Goal: Information Seeking & Learning: Learn about a topic

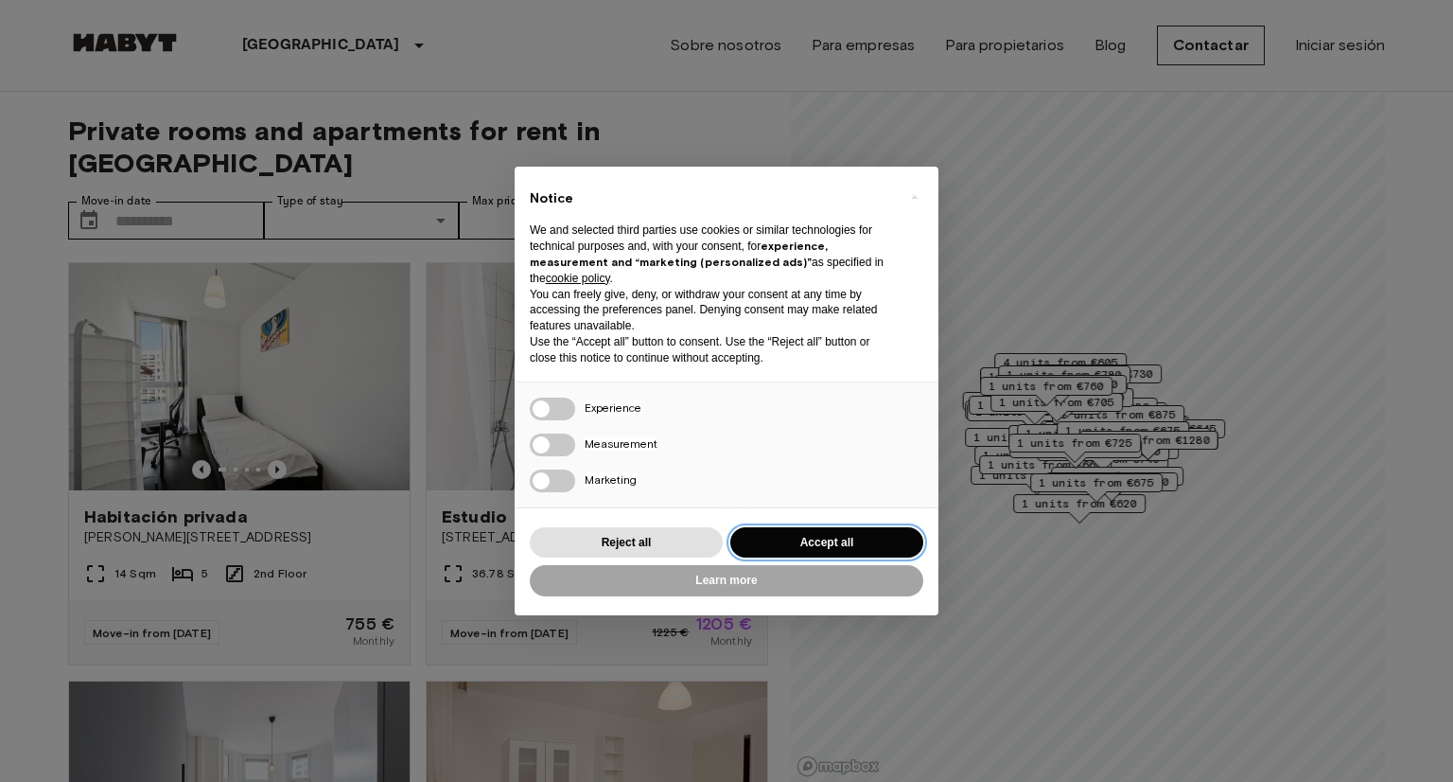
click at [853, 545] on button "Accept all" at bounding box center [826, 542] width 193 height 31
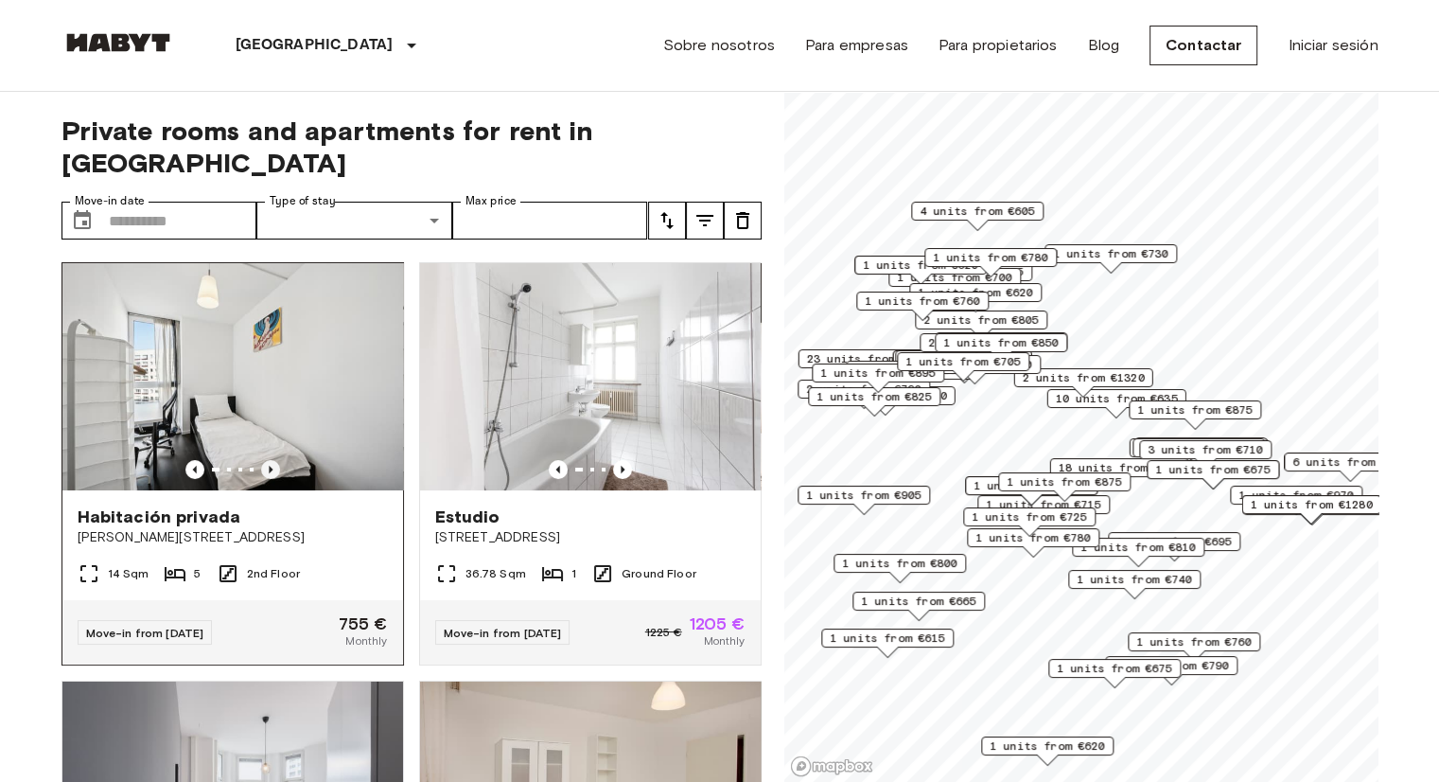
click at [261, 460] on icon "Previous image" at bounding box center [270, 469] width 19 height 19
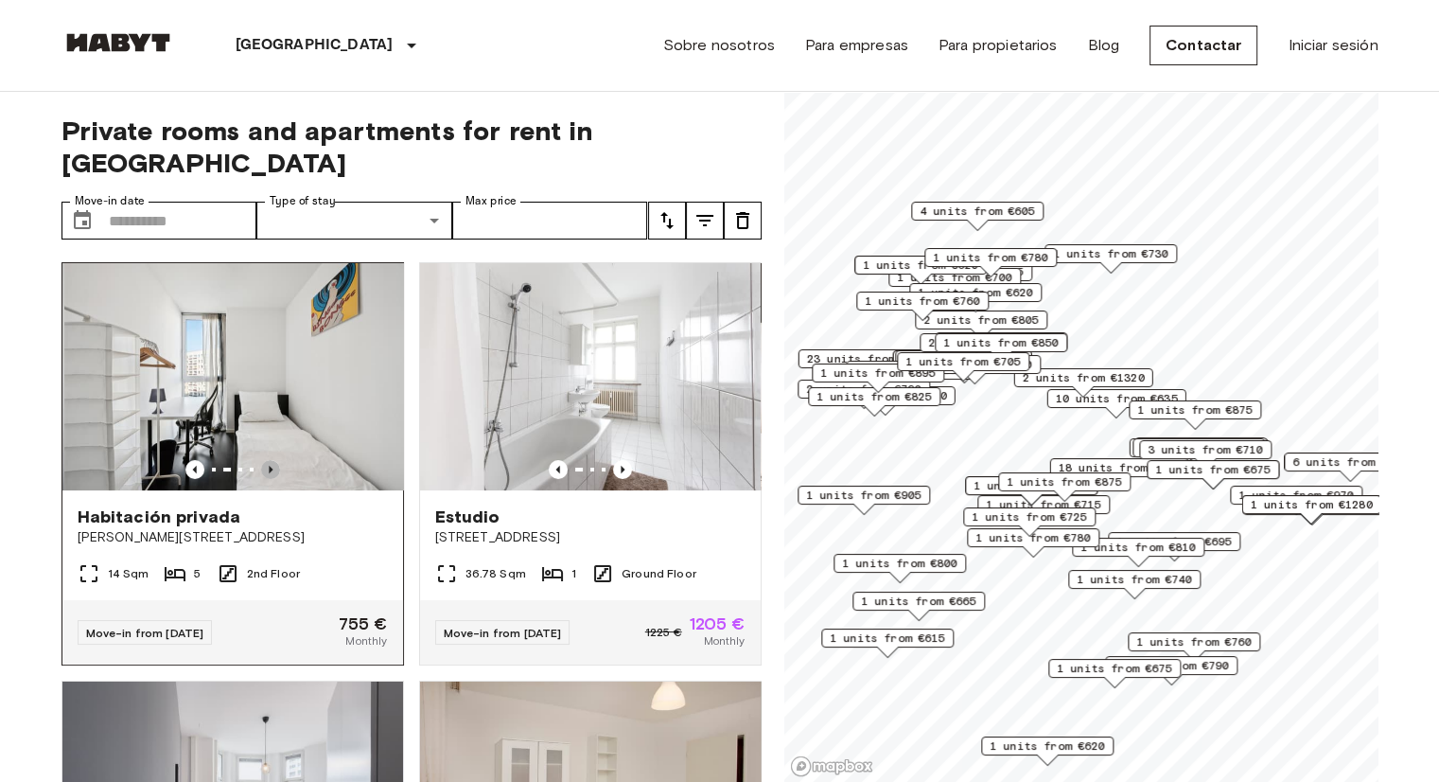
click at [261, 460] on icon "Previous image" at bounding box center [270, 469] width 19 height 19
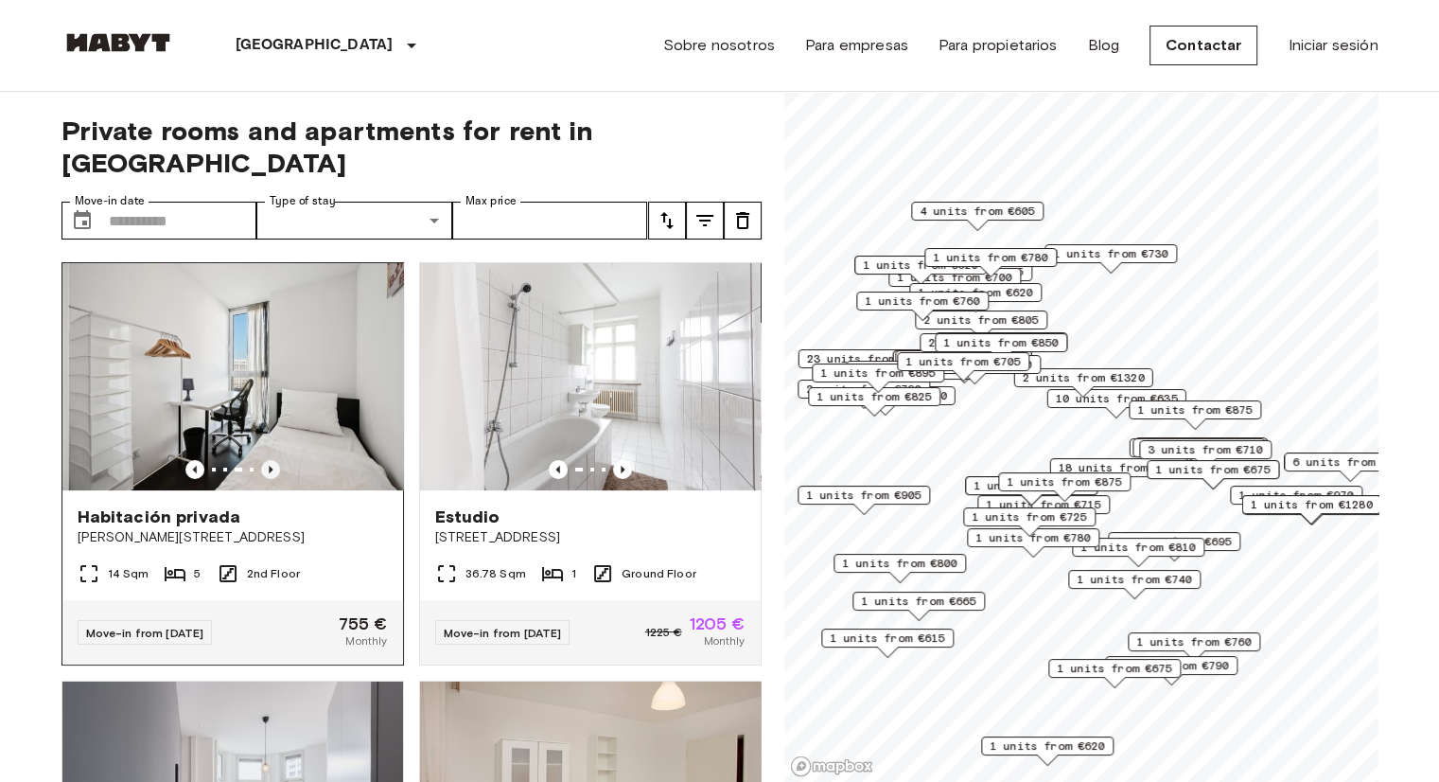
click at [261, 460] on icon "Previous image" at bounding box center [270, 469] width 19 height 19
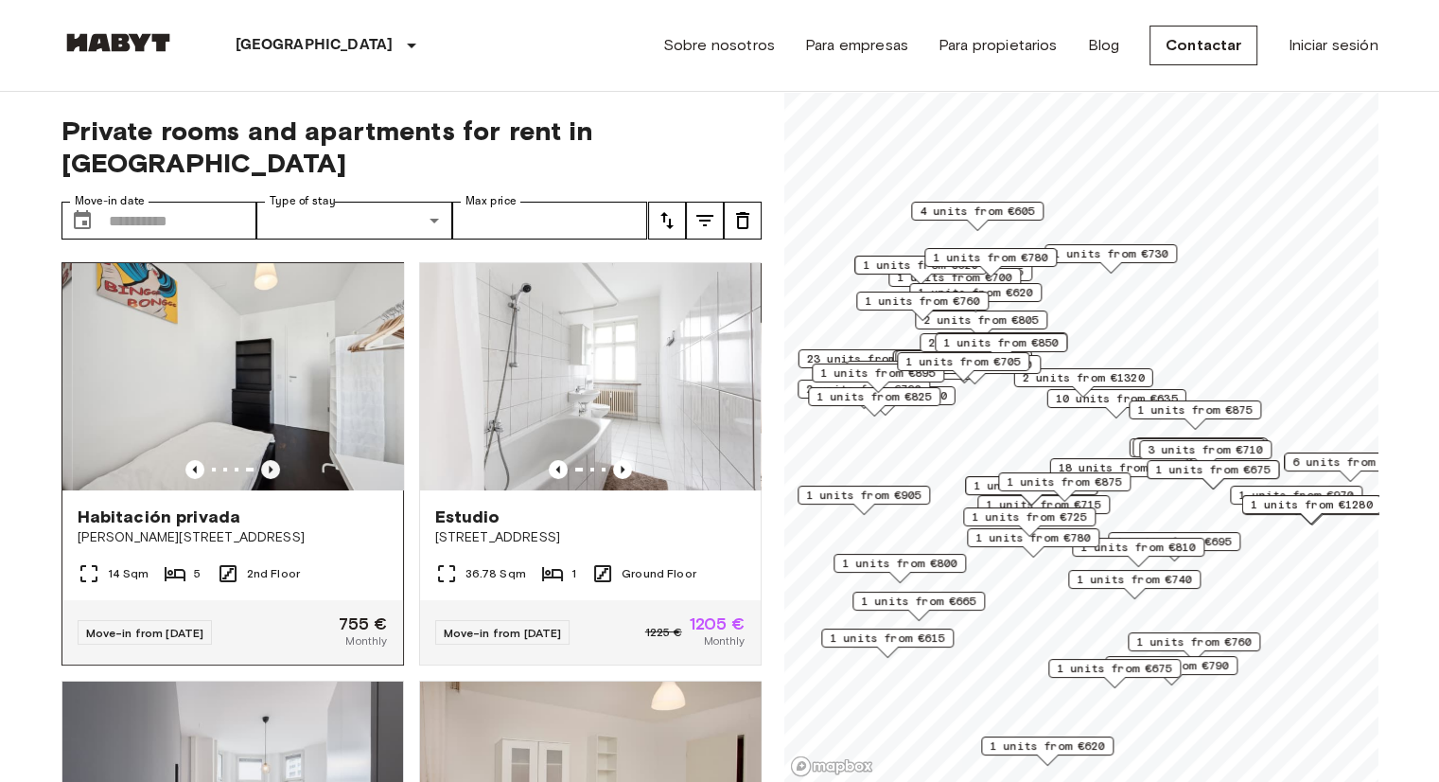
click at [261, 460] on icon "Previous image" at bounding box center [270, 469] width 19 height 19
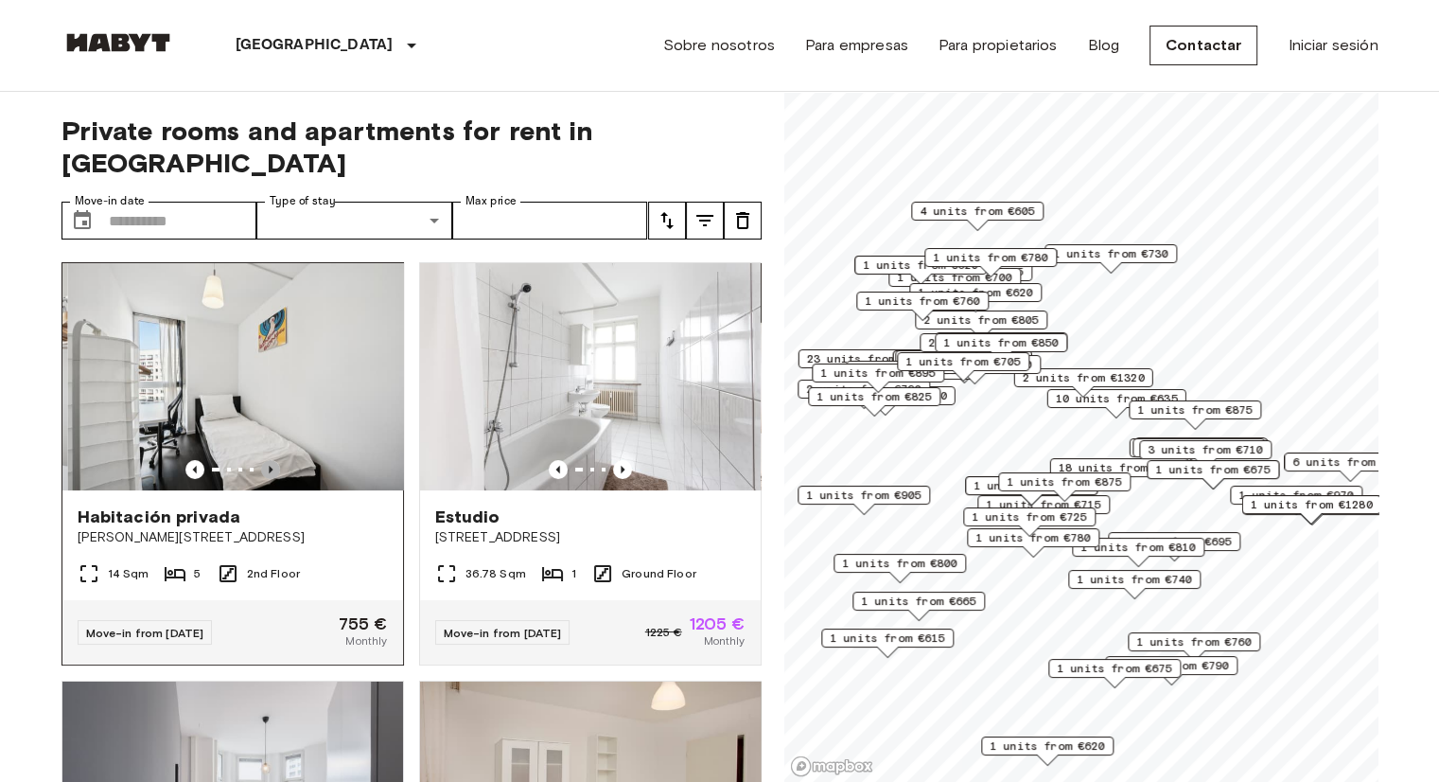
click at [261, 460] on icon "Previous image" at bounding box center [270, 469] width 19 height 19
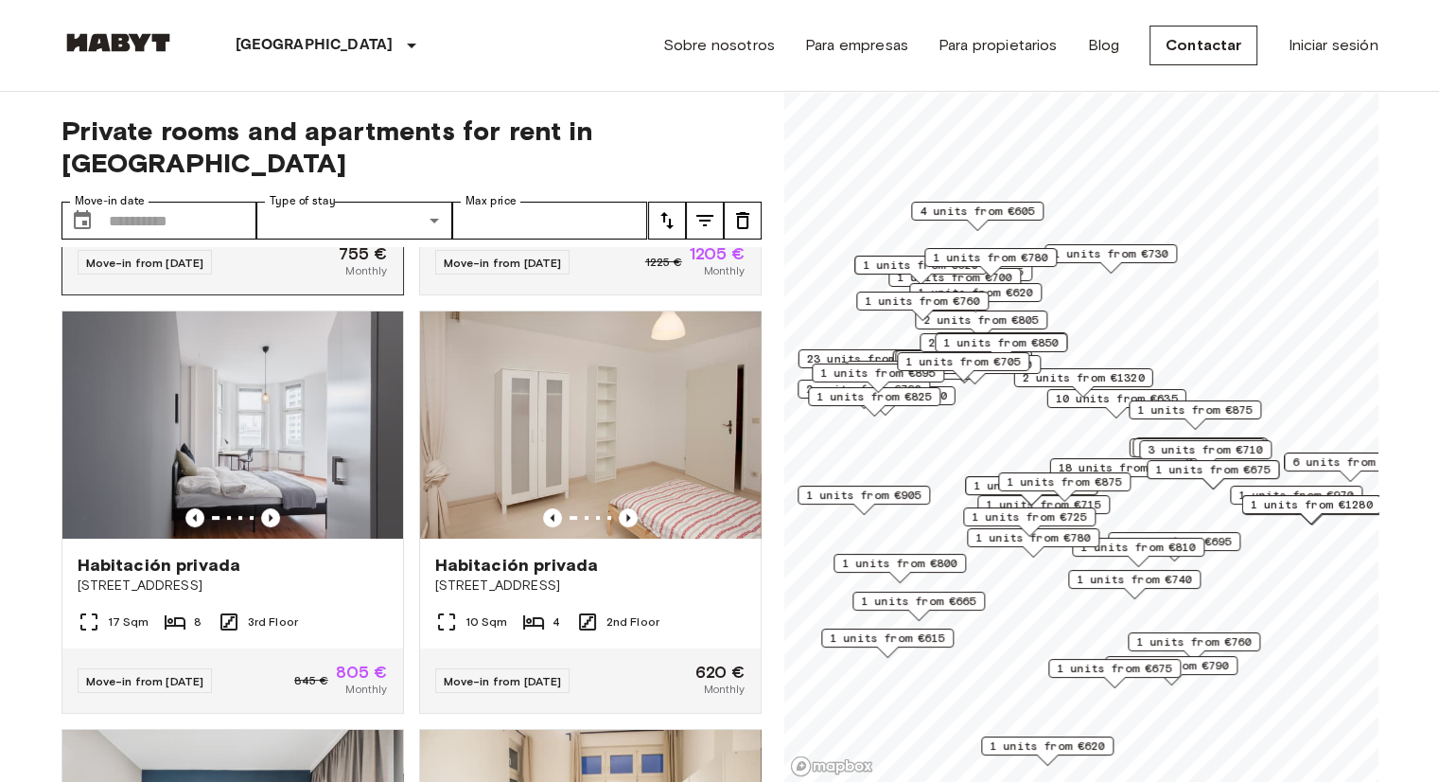
scroll to position [378, 0]
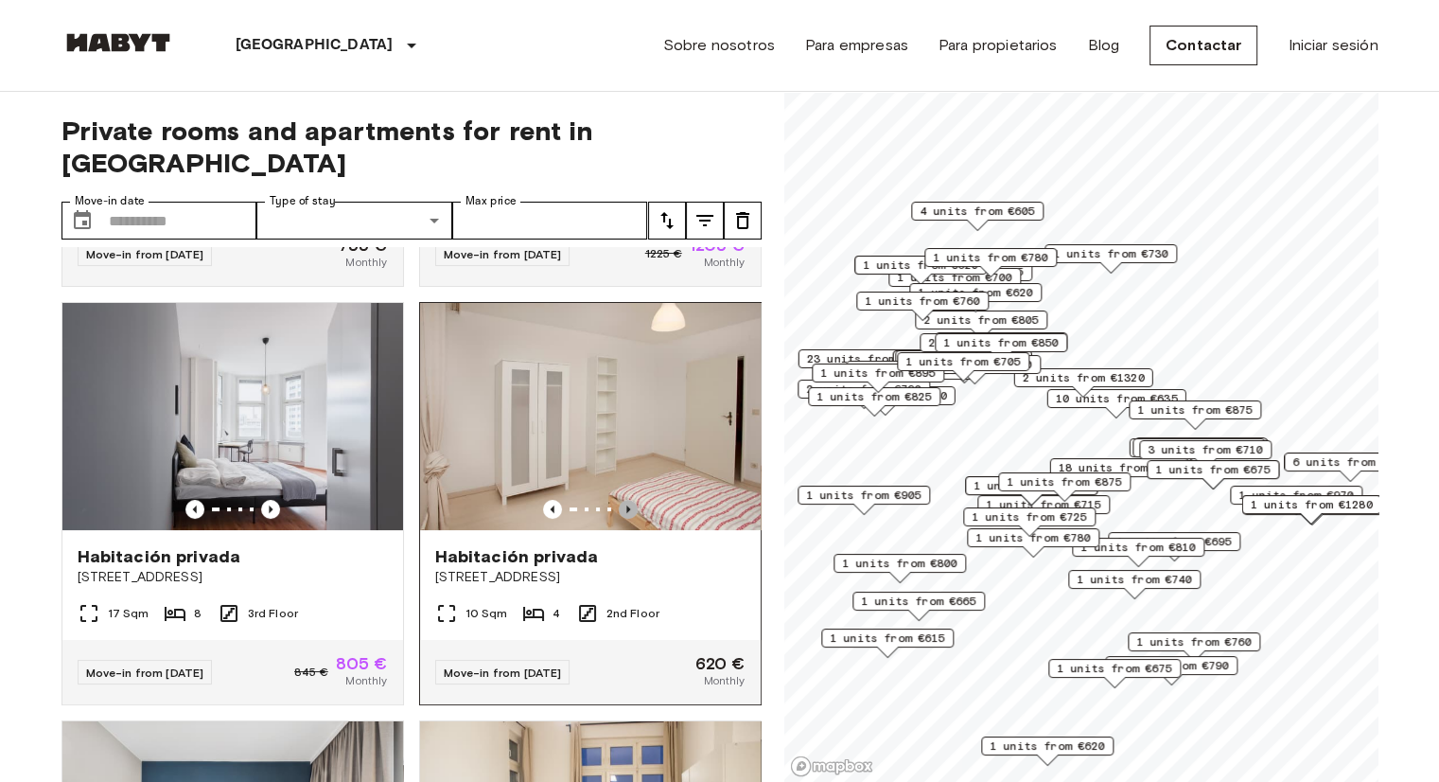
click at [619, 500] on icon "Previous image" at bounding box center [628, 509] width 19 height 19
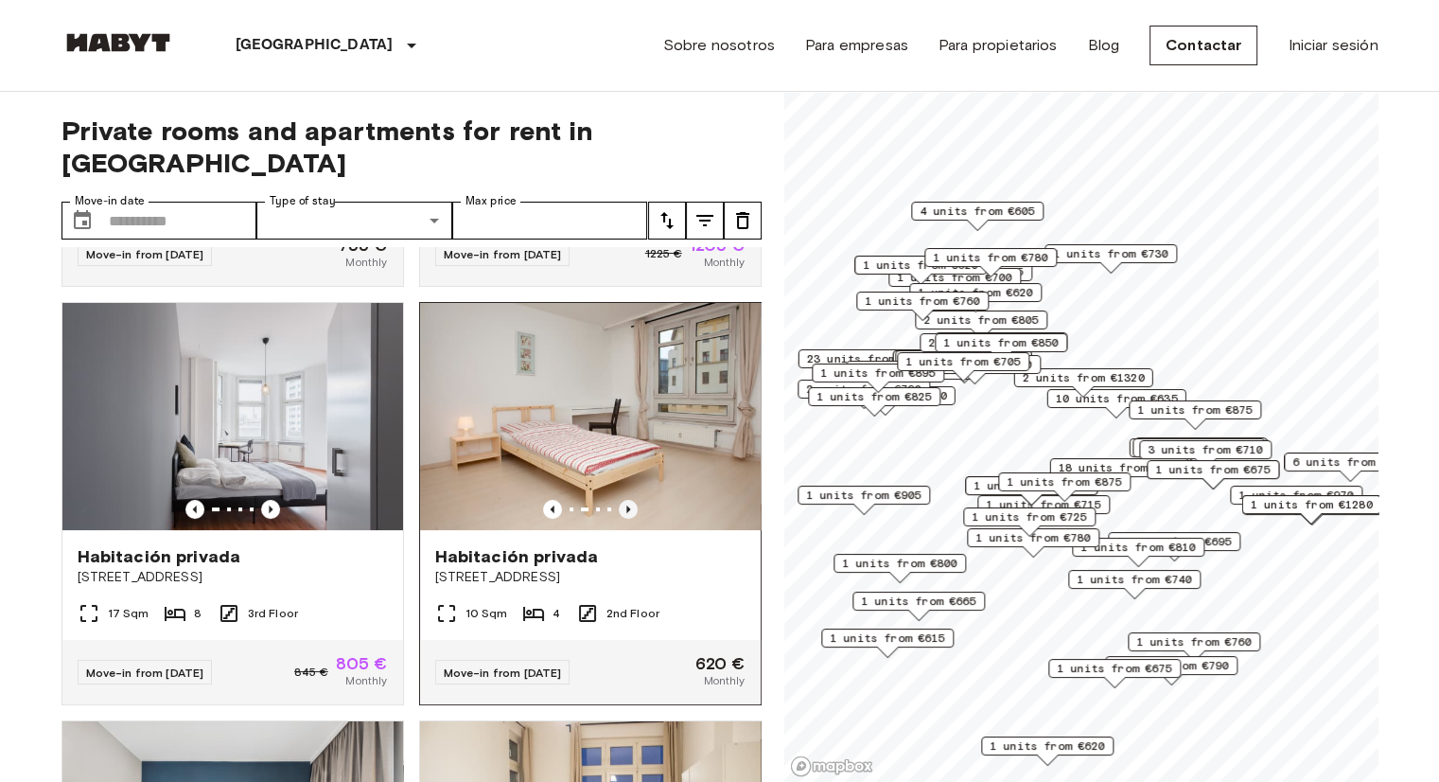
click at [619, 500] on icon "Previous image" at bounding box center [628, 509] width 19 height 19
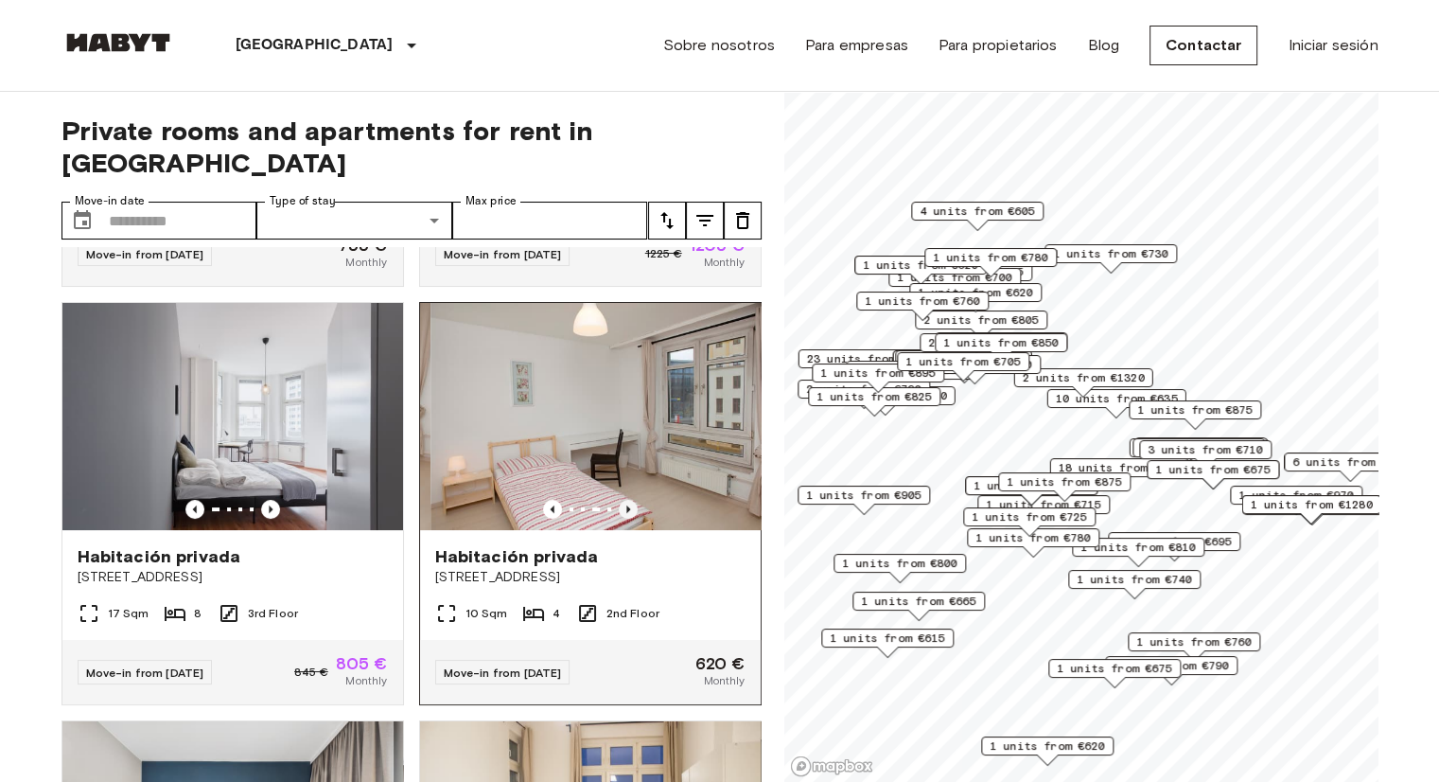
click at [619, 500] on icon "Previous image" at bounding box center [628, 509] width 19 height 19
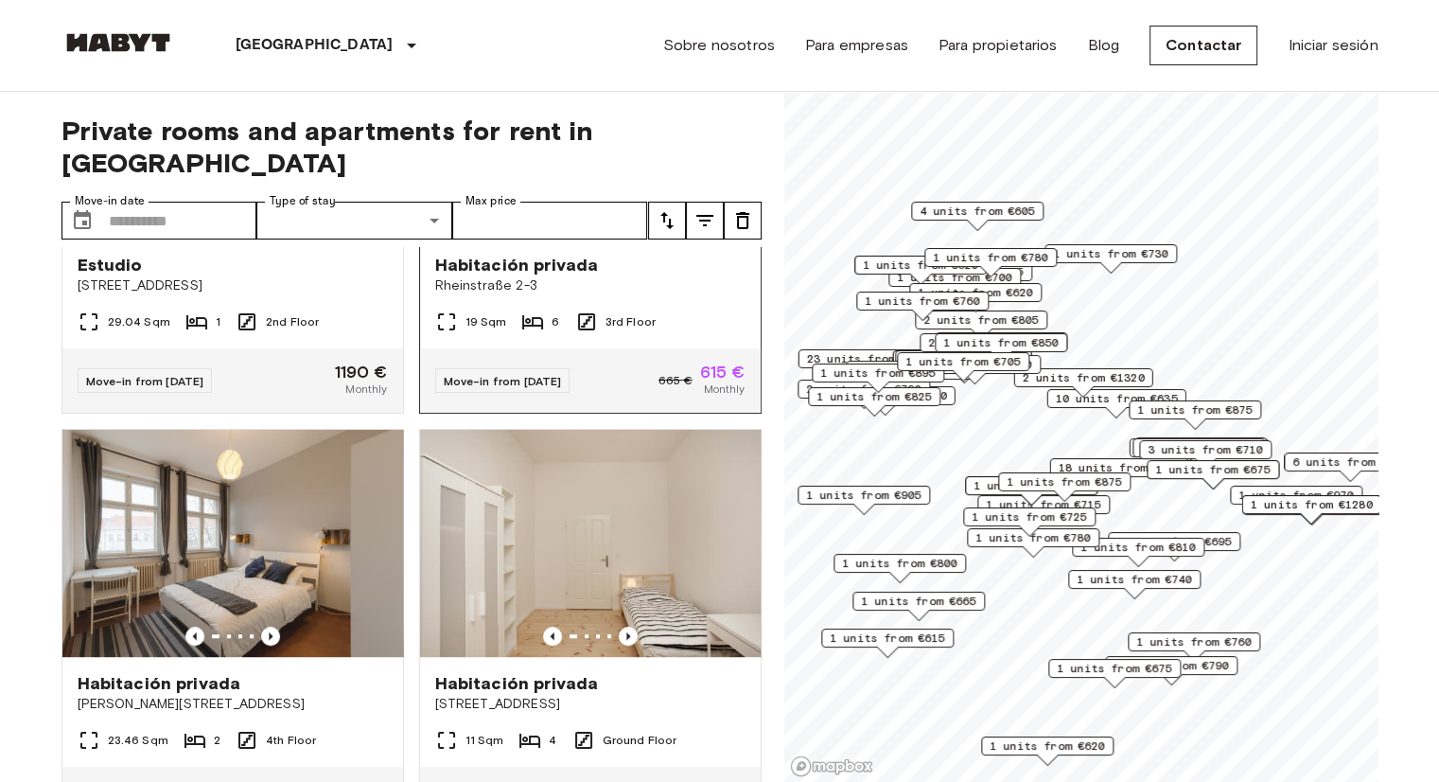
scroll to position [1135, 0]
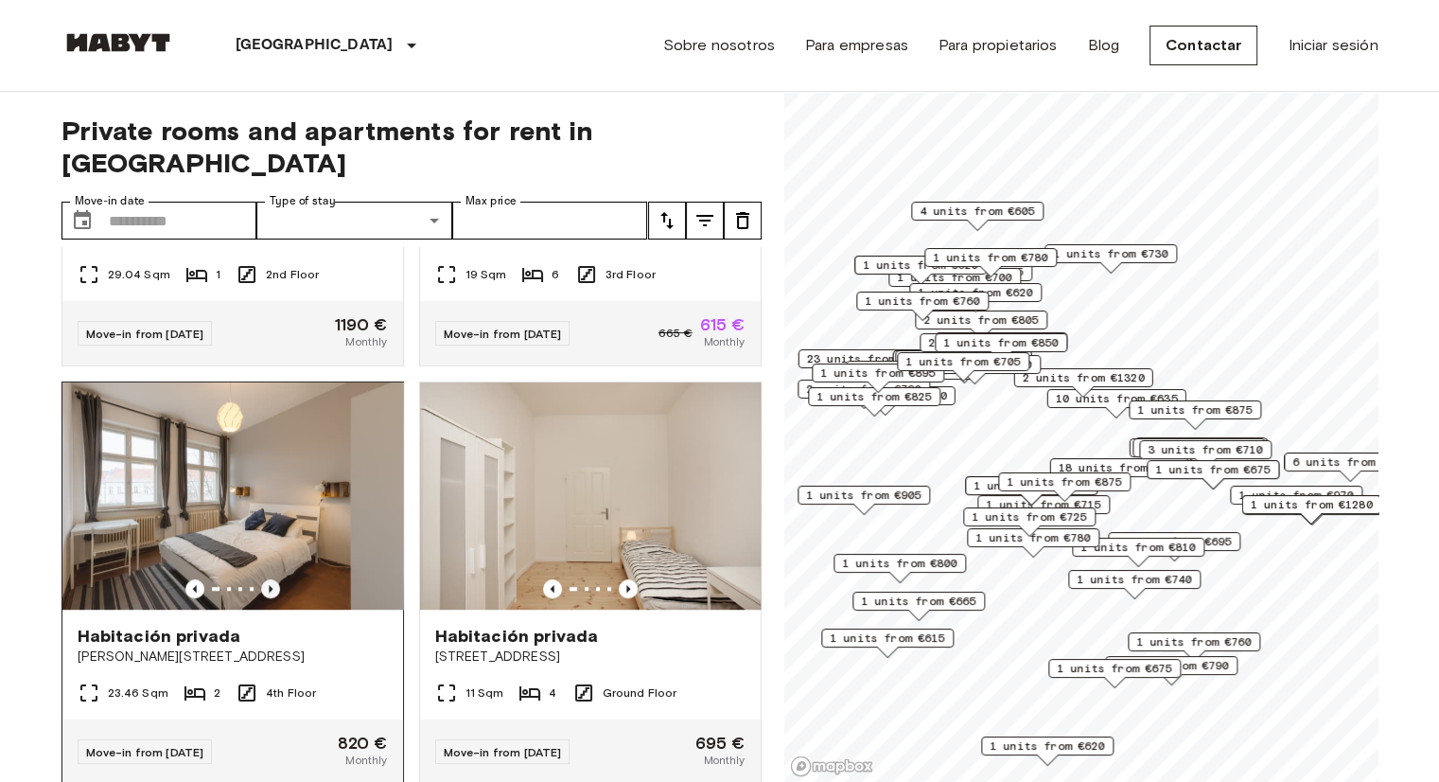
click at [266, 579] on icon "Previous image" at bounding box center [270, 588] width 19 height 19
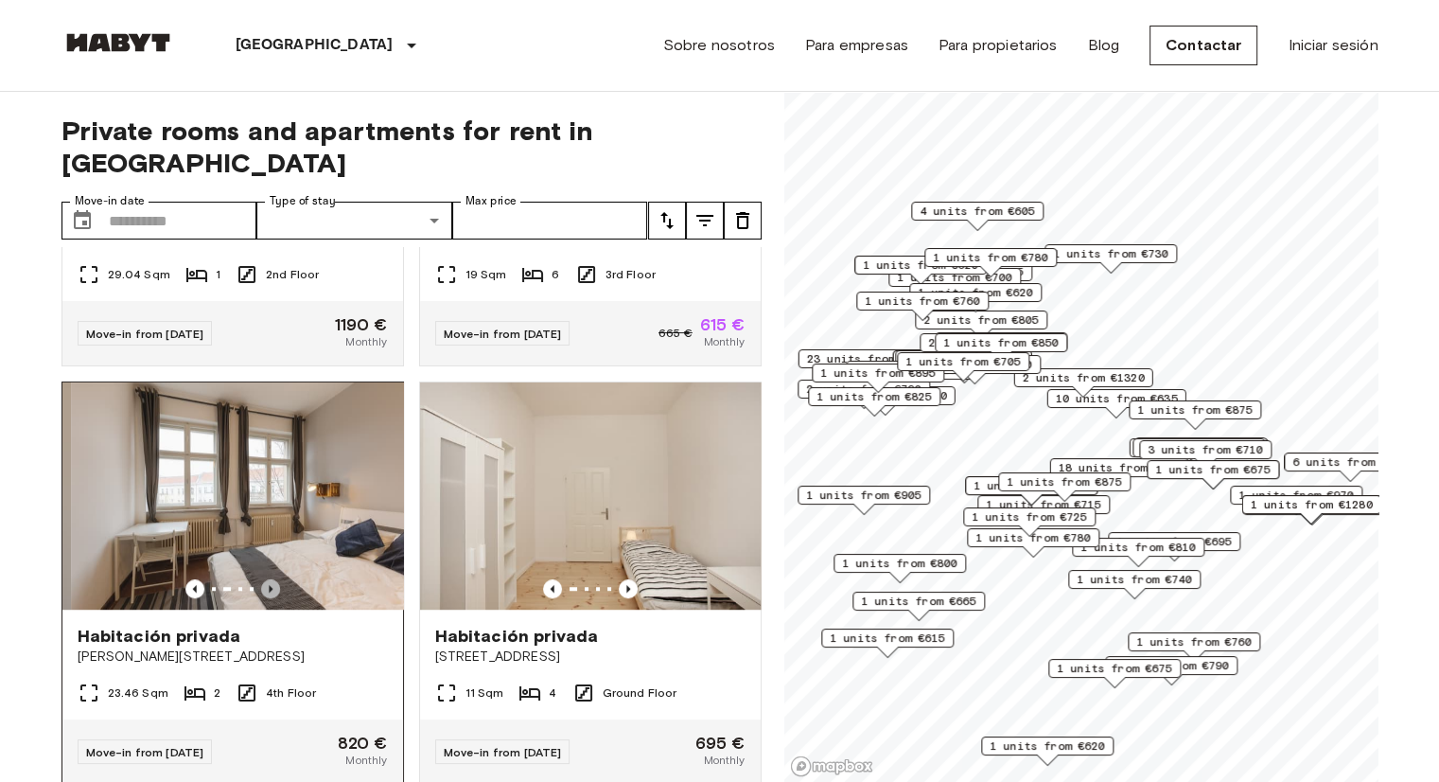
click at [266, 579] on icon "Previous image" at bounding box center [270, 588] width 19 height 19
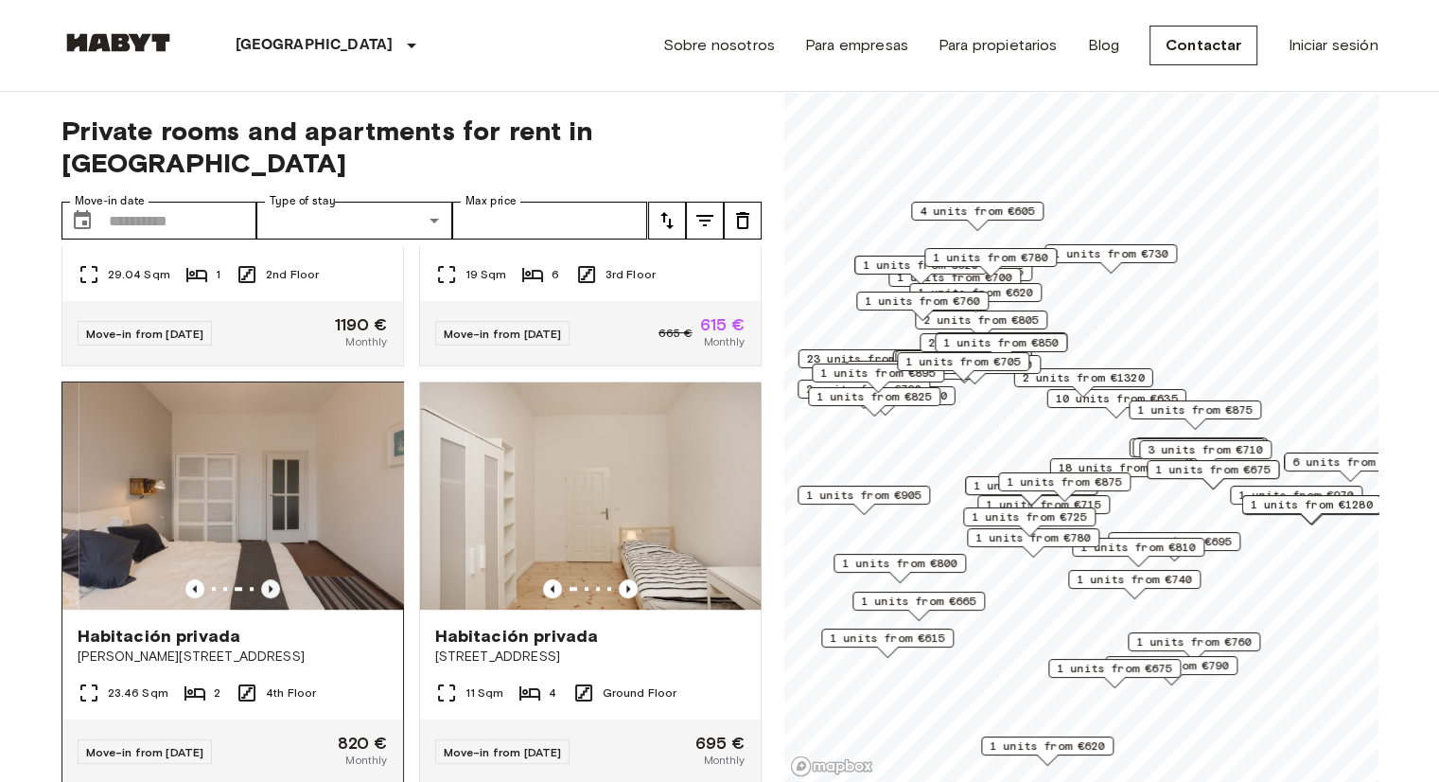
click at [266, 579] on icon "Previous image" at bounding box center [270, 588] width 19 height 19
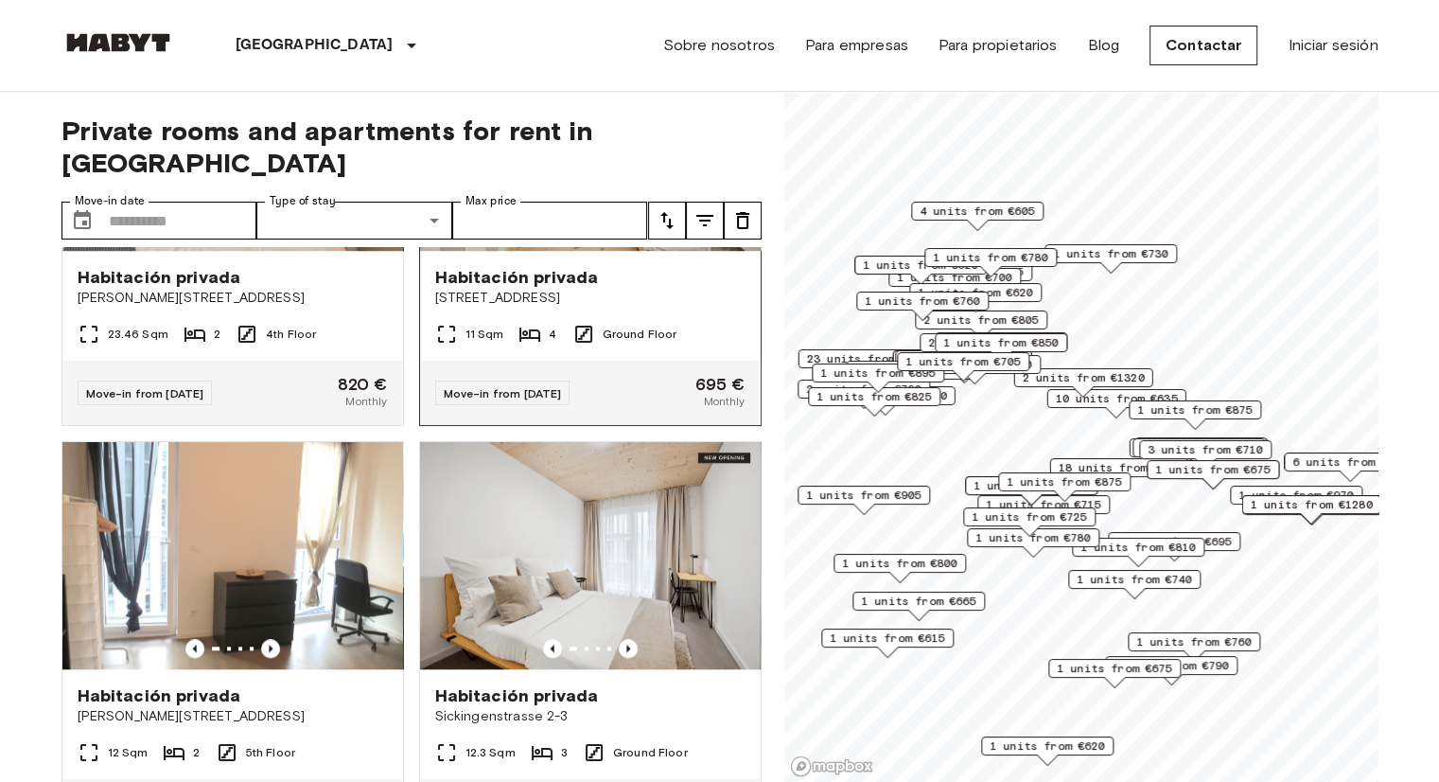
scroll to position [1609, 0]
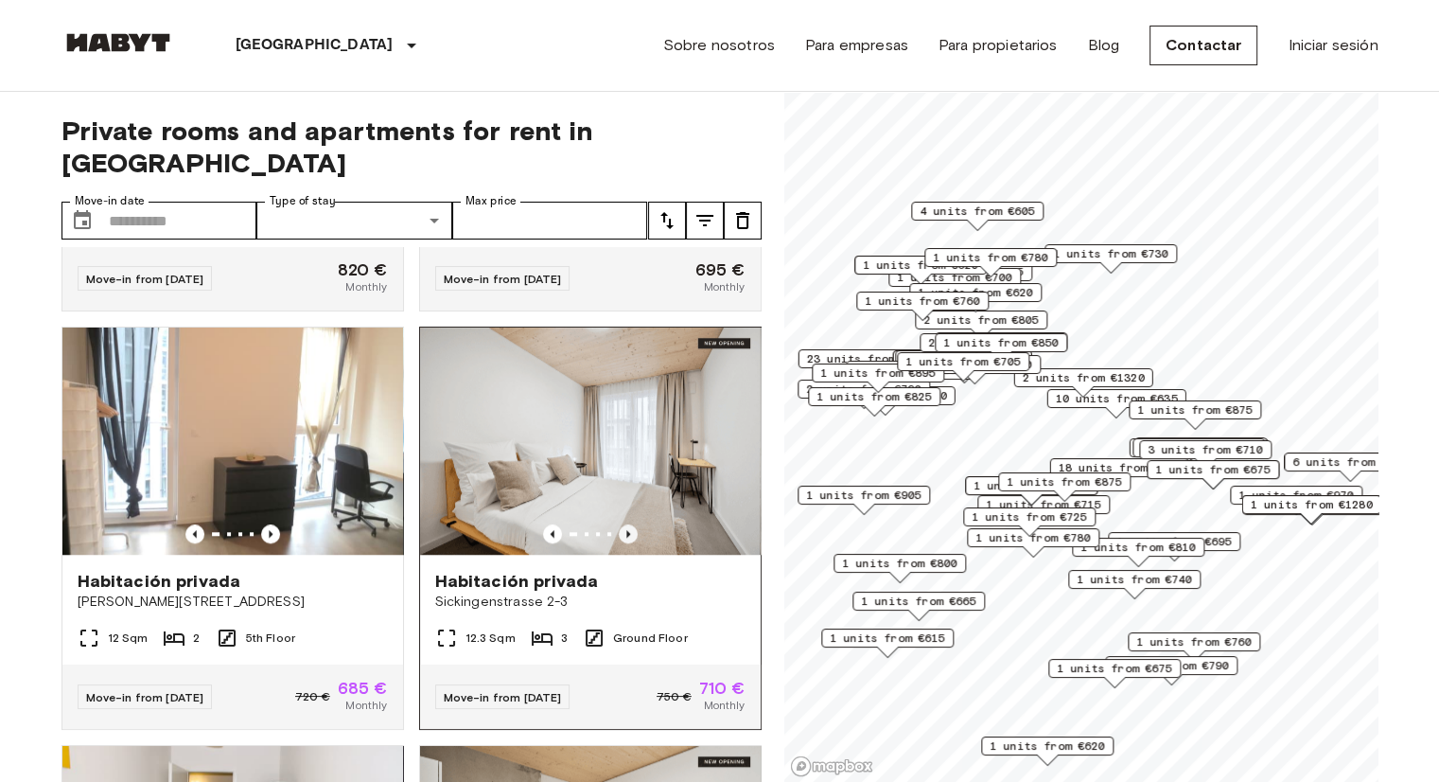
click at [621, 531] on icon "Previous image" at bounding box center [628, 533] width 19 height 19
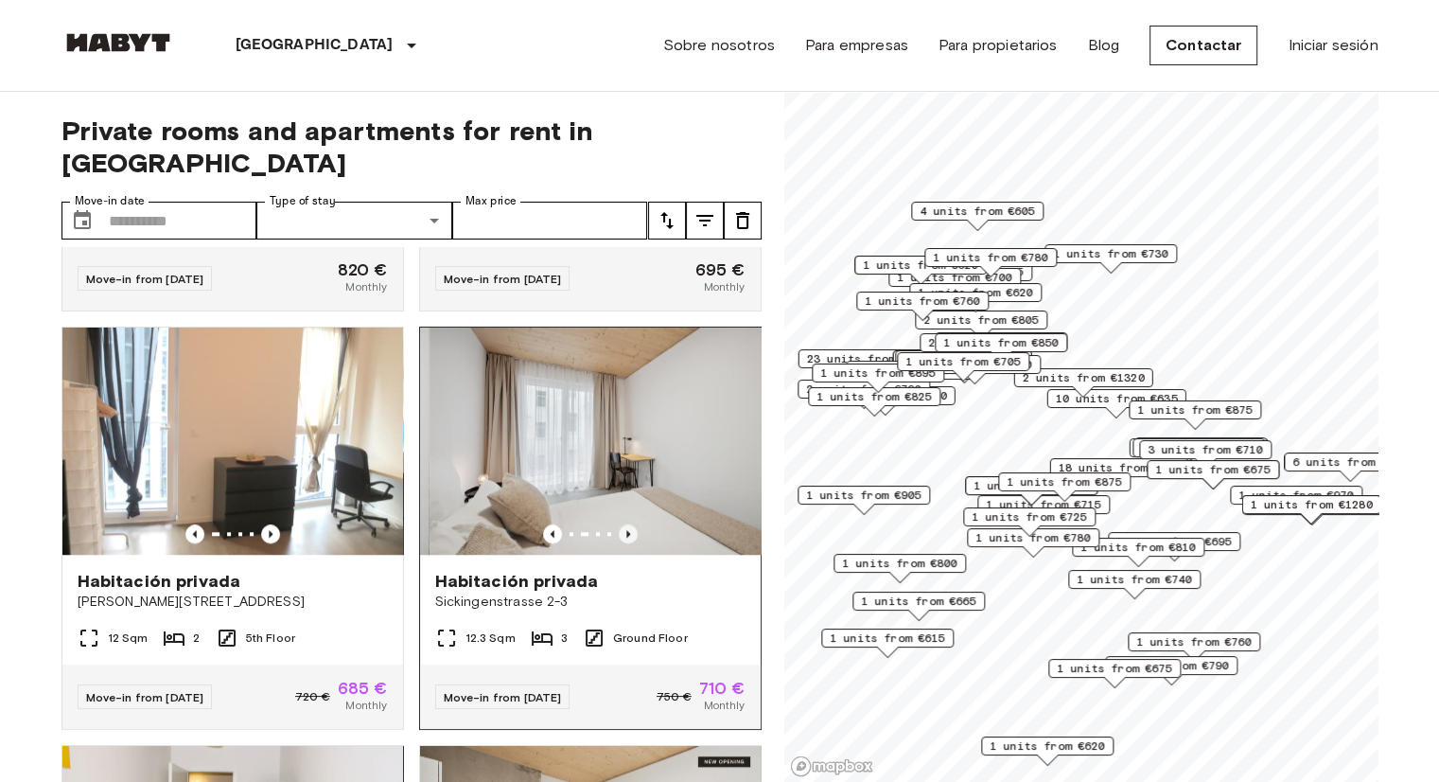
click at [621, 531] on icon "Previous image" at bounding box center [628, 533] width 19 height 19
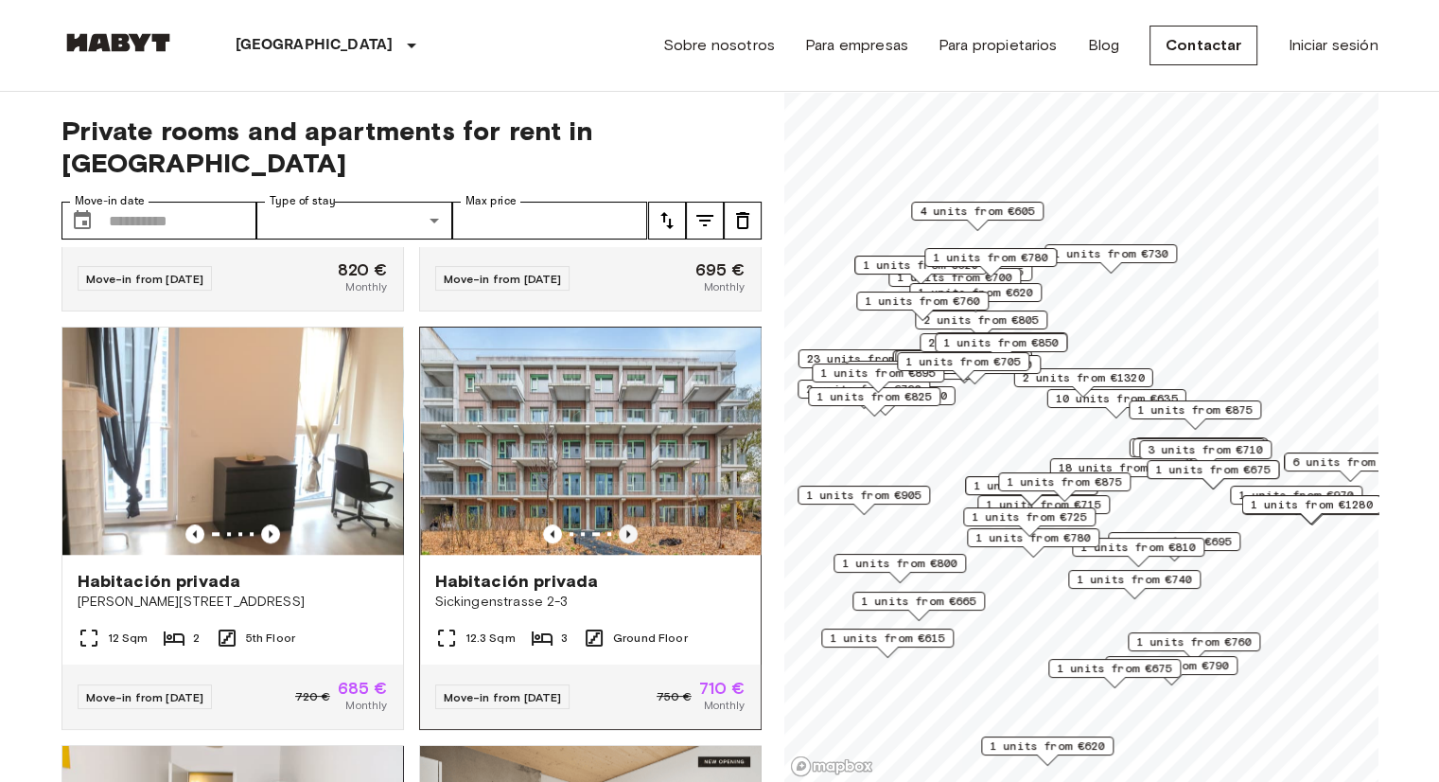
click at [621, 531] on icon "Previous image" at bounding box center [628, 533] width 19 height 19
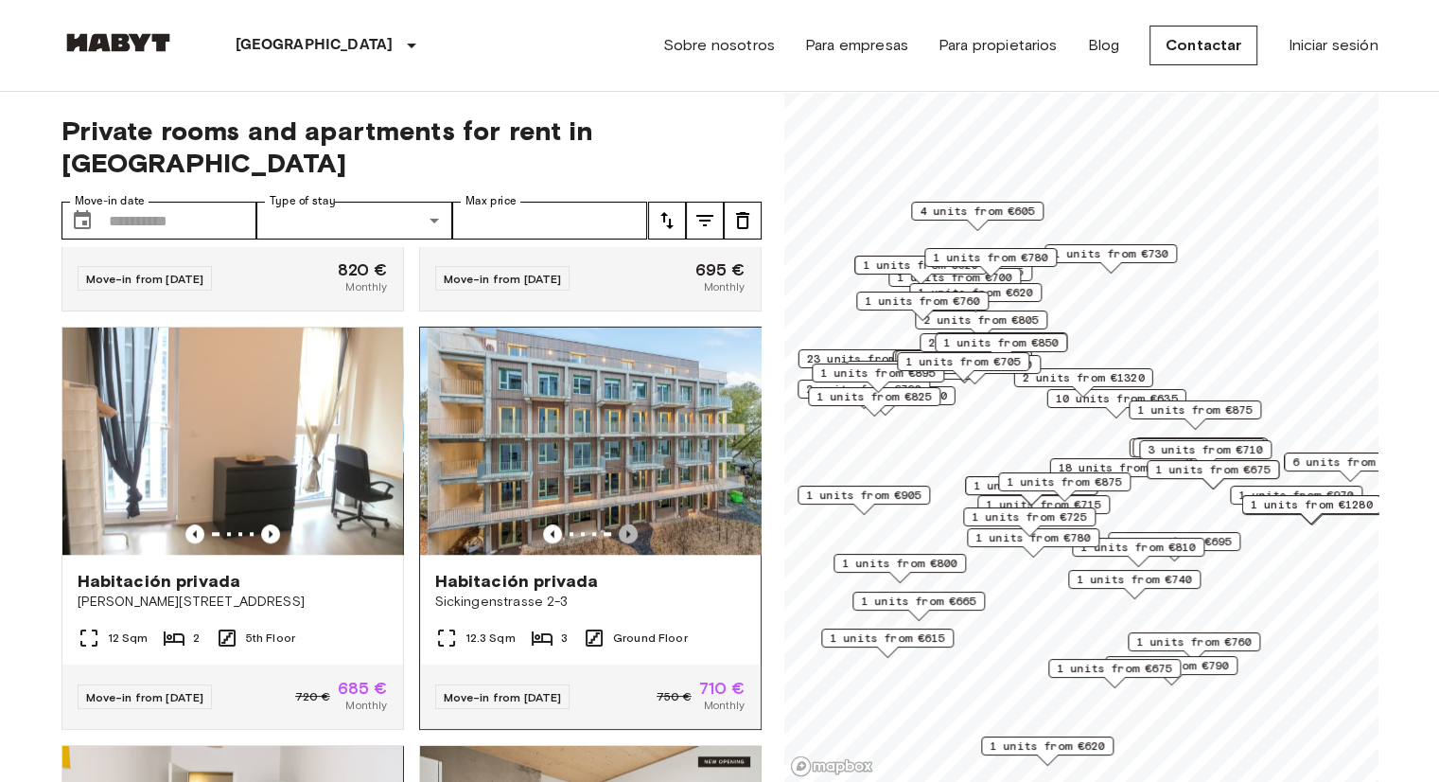
click at [621, 531] on icon "Previous image" at bounding box center [628, 533] width 19 height 19
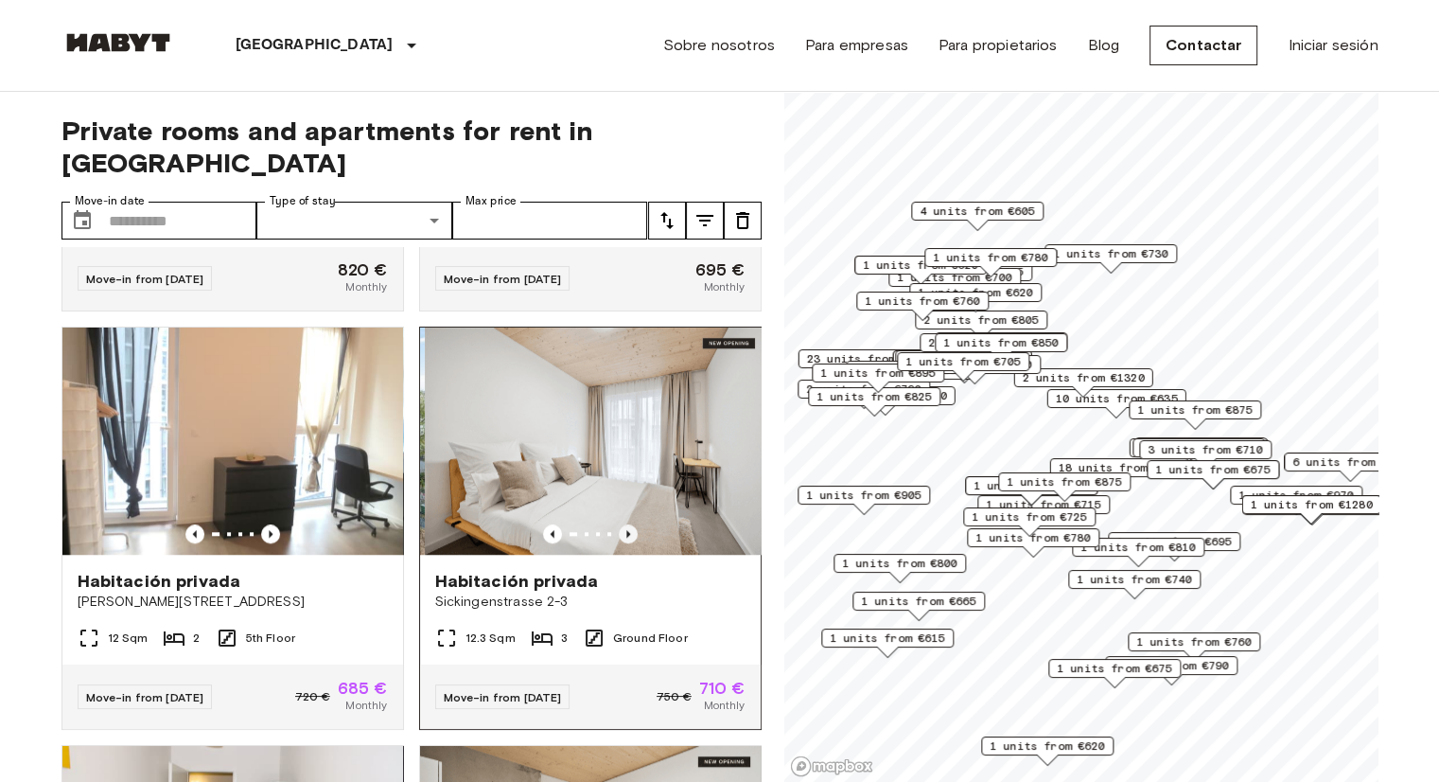
click at [621, 531] on icon "Previous image" at bounding box center [628, 533] width 19 height 19
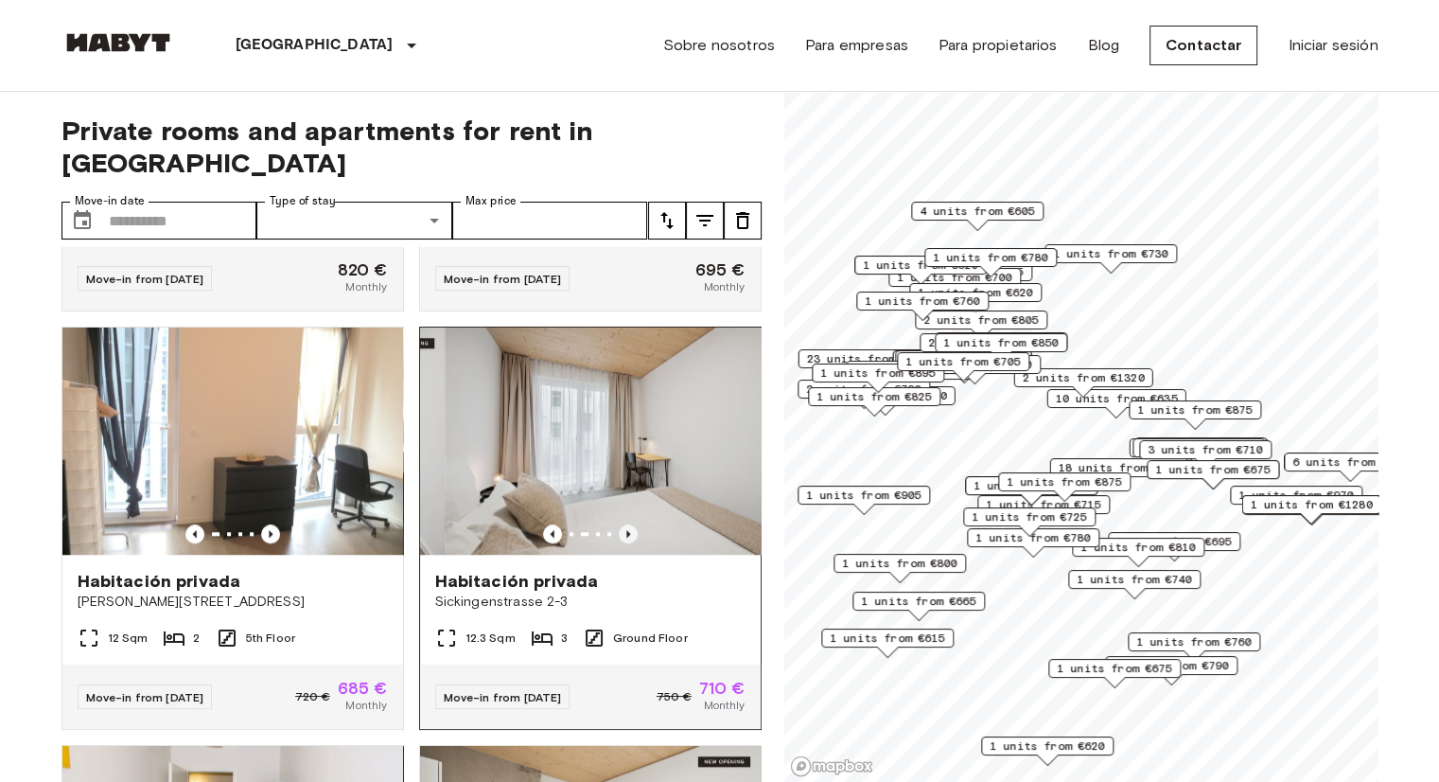
click at [621, 531] on icon "Previous image" at bounding box center [628, 533] width 19 height 19
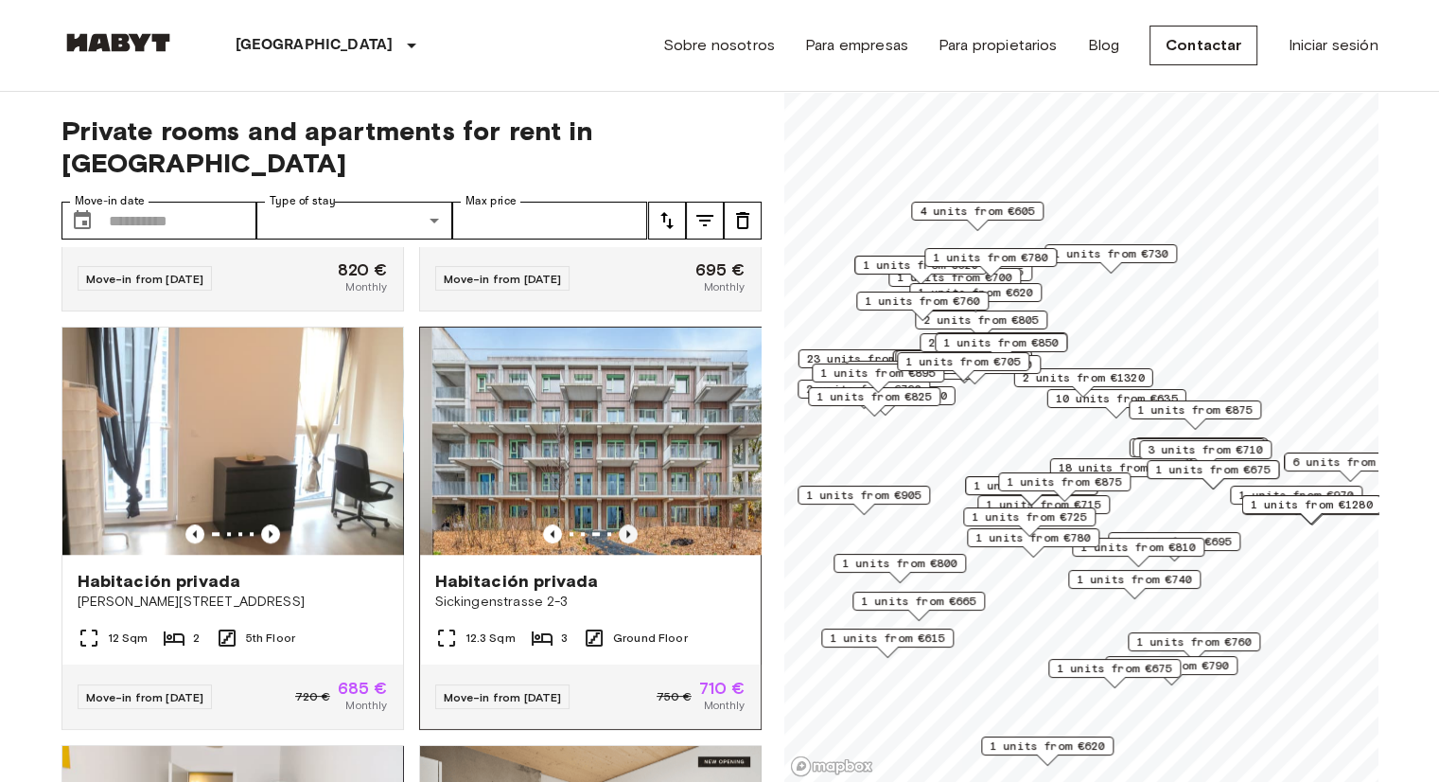
click at [621, 531] on icon "Previous image" at bounding box center [628, 533] width 19 height 19
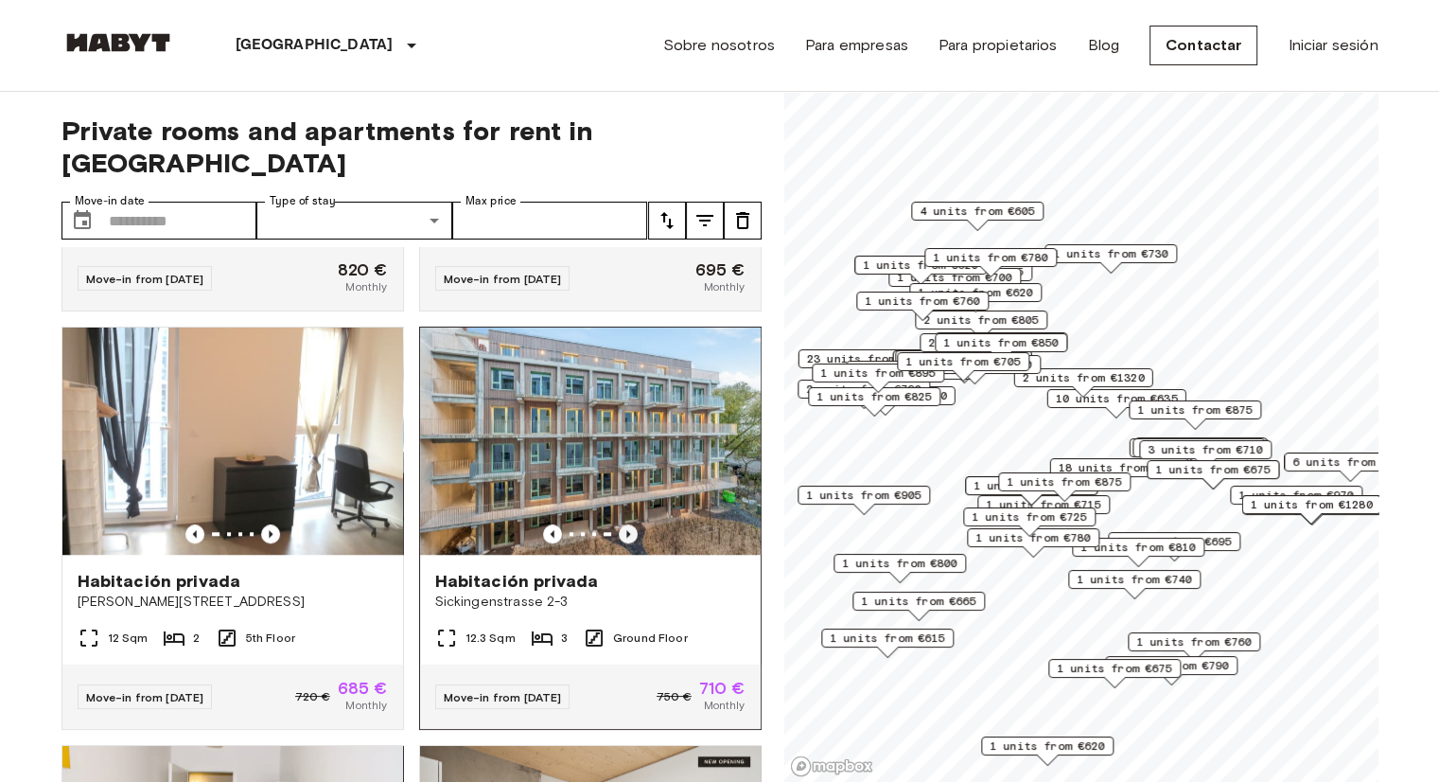
click at [621, 528] on icon "Previous image" at bounding box center [628, 533] width 19 height 19
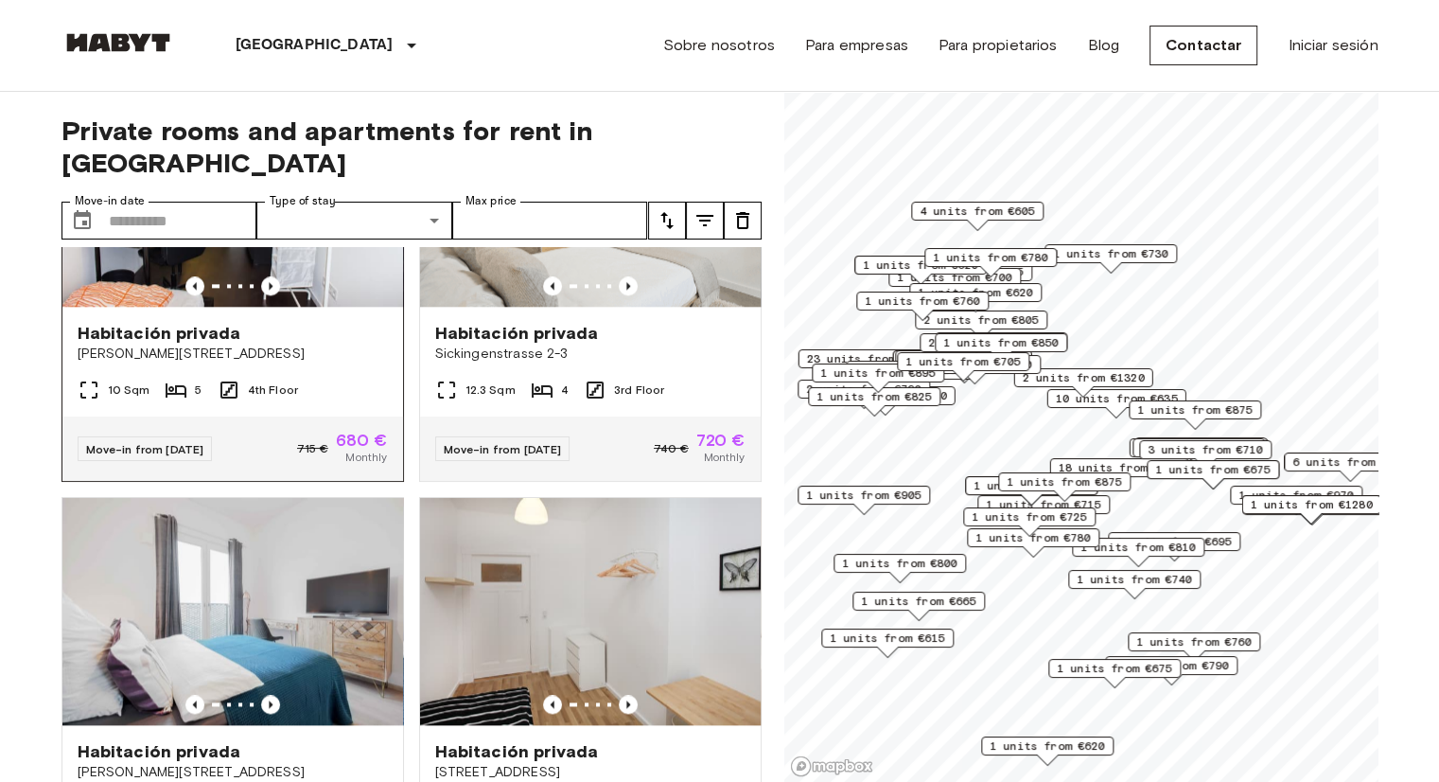
scroll to position [2555, 0]
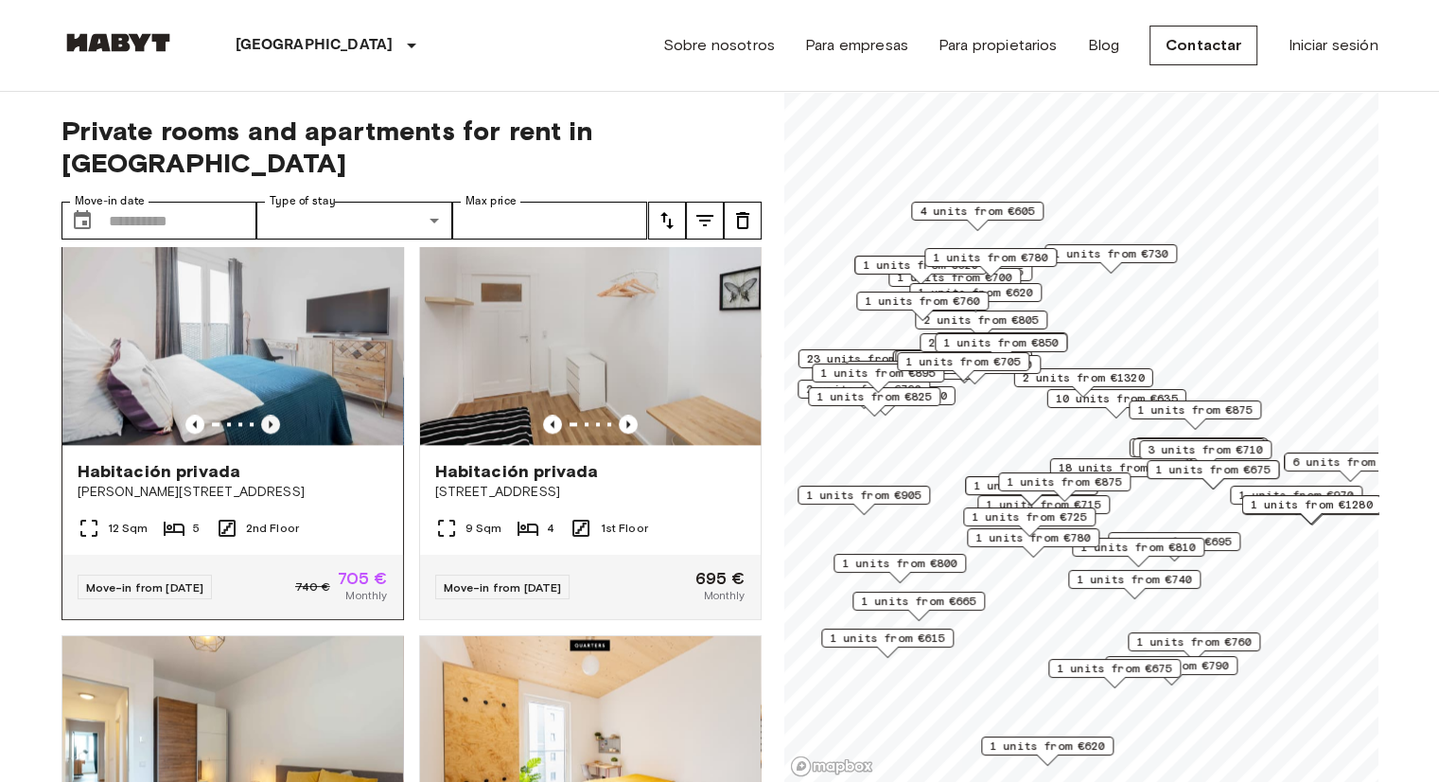
click at [261, 433] on icon "Previous image" at bounding box center [270, 423] width 19 height 19
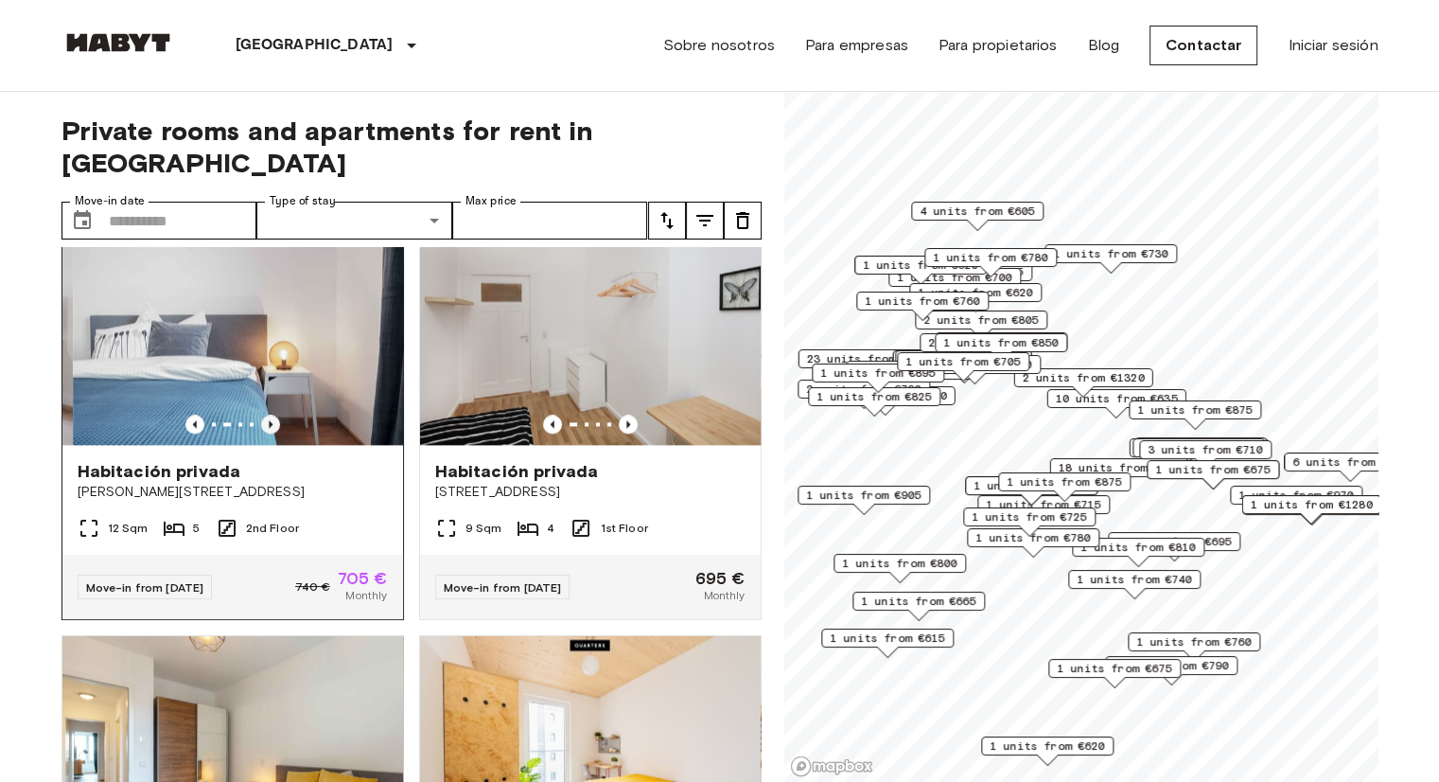
click at [261, 433] on icon "Previous image" at bounding box center [270, 423] width 19 height 19
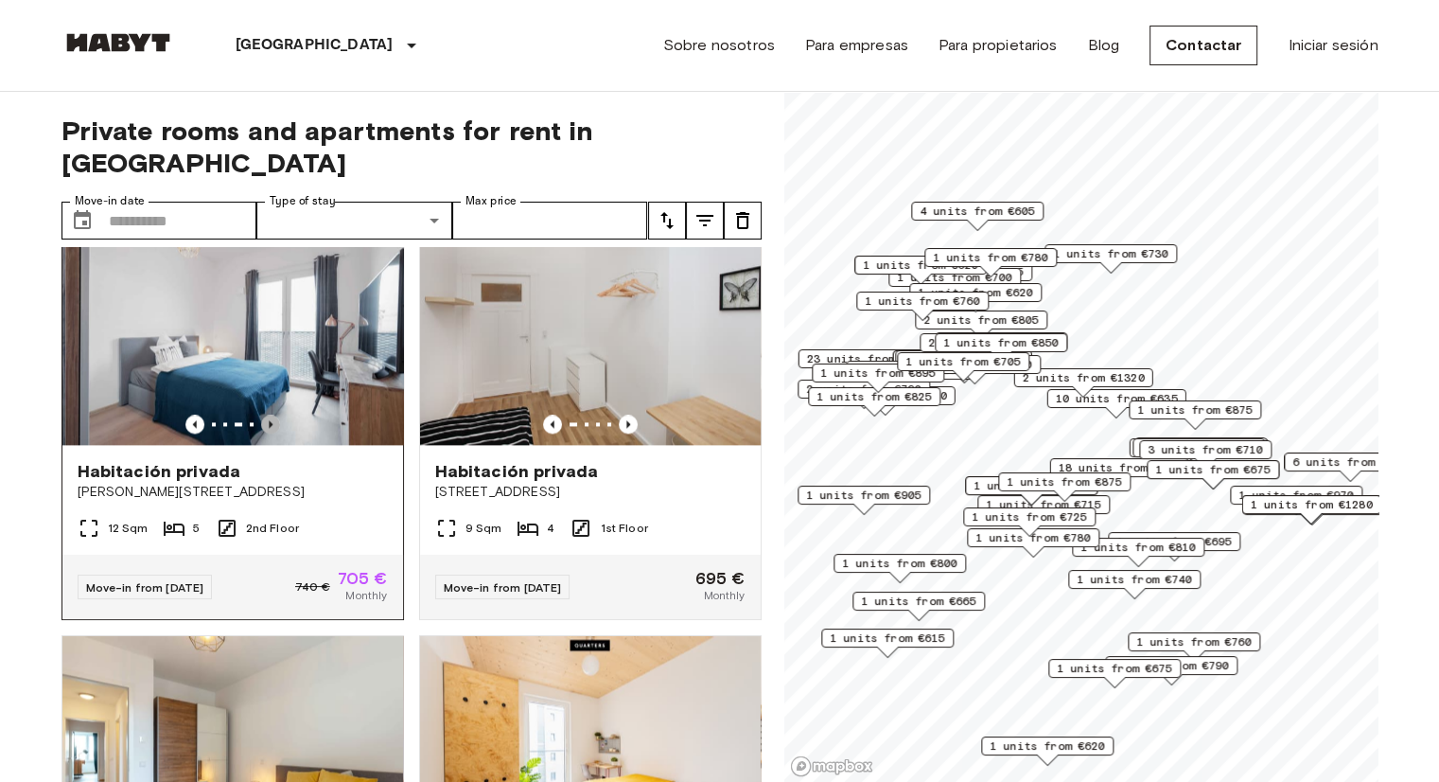
click at [261, 433] on icon "Previous image" at bounding box center [270, 423] width 19 height 19
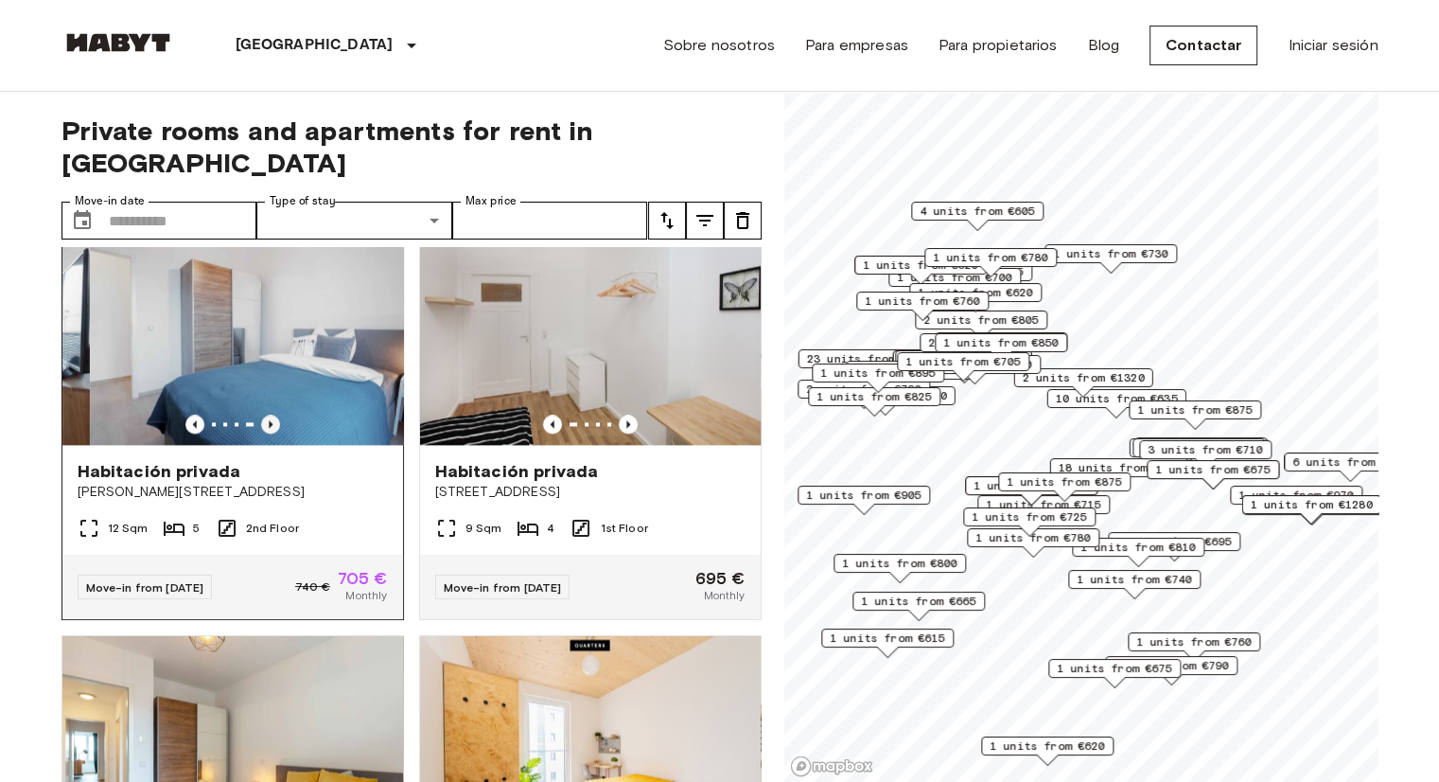
click at [261, 433] on icon "Previous image" at bounding box center [270, 423] width 19 height 19
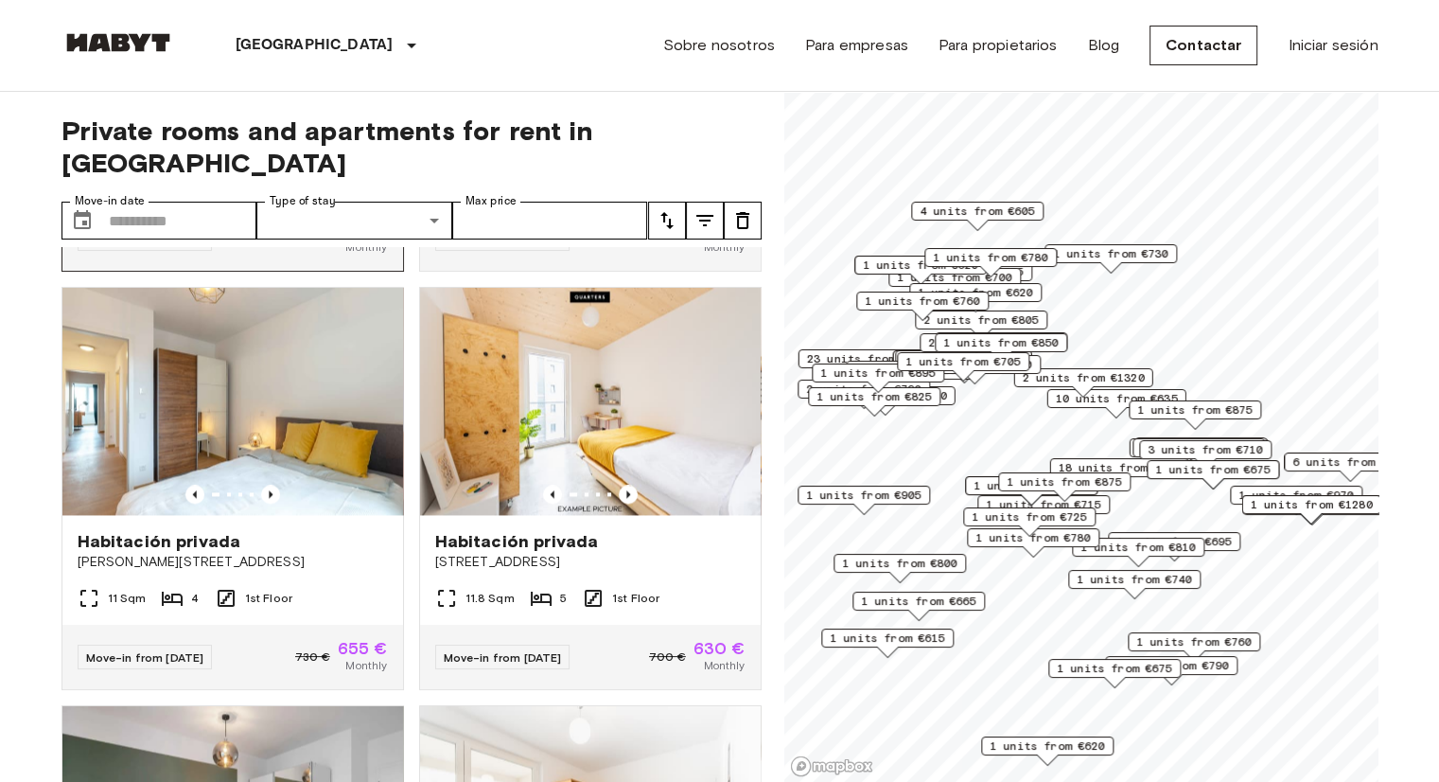
scroll to position [2933, 0]
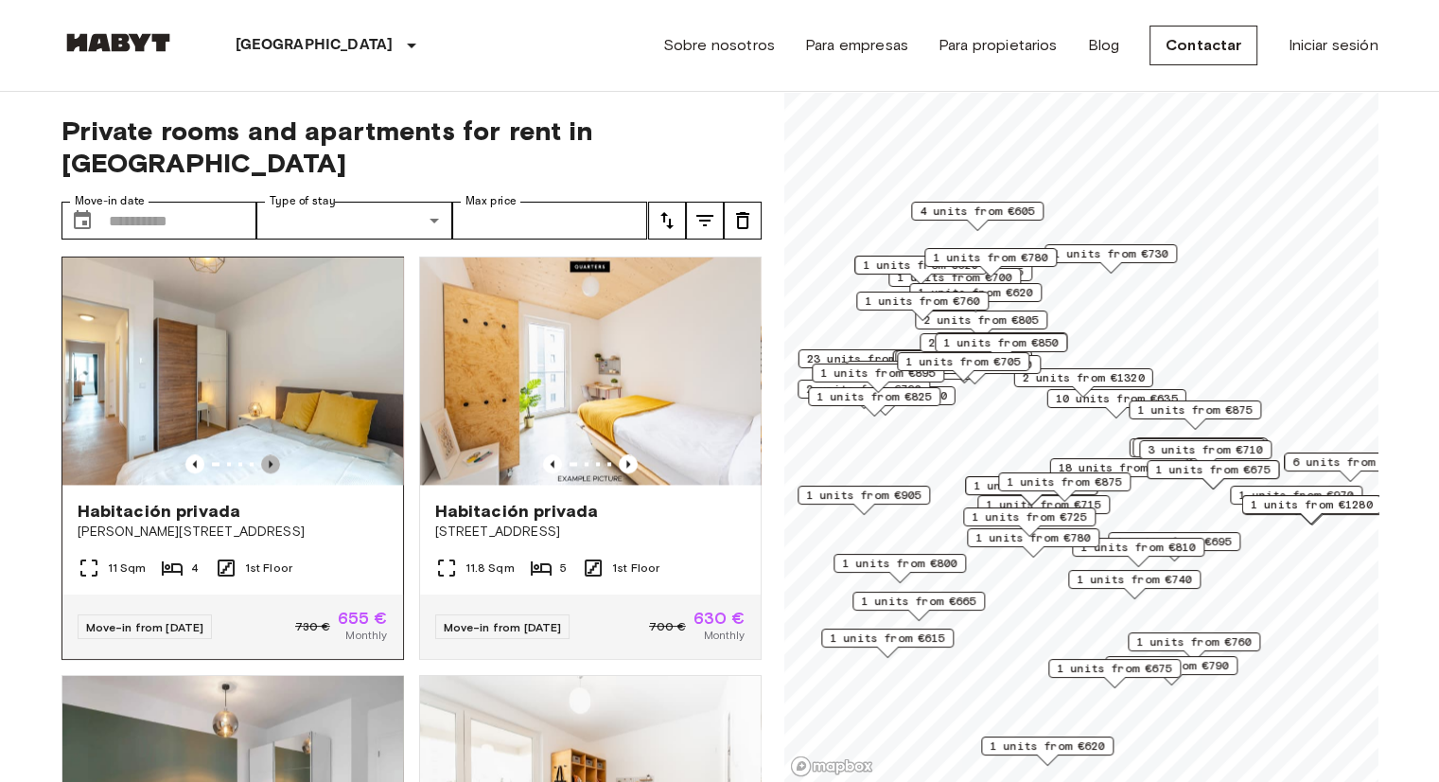
click at [269, 473] on icon "Previous image" at bounding box center [270, 463] width 19 height 19
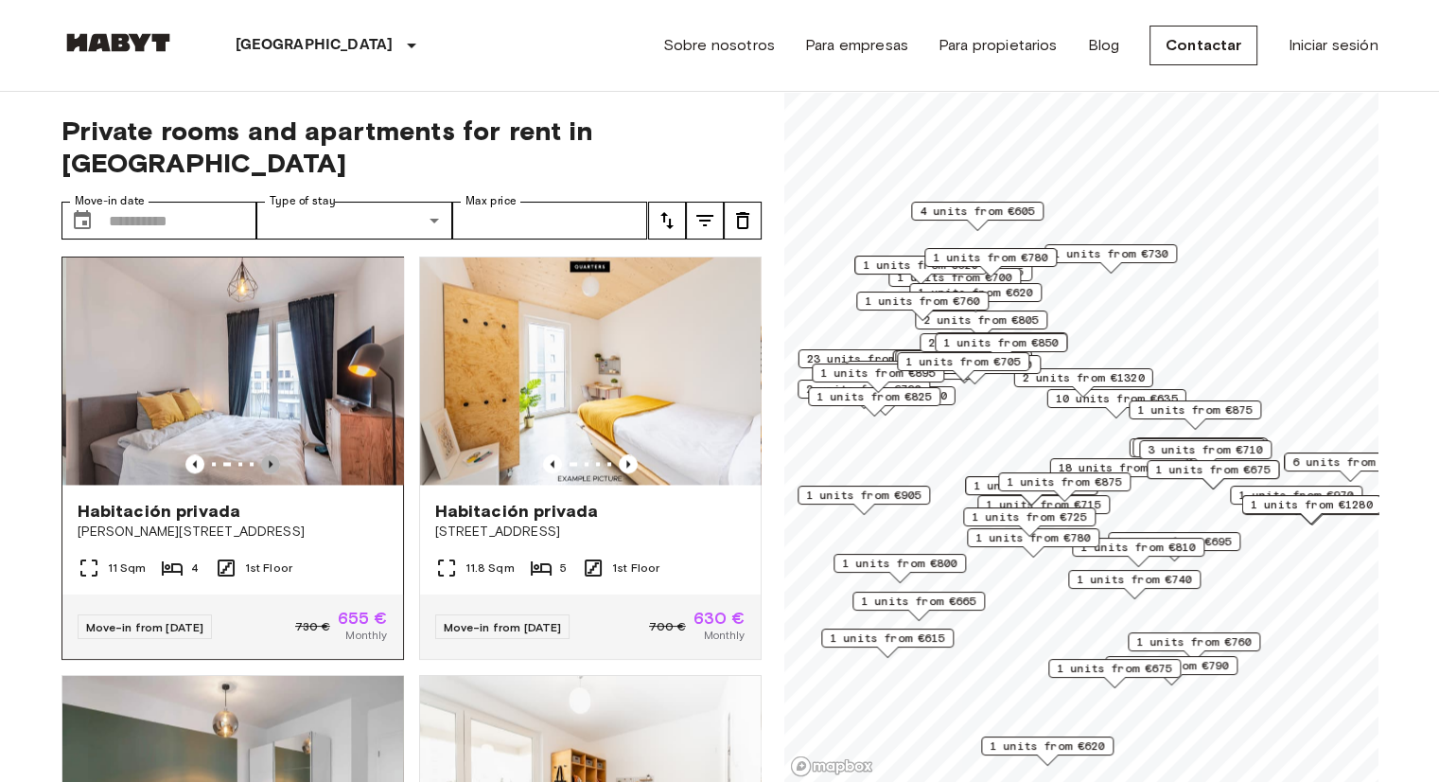
click at [269, 473] on icon "Previous image" at bounding box center [270, 463] width 19 height 19
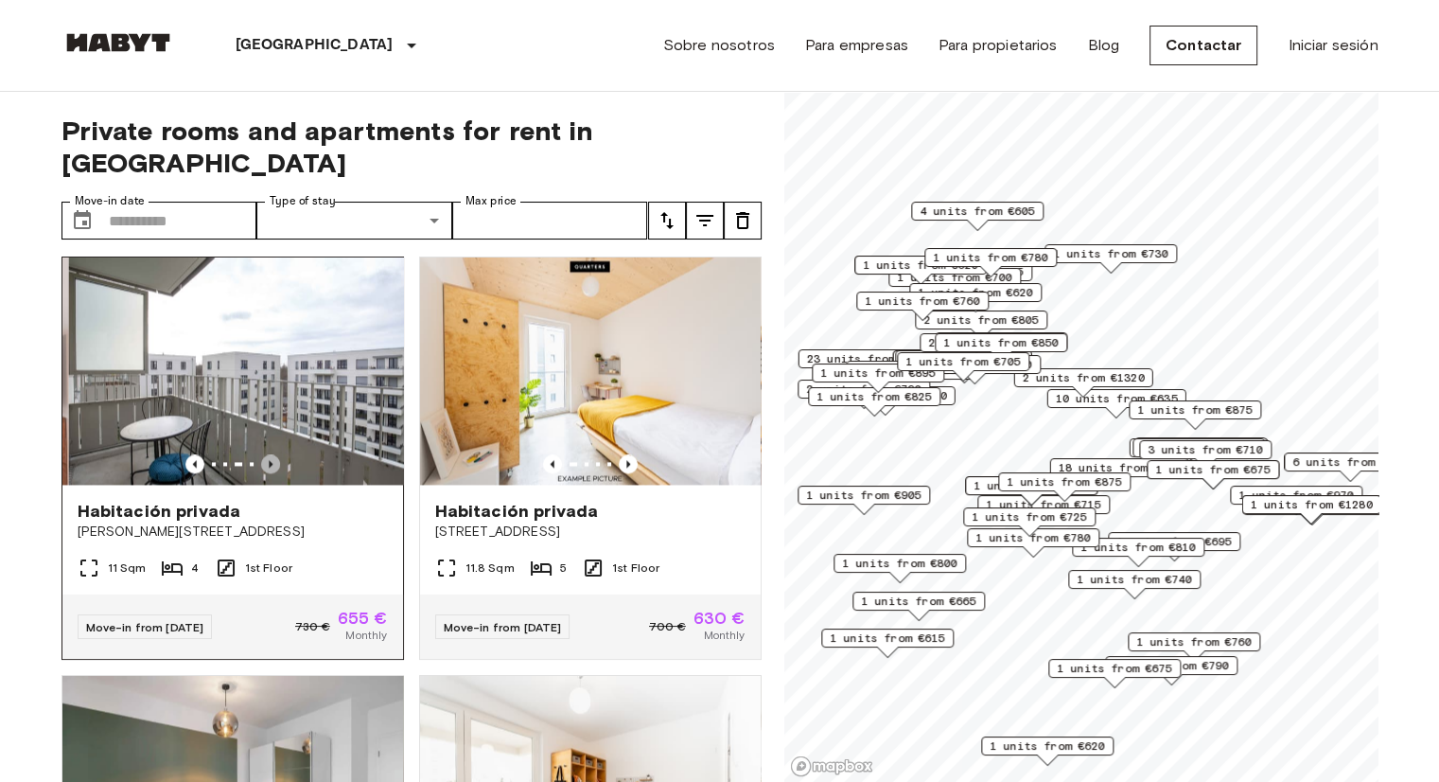
click at [269, 473] on icon "Previous image" at bounding box center [270, 463] width 19 height 19
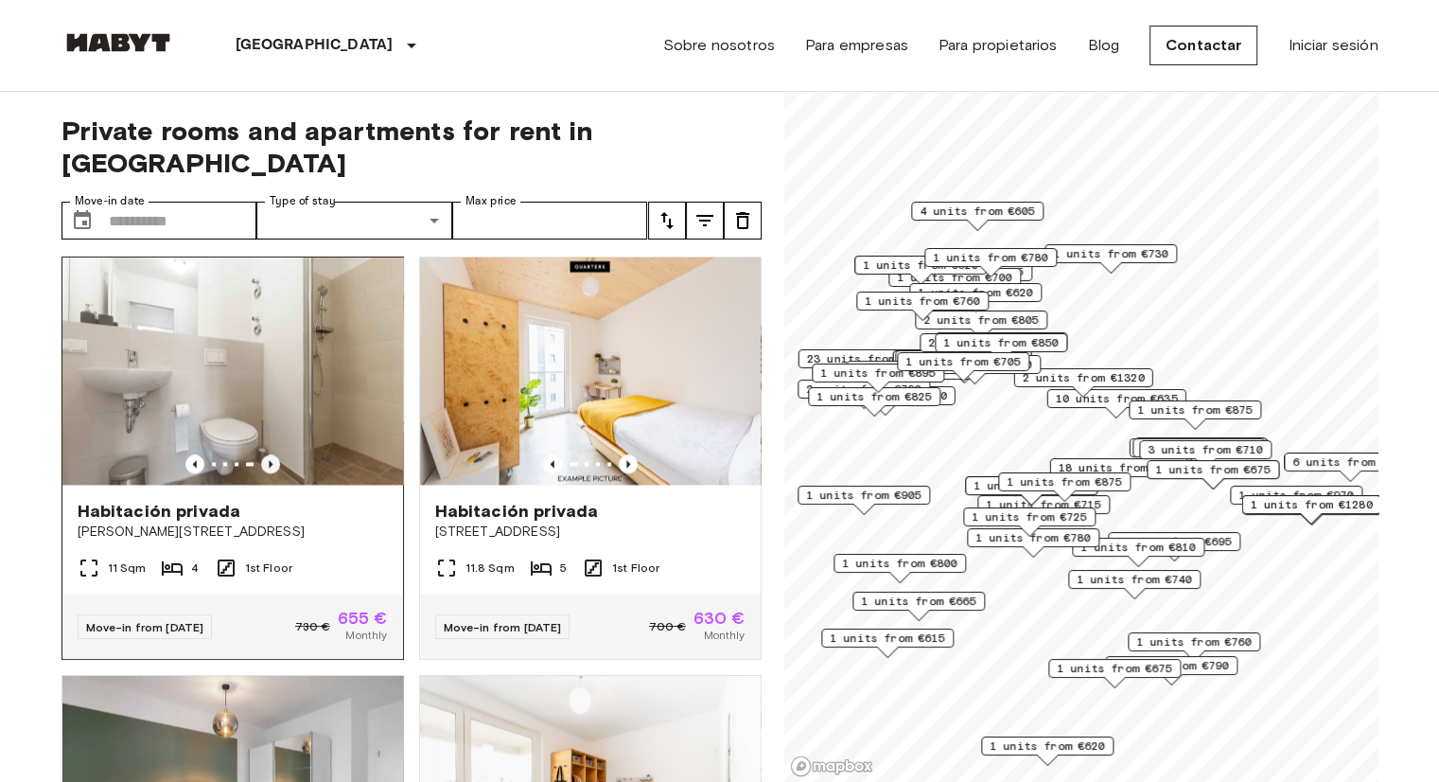
click at [272, 473] on icon "Previous image" at bounding box center [270, 463] width 19 height 19
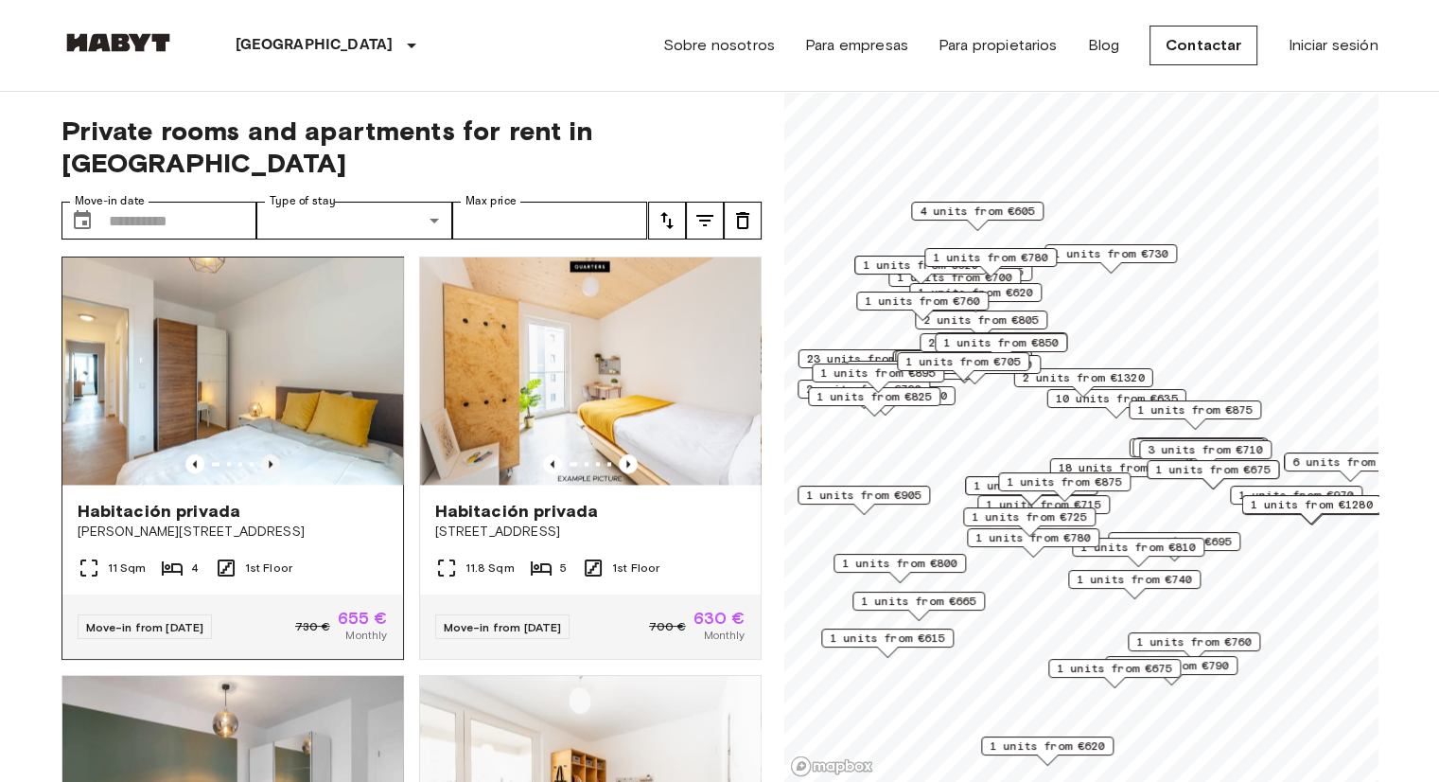
click at [261, 473] on icon "Previous image" at bounding box center [270, 463] width 19 height 19
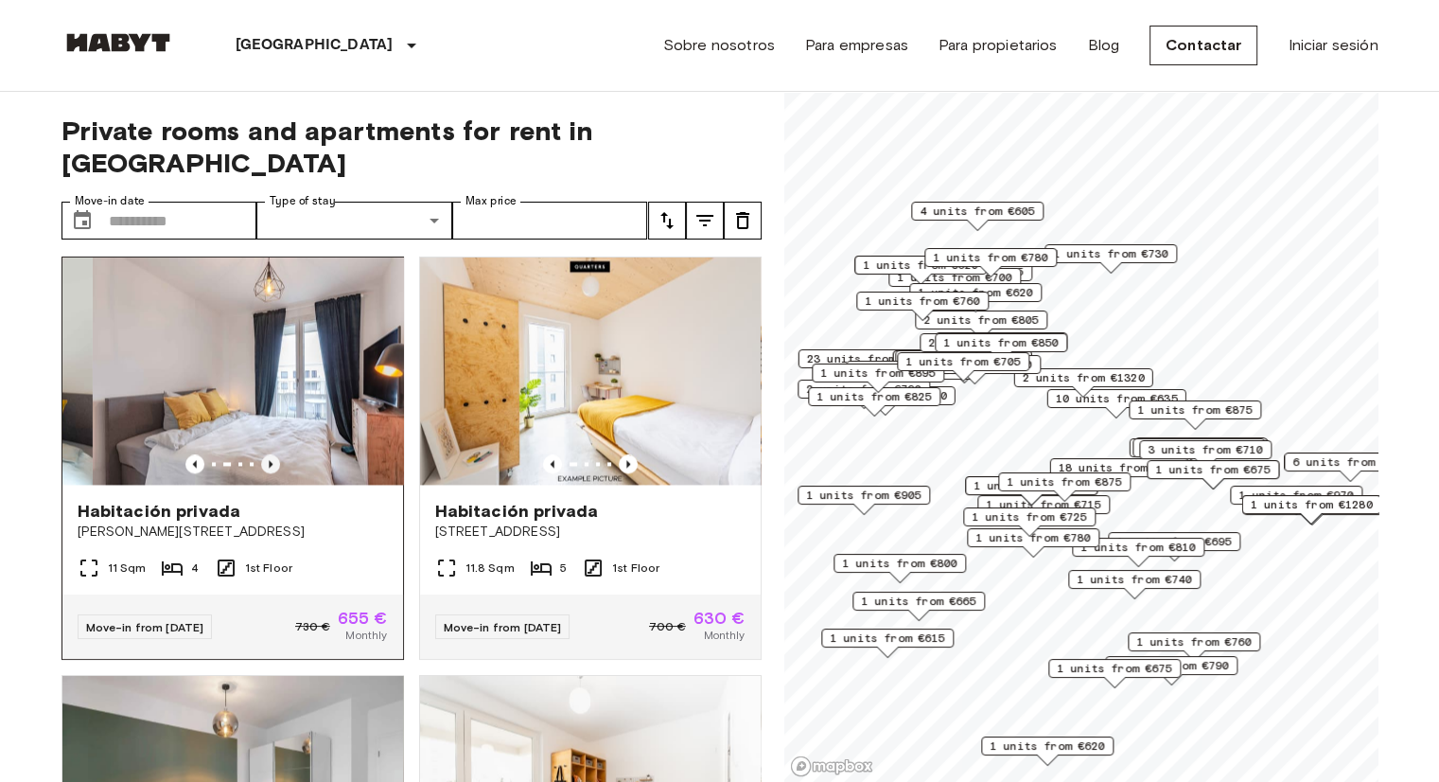
click at [261, 473] on icon "Previous image" at bounding box center [270, 463] width 19 height 19
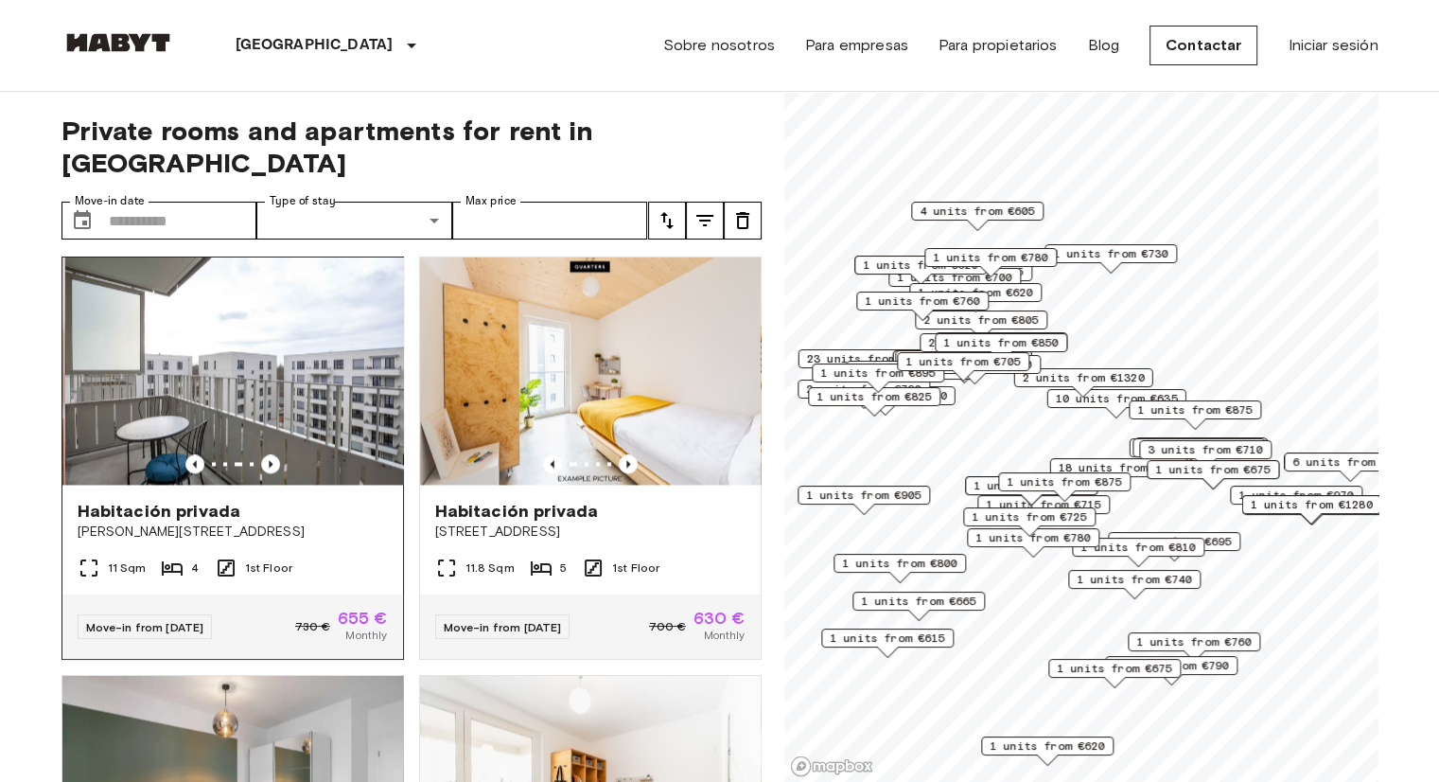
click at [281, 541] on span "[PERSON_NAME][STREET_ADDRESS]" at bounding box center [233, 531] width 310 height 19
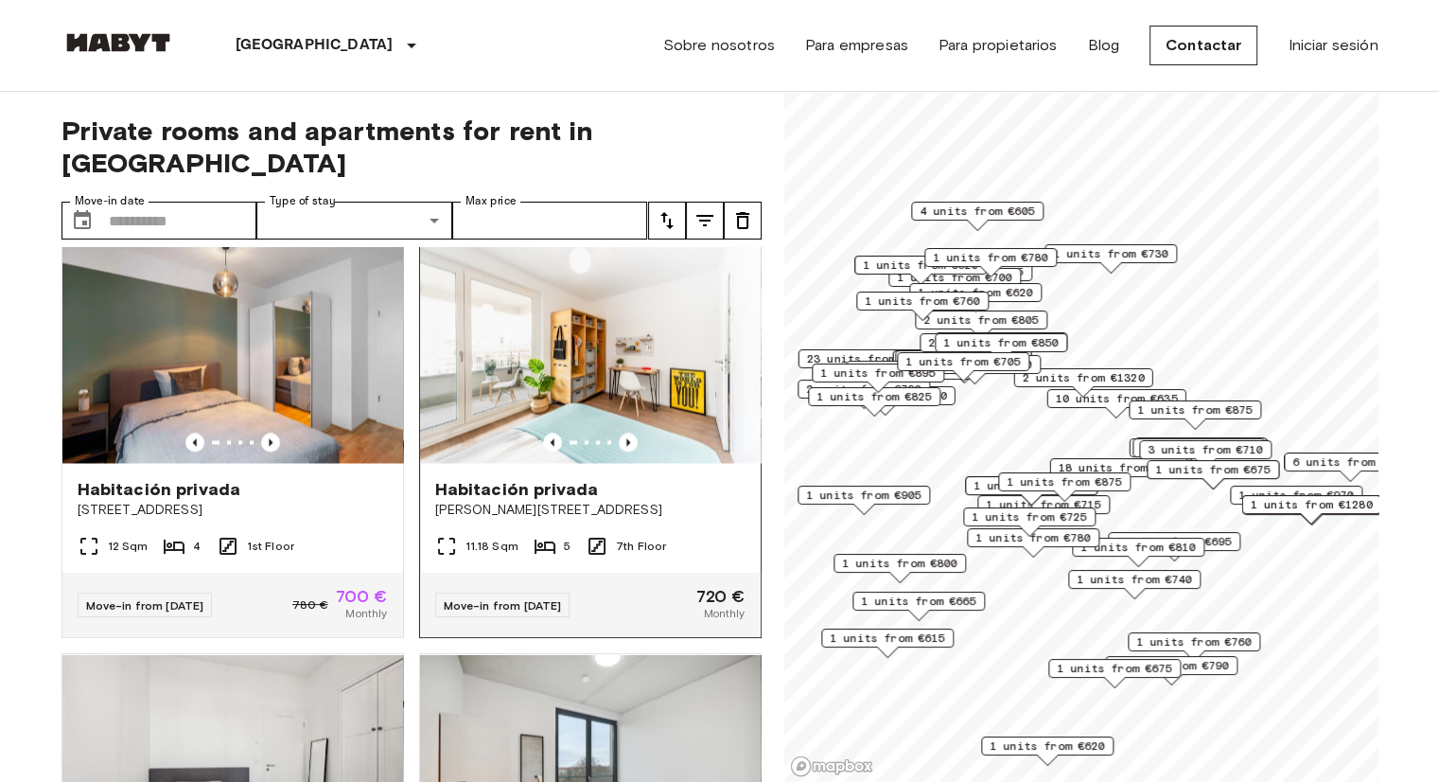
scroll to position [3406, 0]
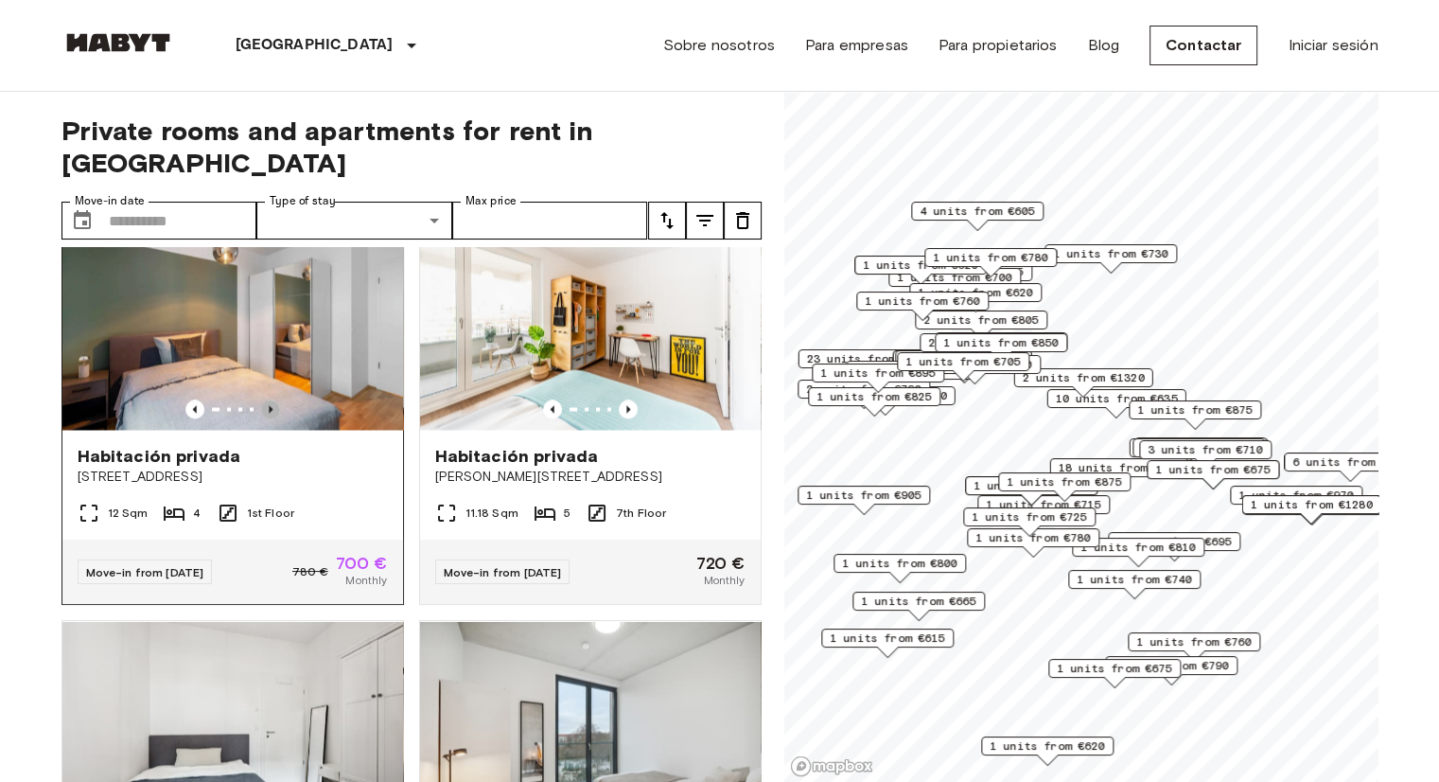
click at [261, 418] on icon "Previous image" at bounding box center [270, 408] width 19 height 19
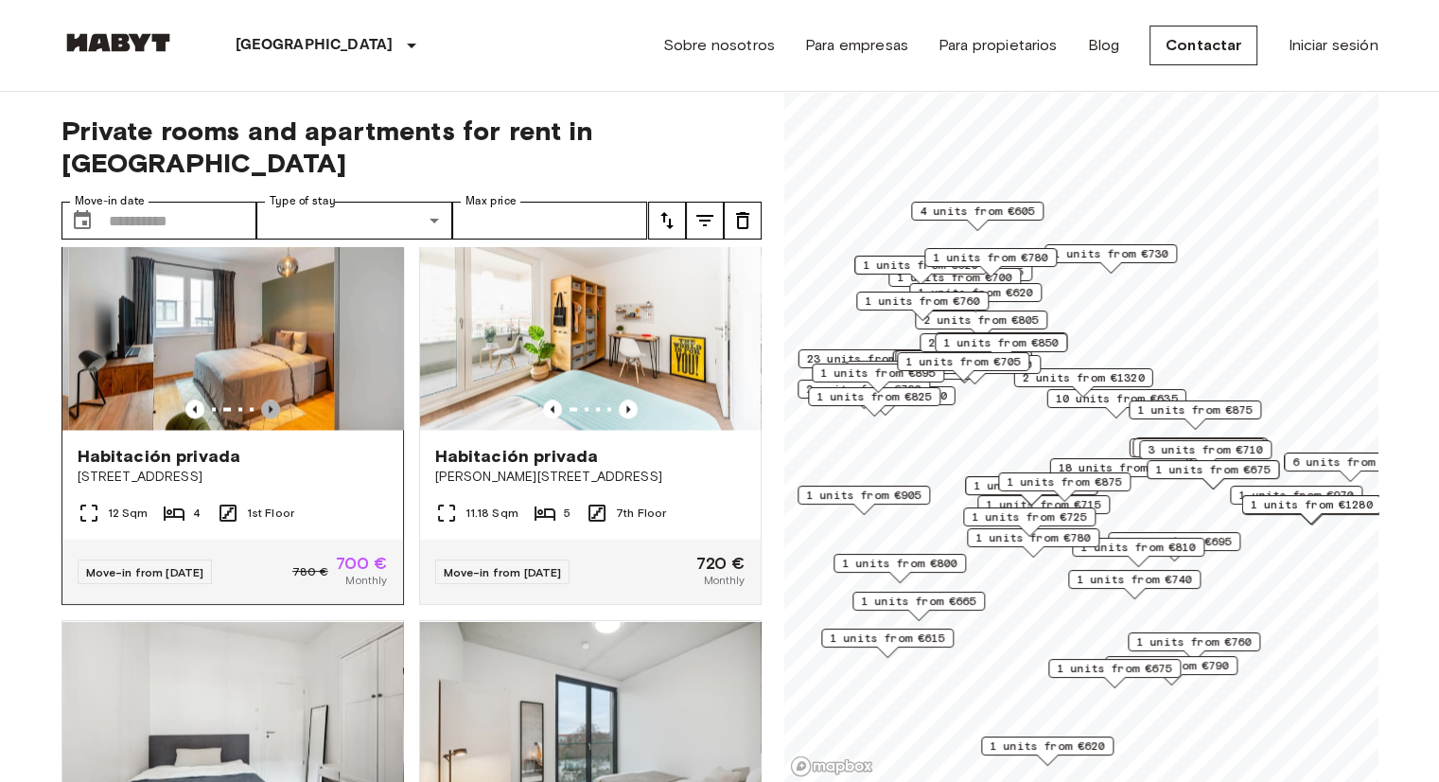
click at [261, 418] on icon "Previous image" at bounding box center [270, 408] width 19 height 19
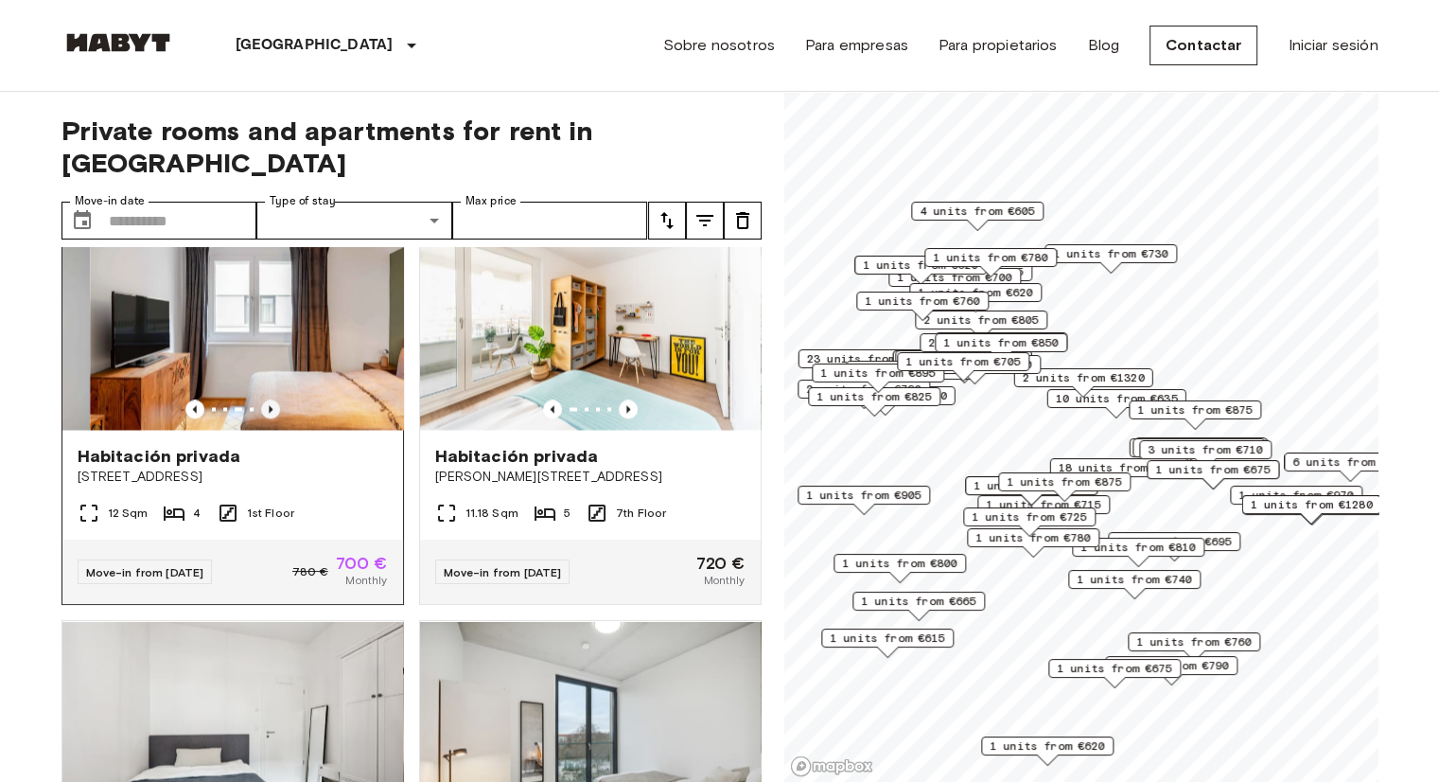
click at [261, 418] on icon "Previous image" at bounding box center [270, 408] width 19 height 19
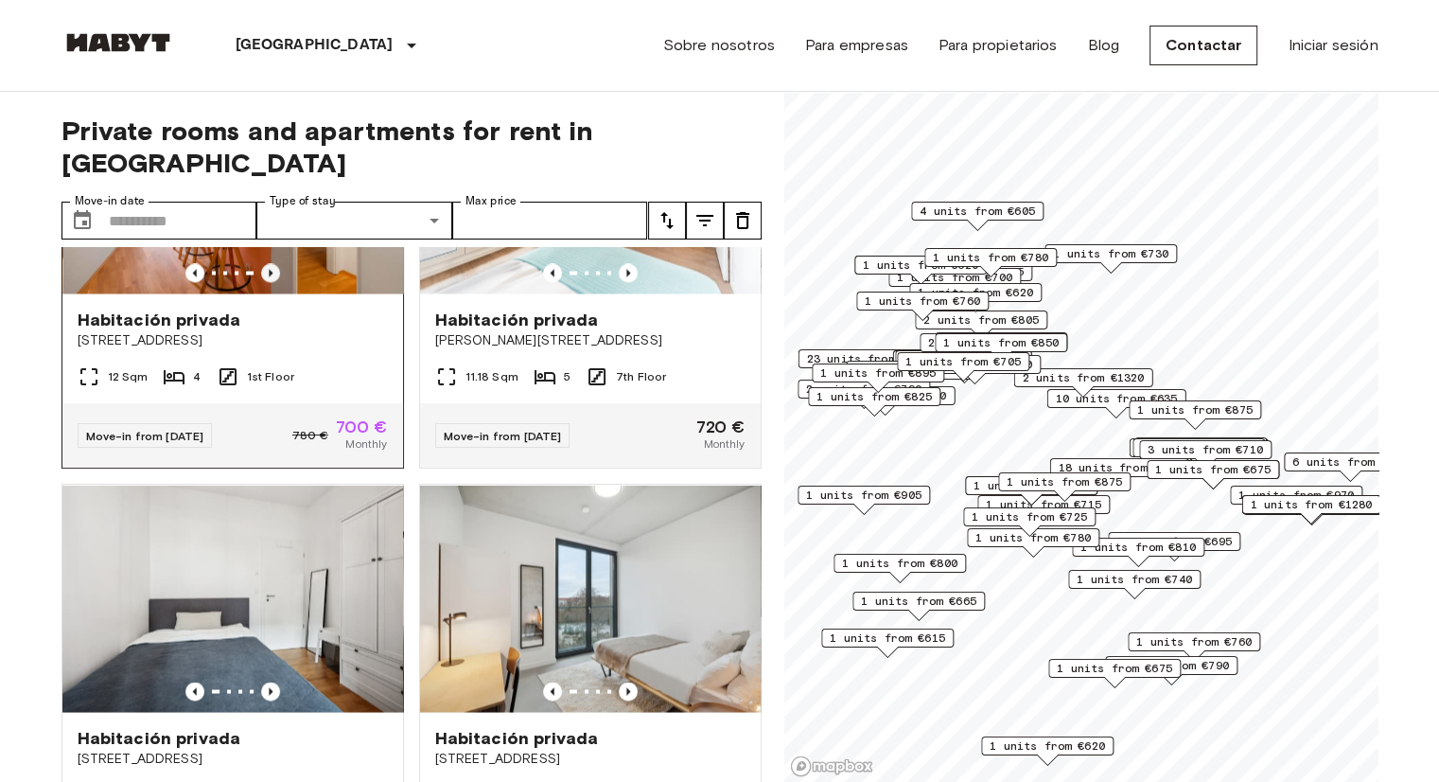
scroll to position [3384, 0]
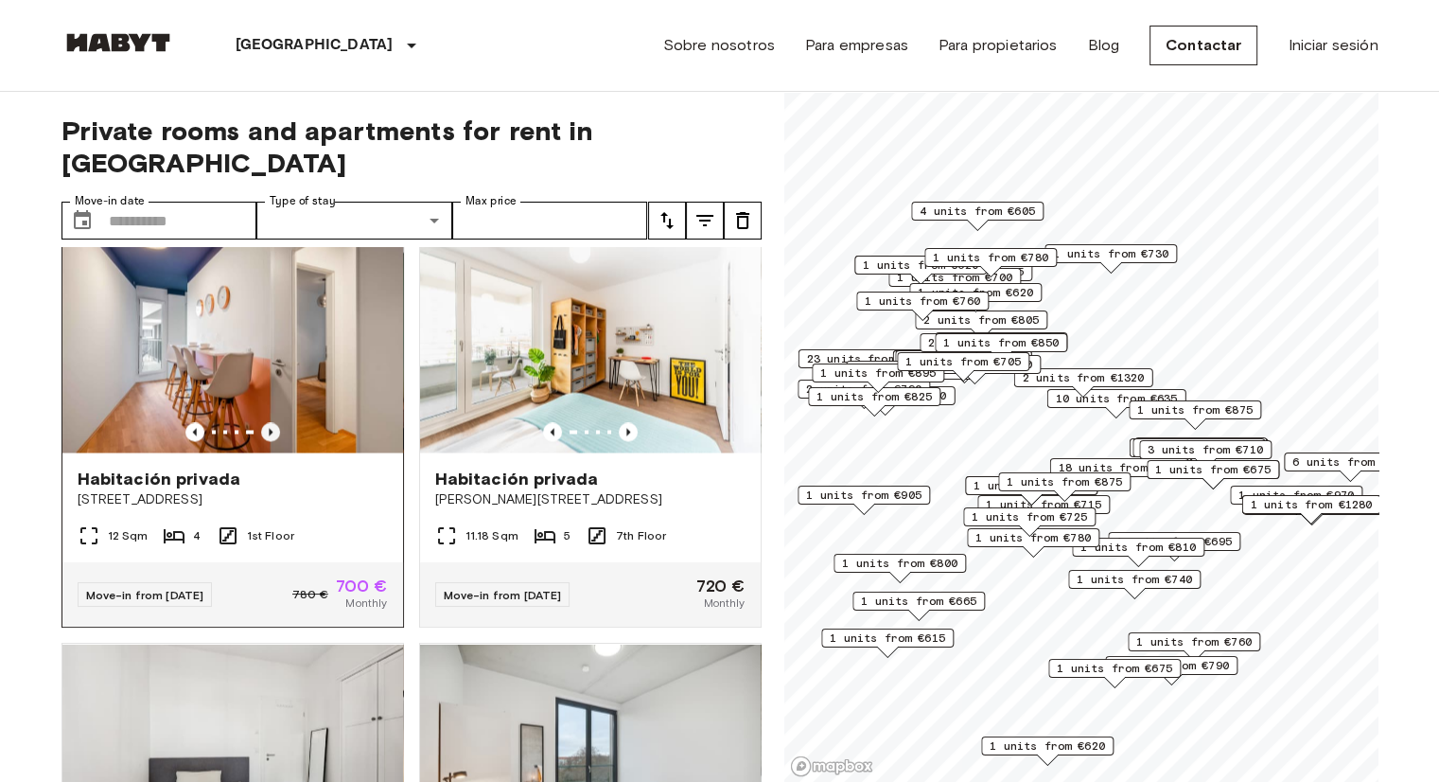
click at [269, 435] on icon "Previous image" at bounding box center [271, 432] width 4 height 8
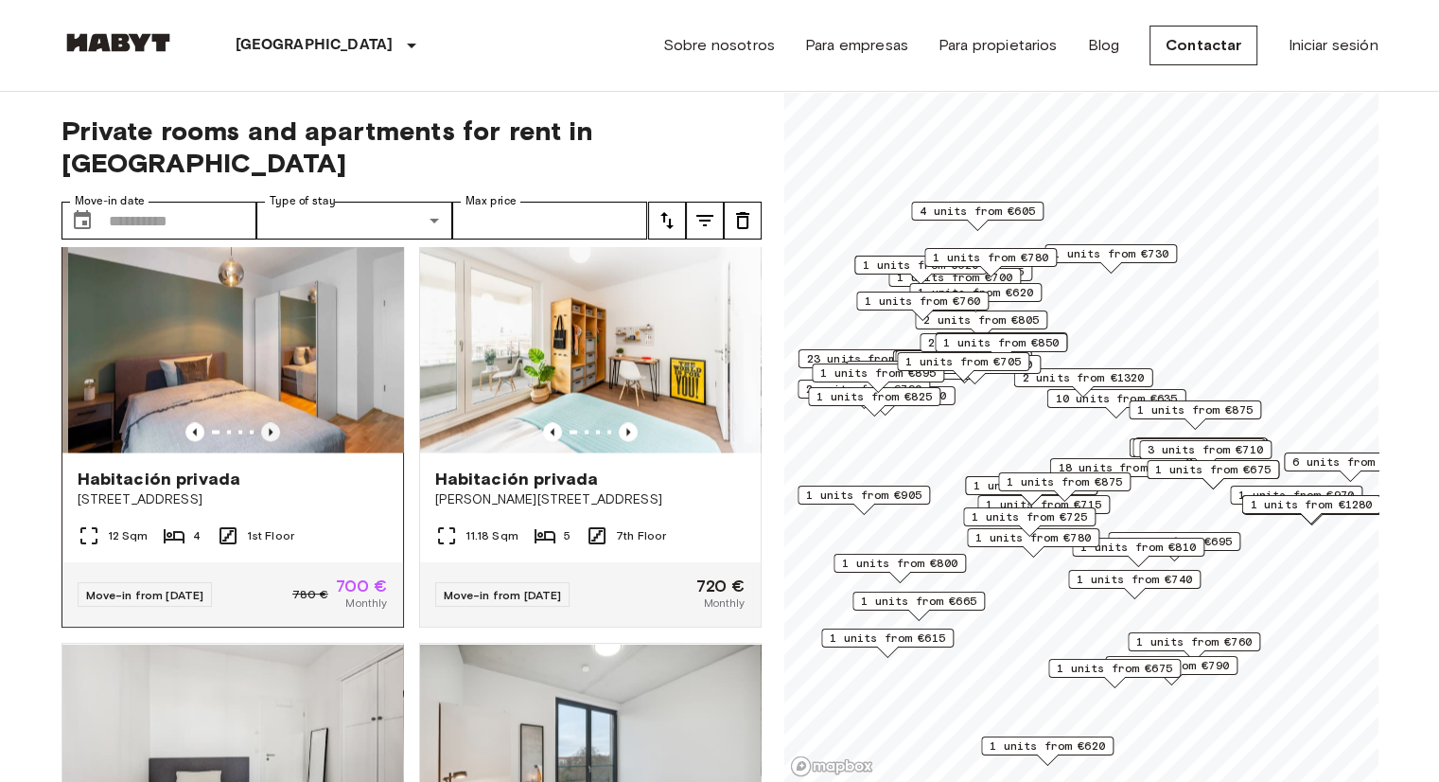
click at [269, 435] on icon "Previous image" at bounding box center [271, 432] width 4 height 8
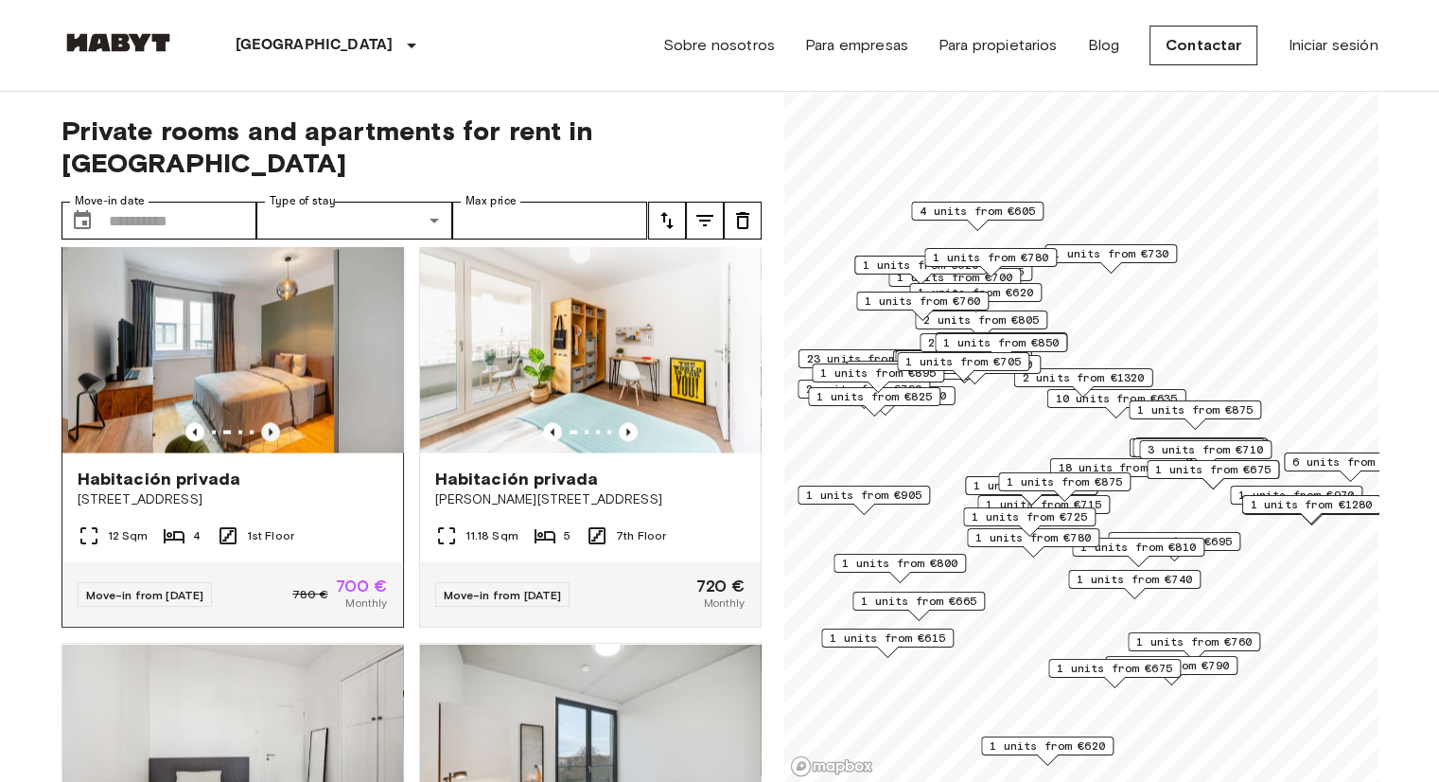
click at [269, 435] on icon "Previous image" at bounding box center [271, 432] width 4 height 8
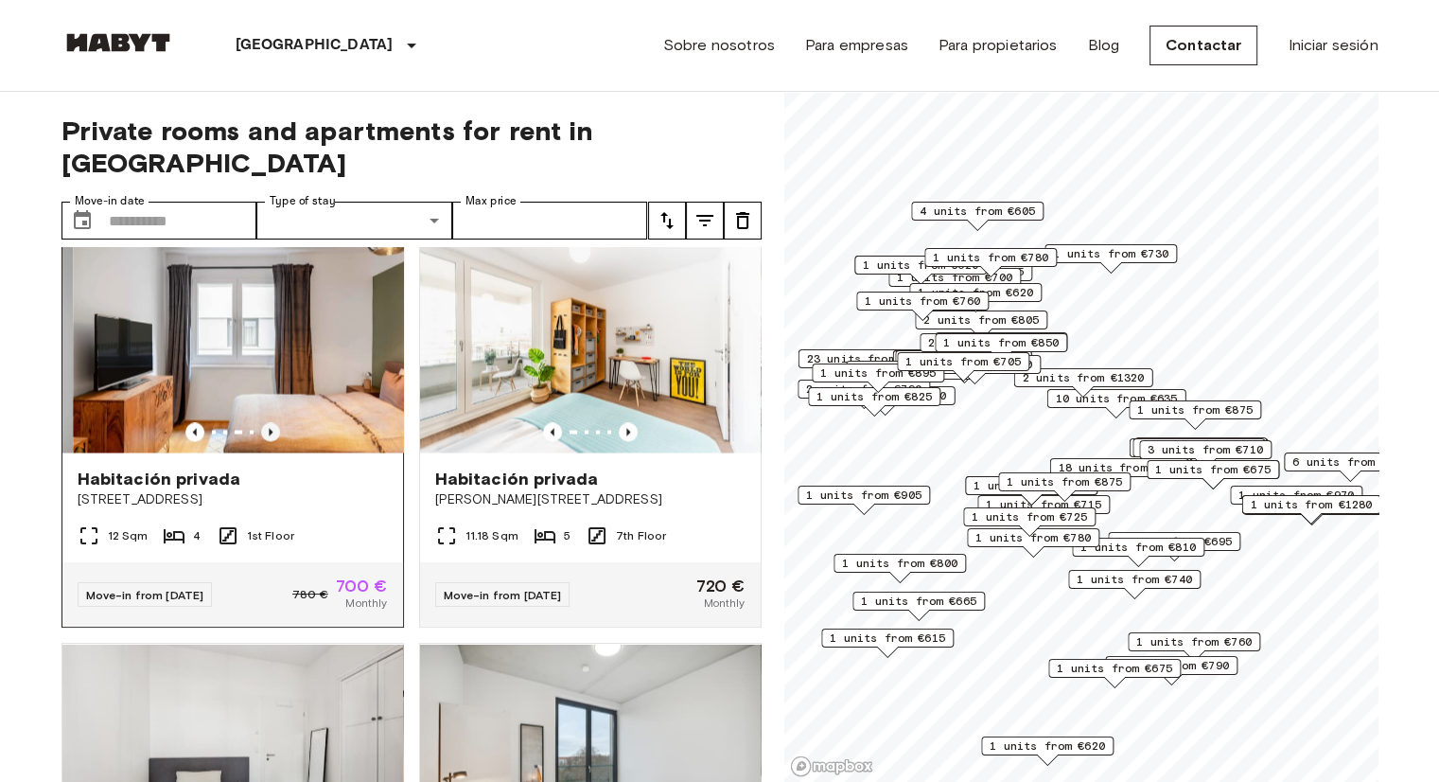
click at [269, 435] on icon "Previous image" at bounding box center [271, 432] width 4 height 8
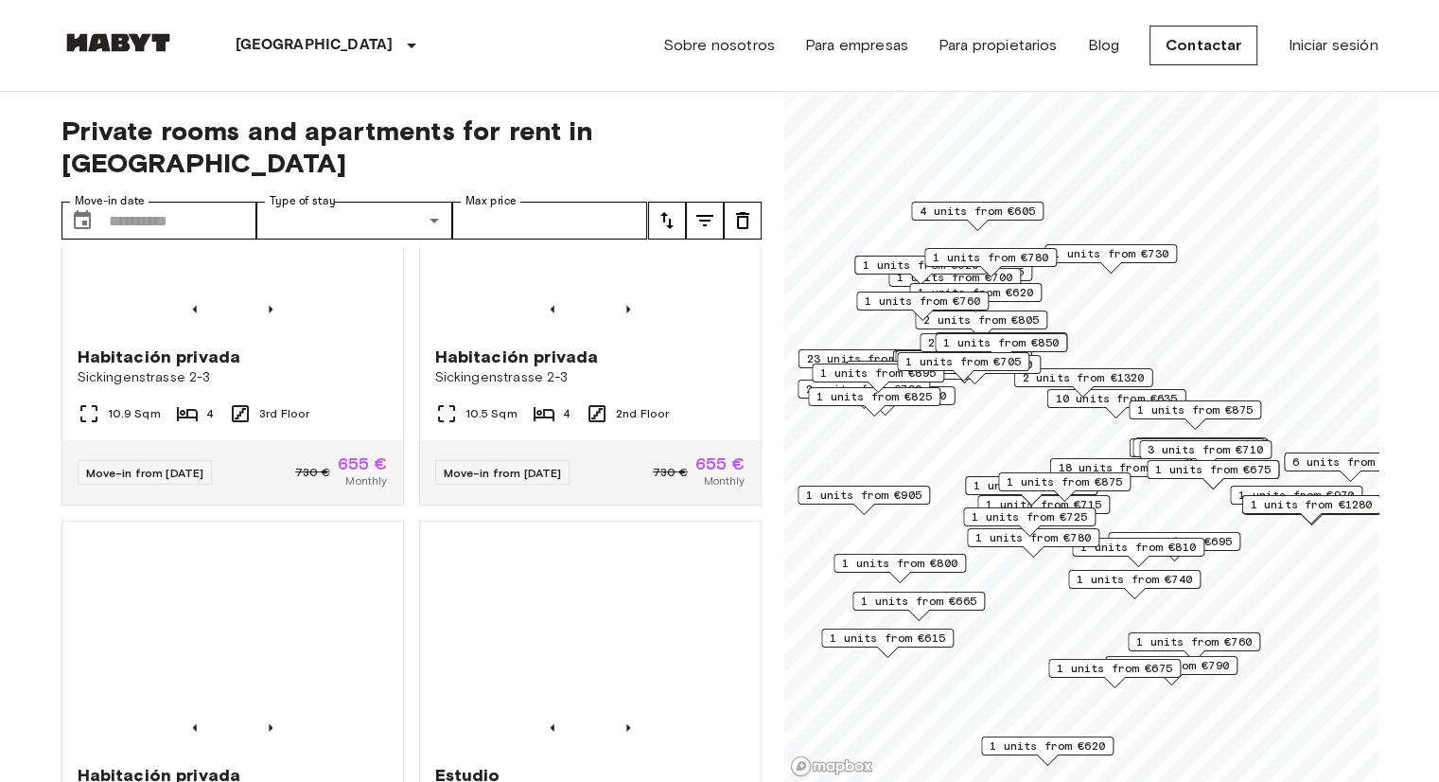
scroll to position [5182, 0]
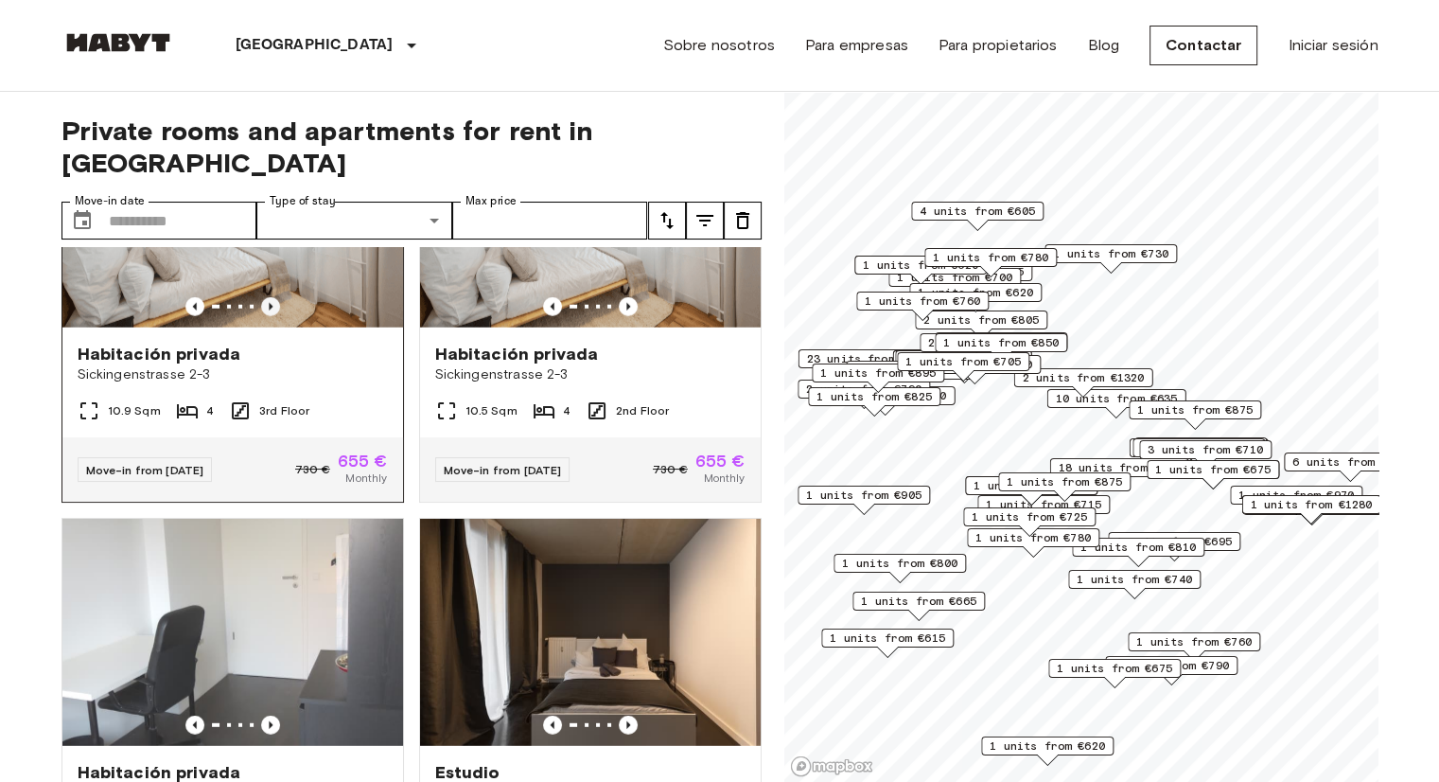
click at [263, 316] on icon "Previous image" at bounding box center [270, 306] width 19 height 19
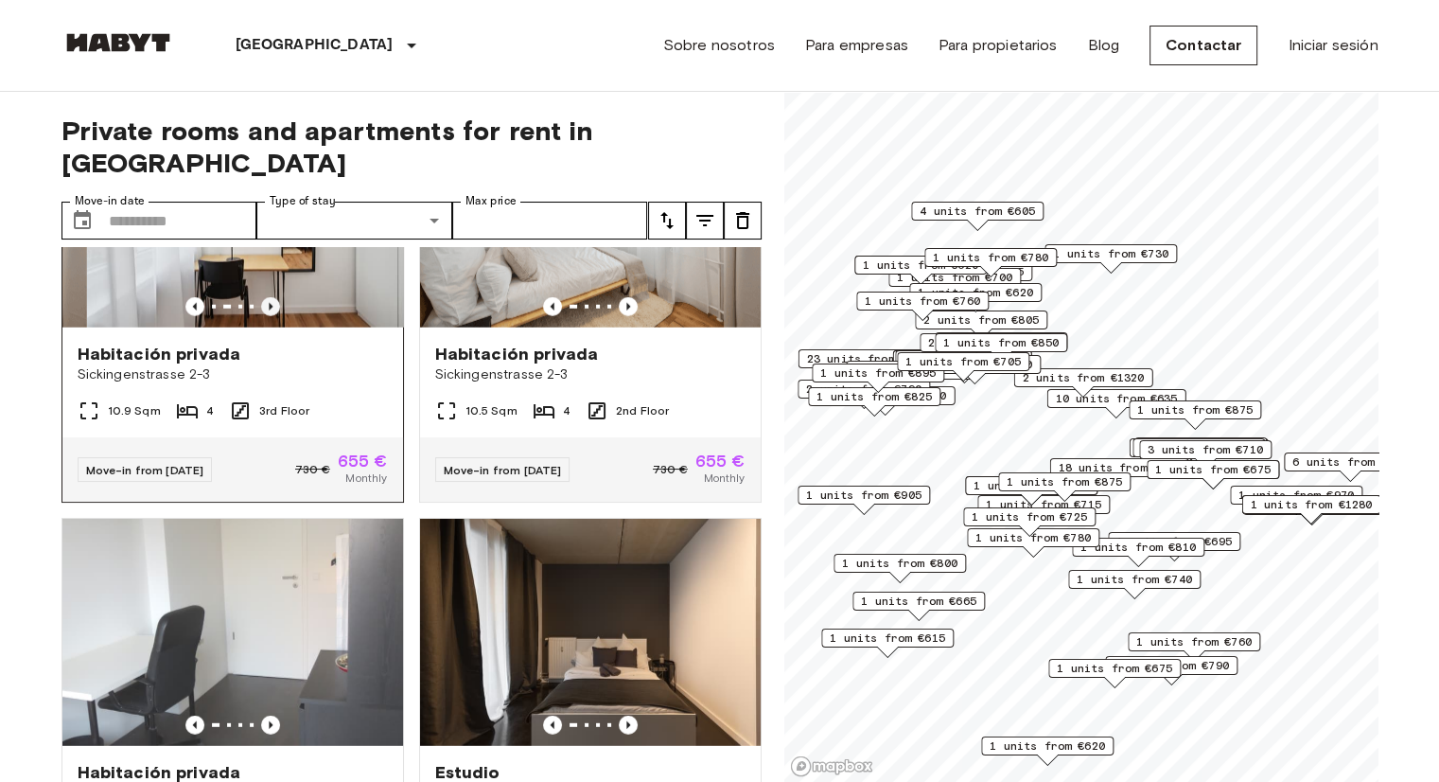
click at [263, 316] on icon "Previous image" at bounding box center [270, 306] width 19 height 19
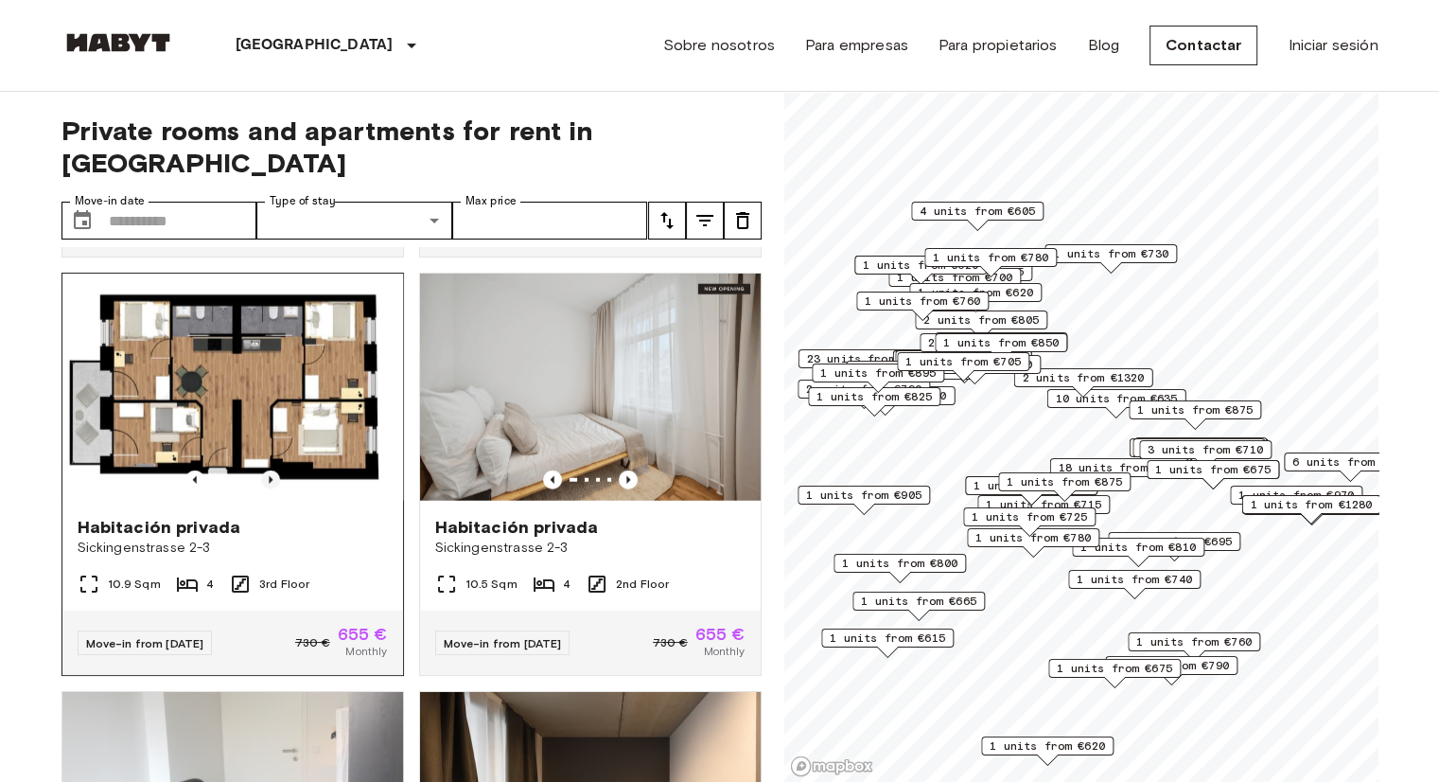
scroll to position [4992, 0]
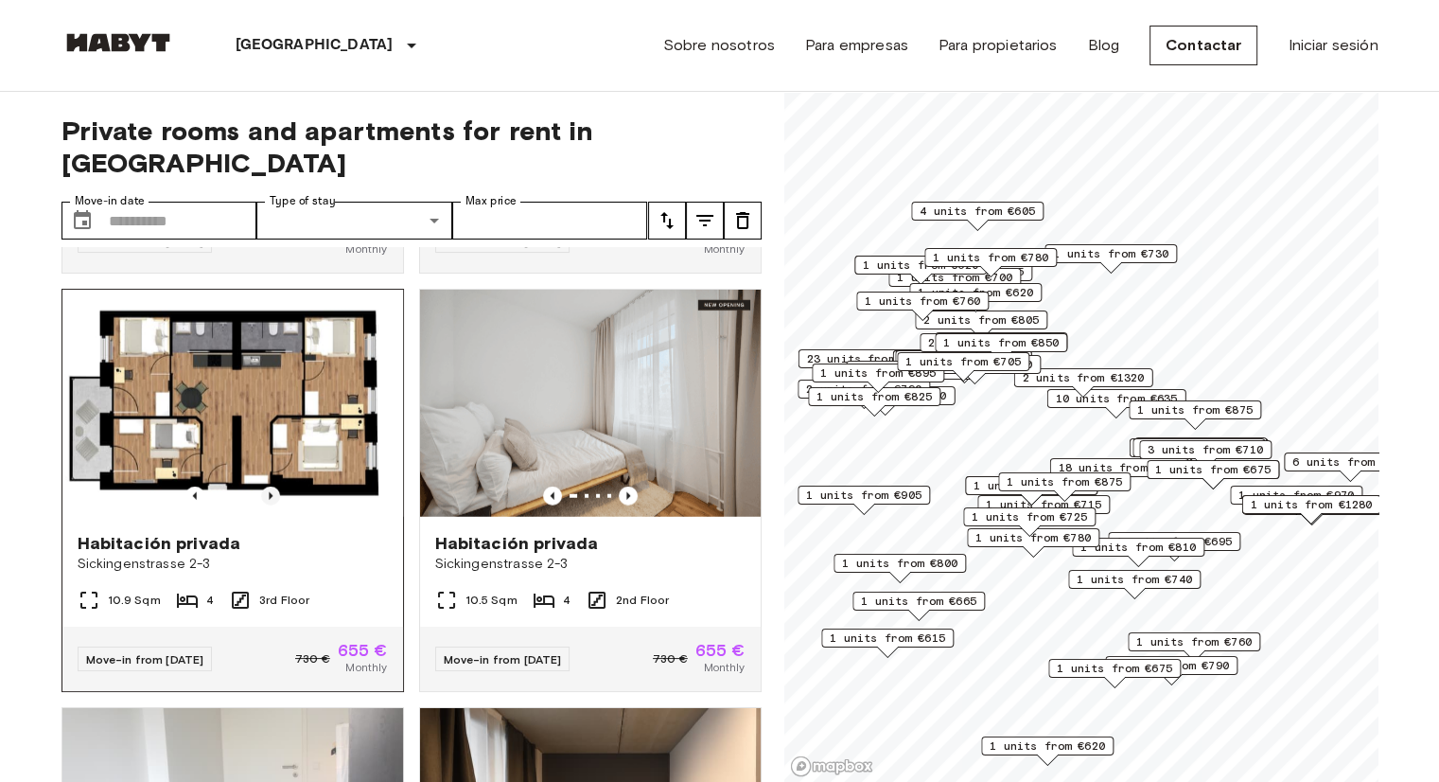
click at [269, 505] on icon "Previous image" at bounding box center [270, 495] width 19 height 19
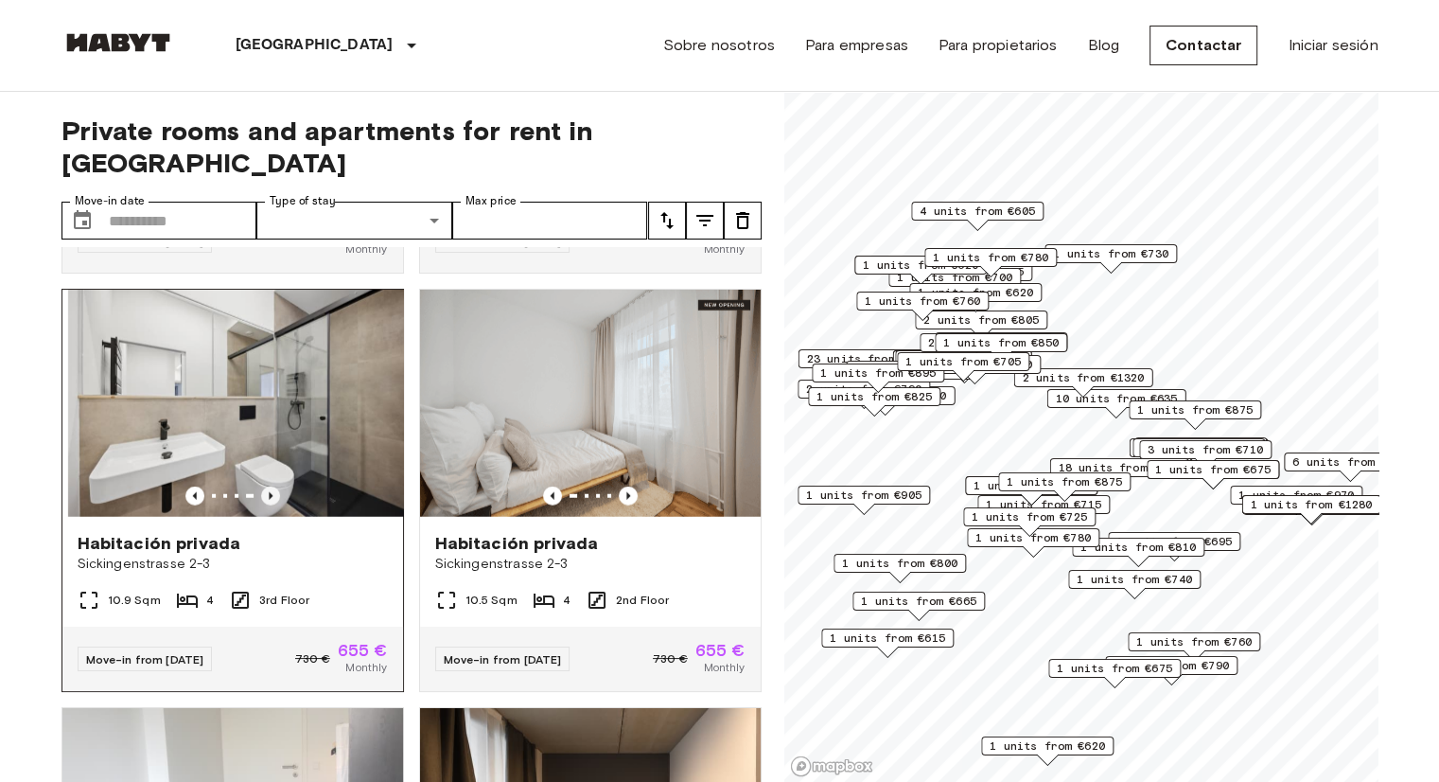
click at [269, 505] on icon "Previous image" at bounding box center [270, 495] width 19 height 19
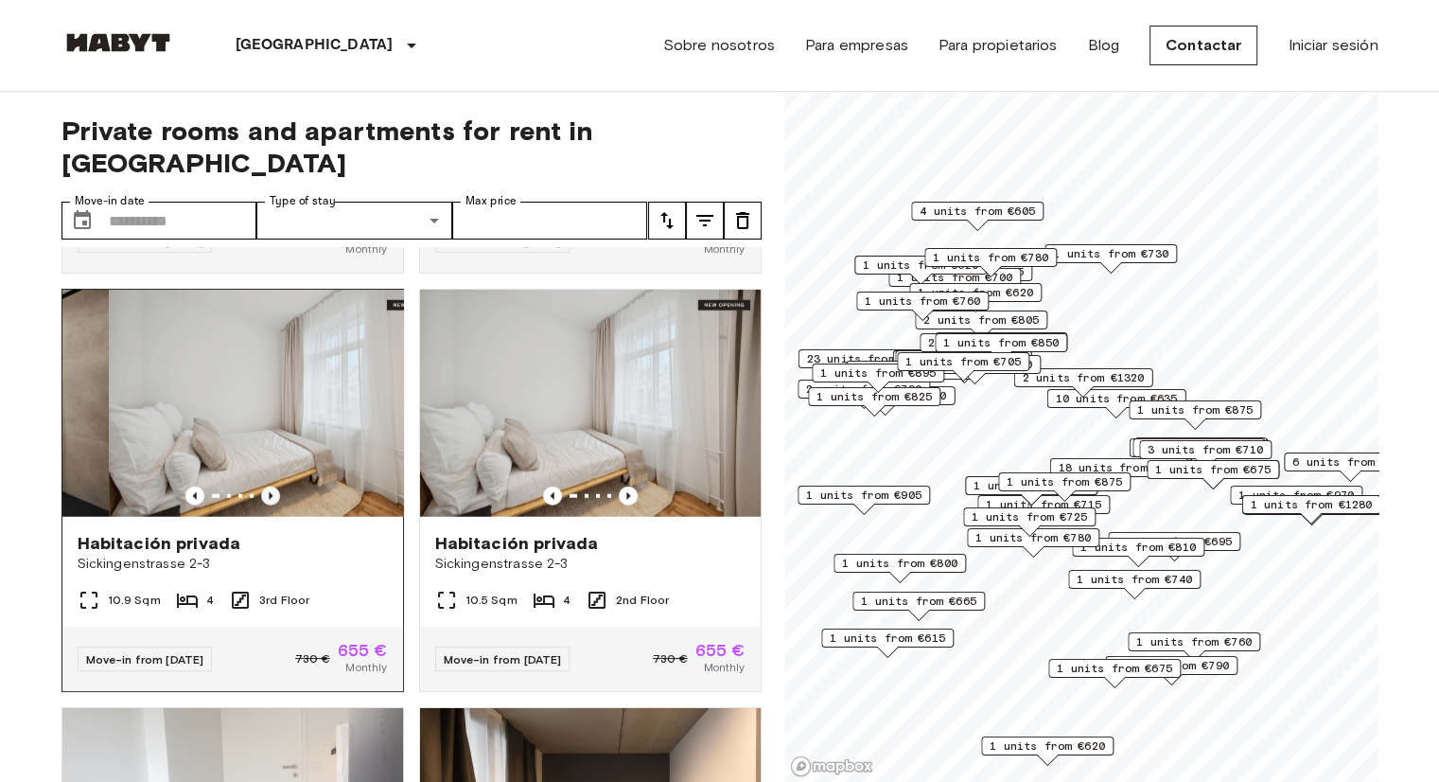
click at [269, 505] on icon "Previous image" at bounding box center [270, 495] width 19 height 19
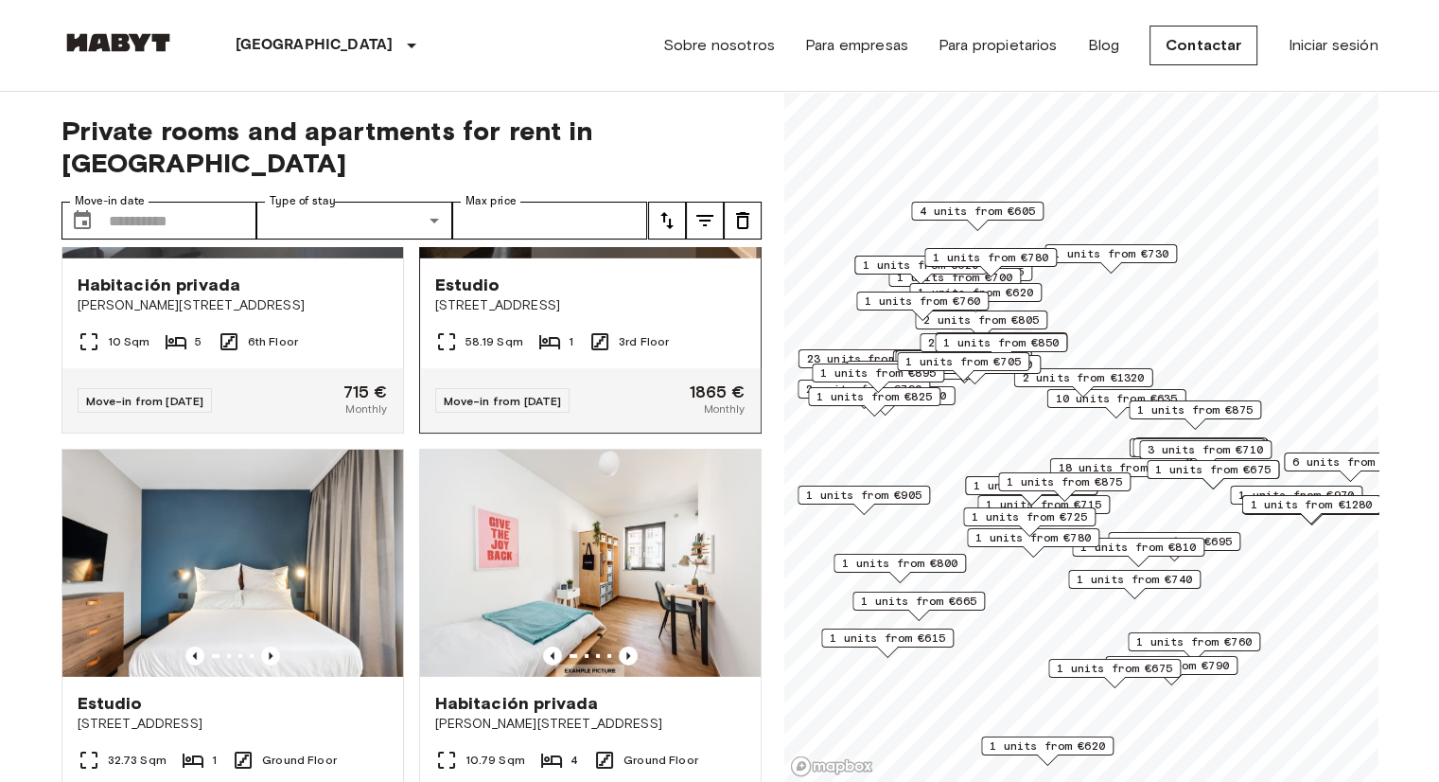
scroll to position [5560, 0]
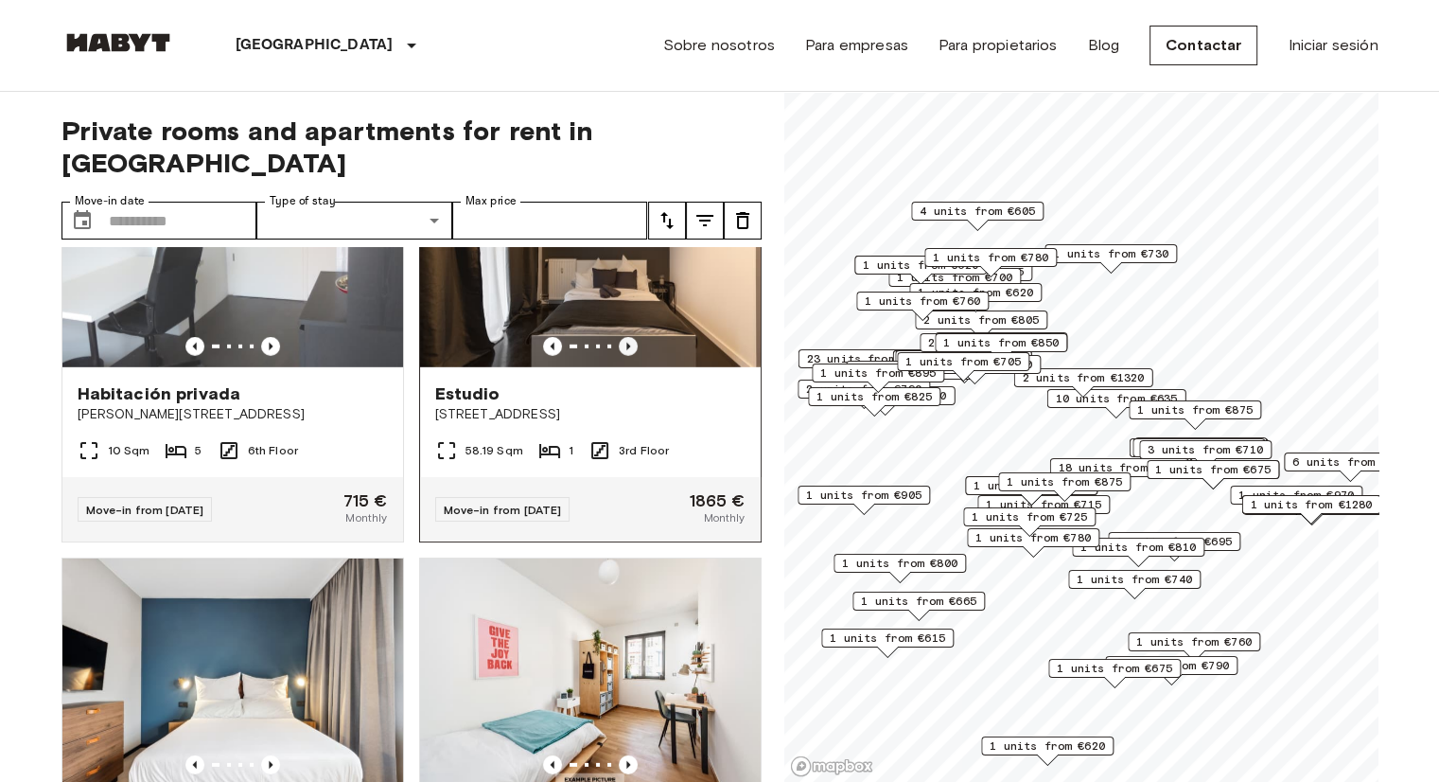
click at [622, 356] on icon "Previous image" at bounding box center [628, 346] width 19 height 19
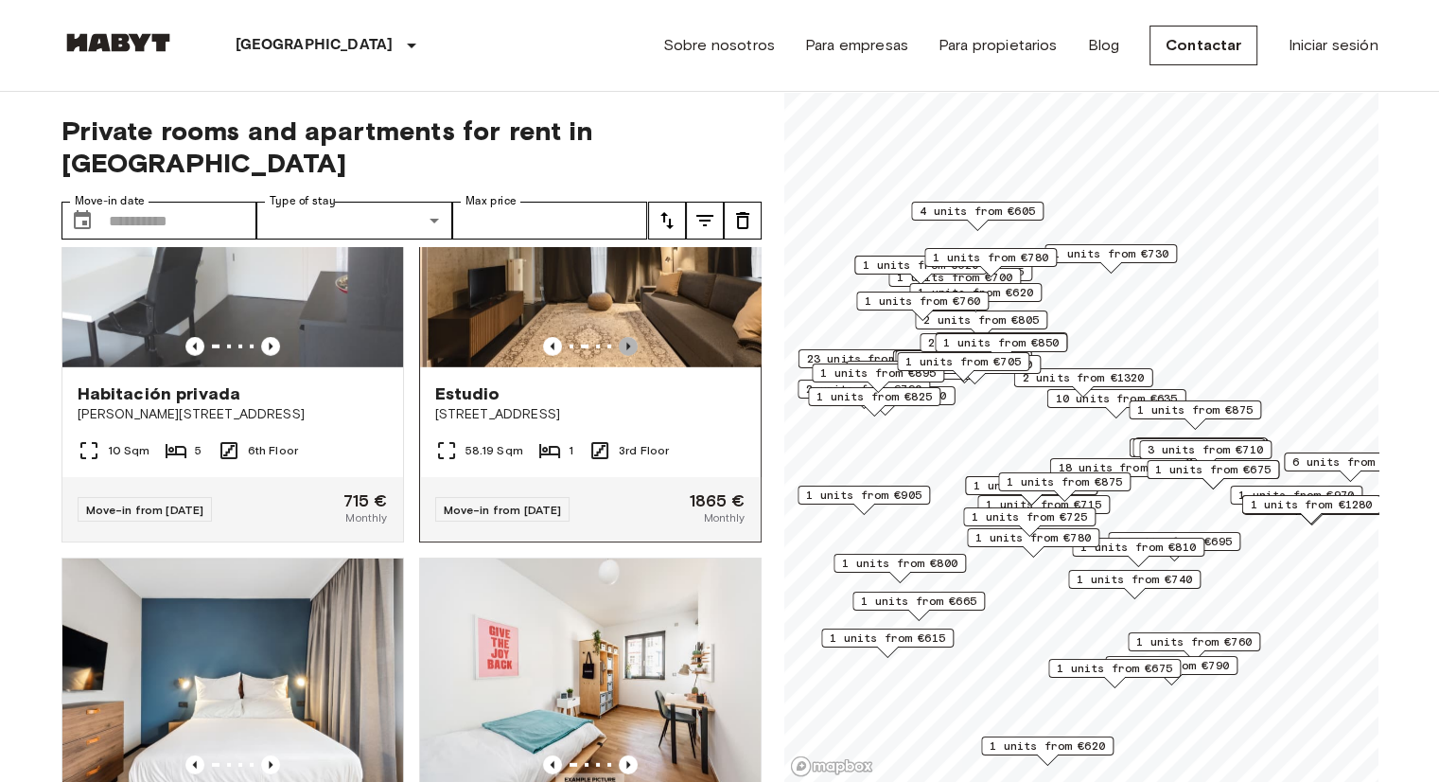
click at [622, 356] on icon "Previous image" at bounding box center [628, 346] width 19 height 19
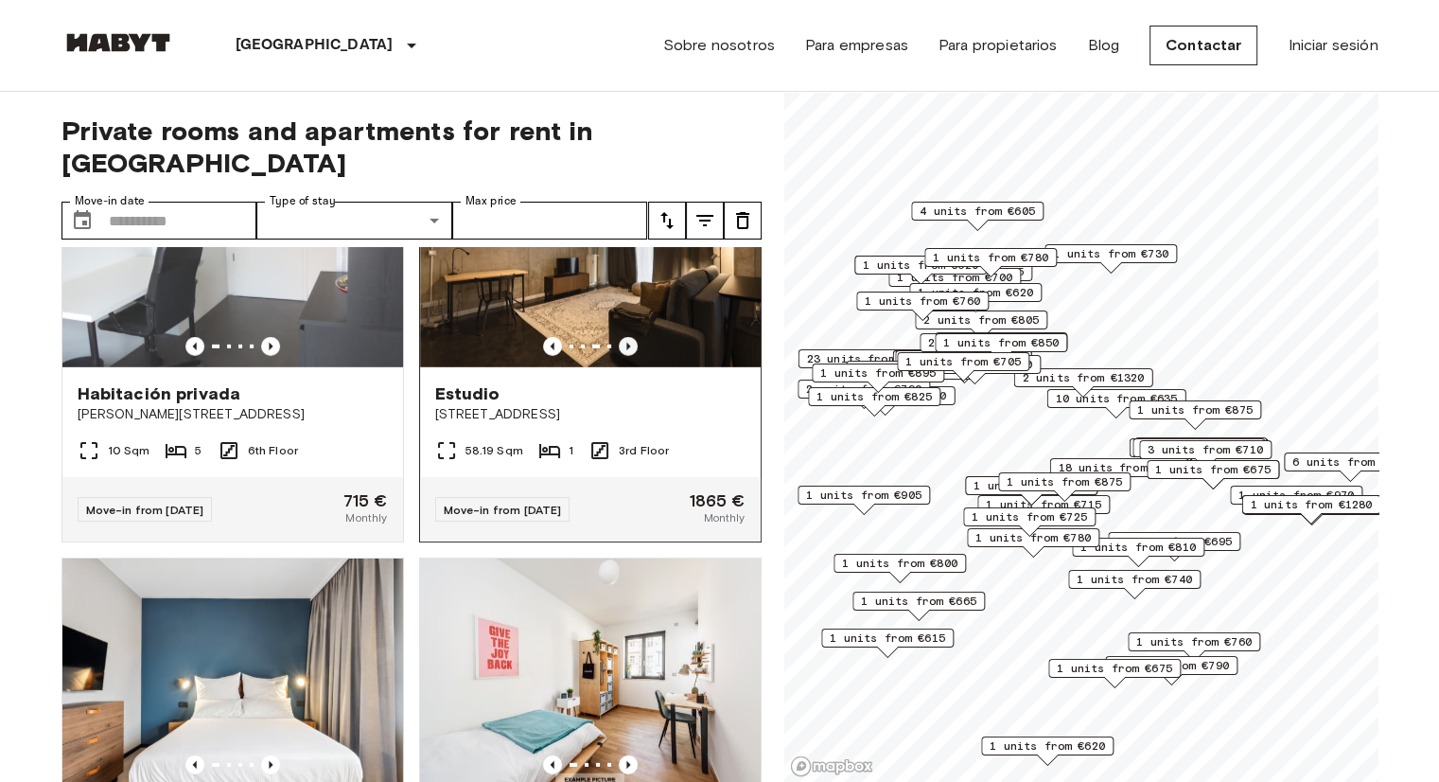
click at [622, 356] on icon "Previous image" at bounding box center [628, 346] width 19 height 19
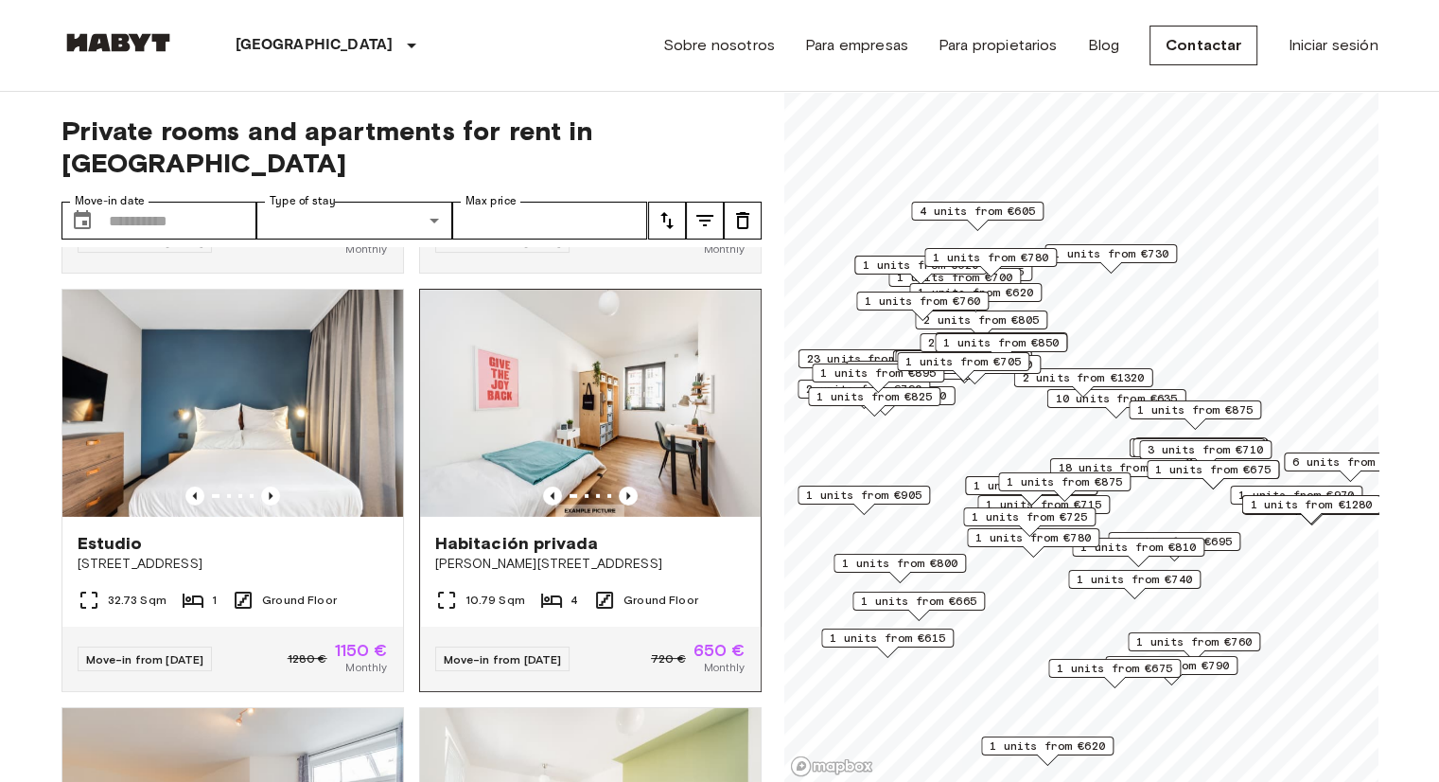
scroll to position [5844, 0]
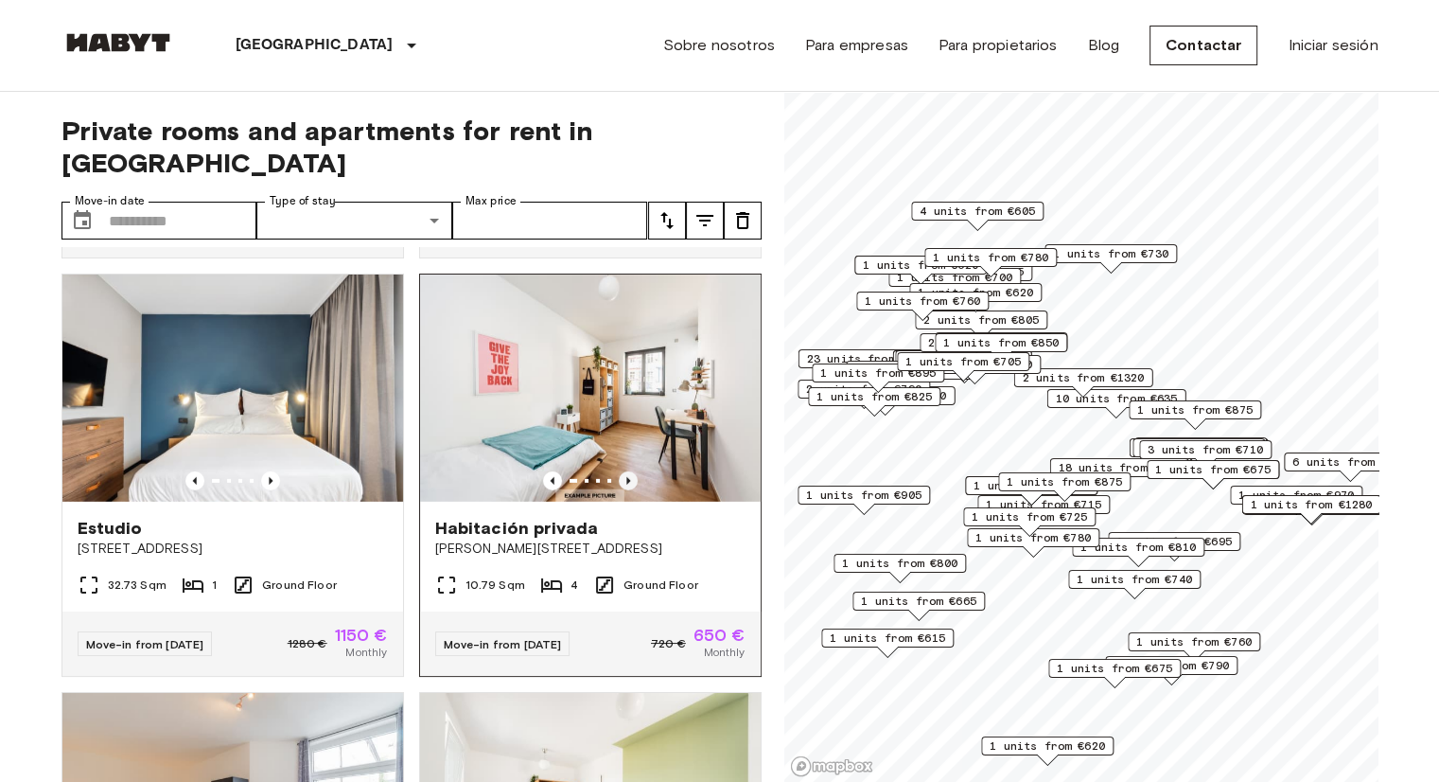
click at [626, 484] on icon "Previous image" at bounding box center [628, 481] width 4 height 8
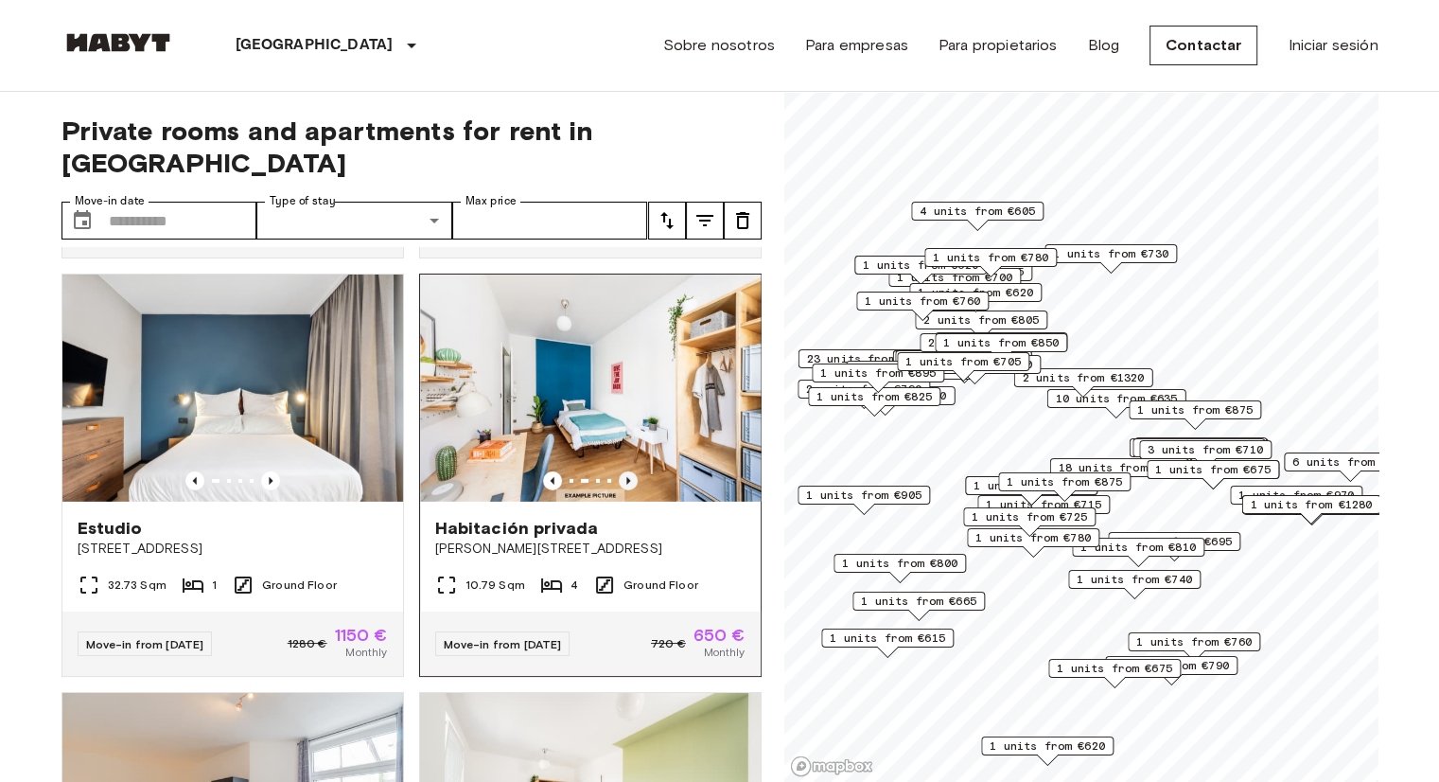
click at [626, 484] on icon "Previous image" at bounding box center [628, 481] width 4 height 8
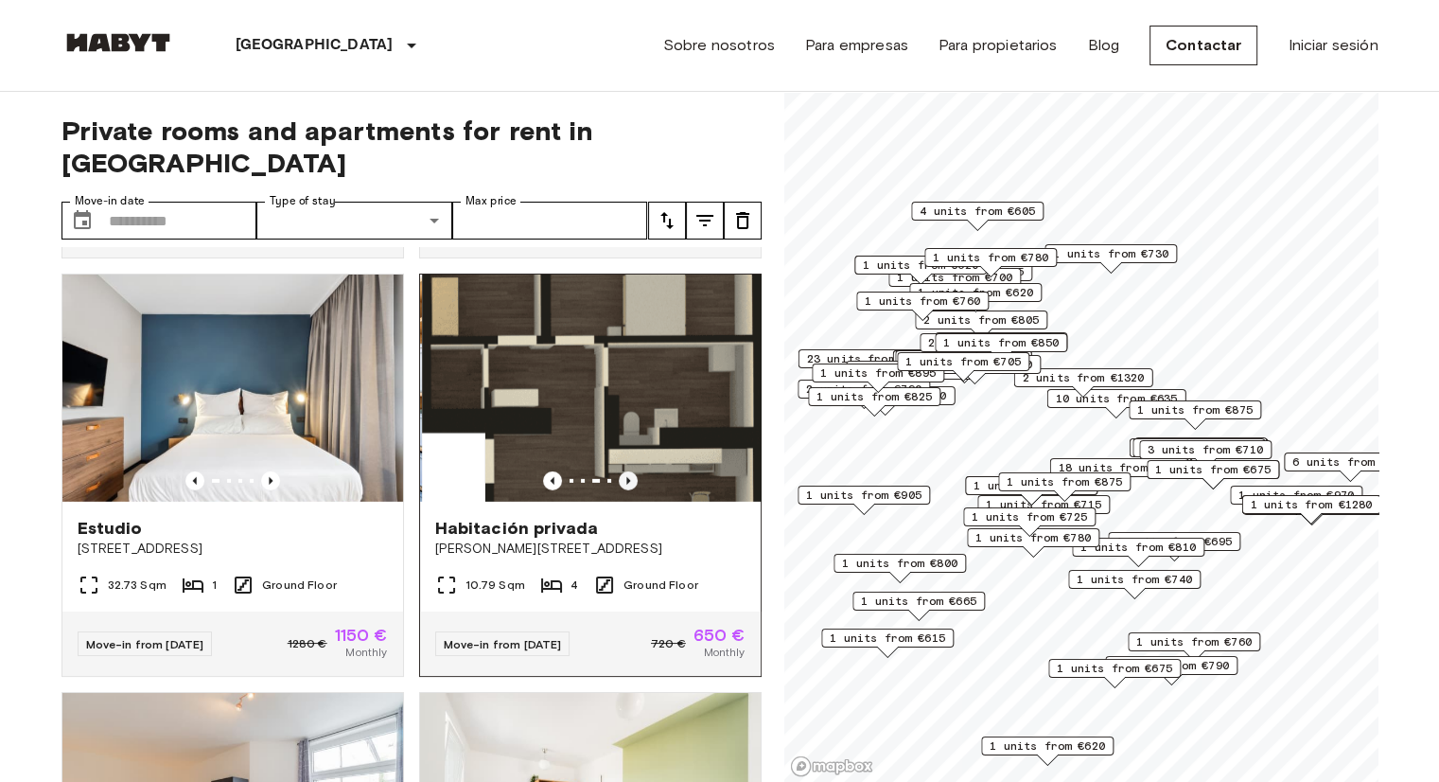
click at [626, 484] on icon "Previous image" at bounding box center [628, 481] width 4 height 8
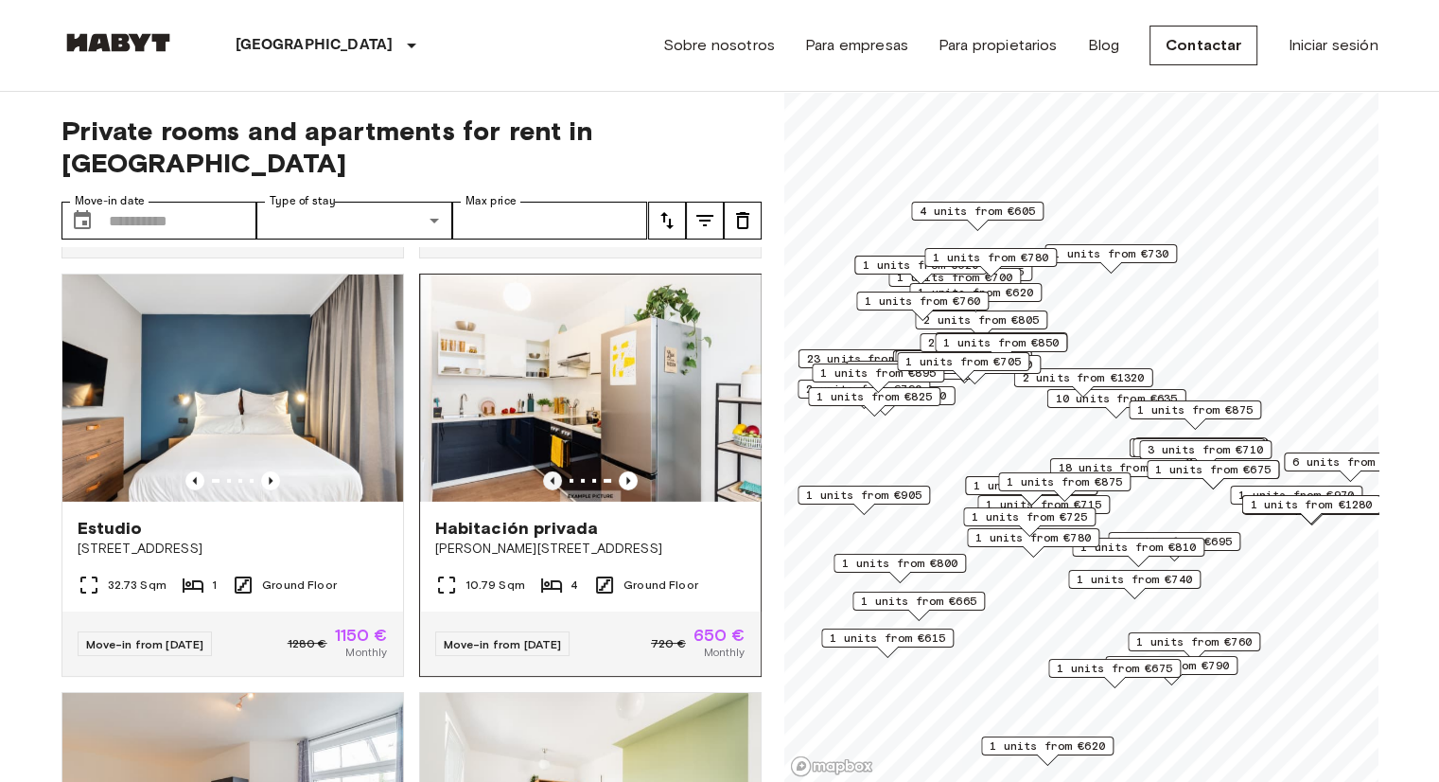
click at [543, 490] on icon "Previous image" at bounding box center [552, 480] width 19 height 19
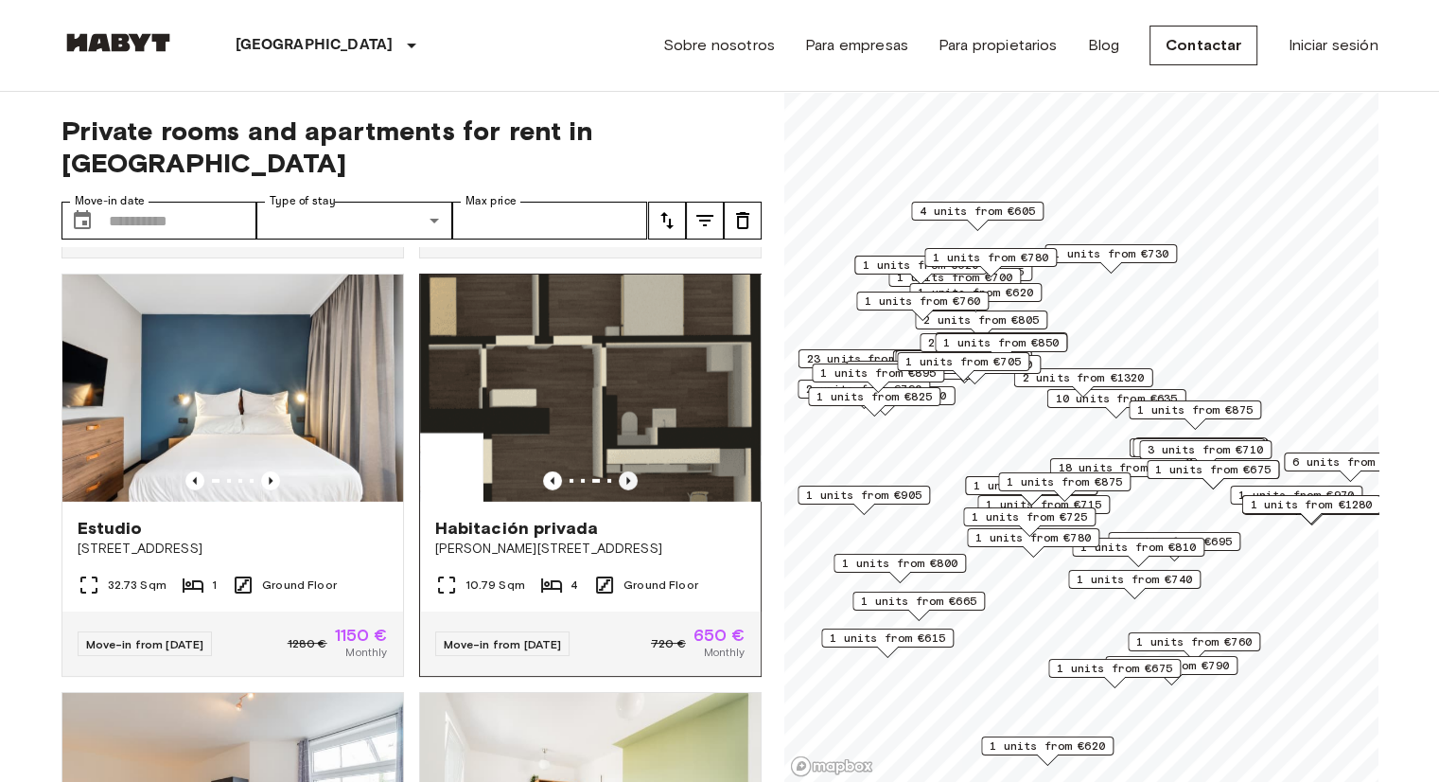
click at [622, 490] on icon "Previous image" at bounding box center [628, 480] width 19 height 19
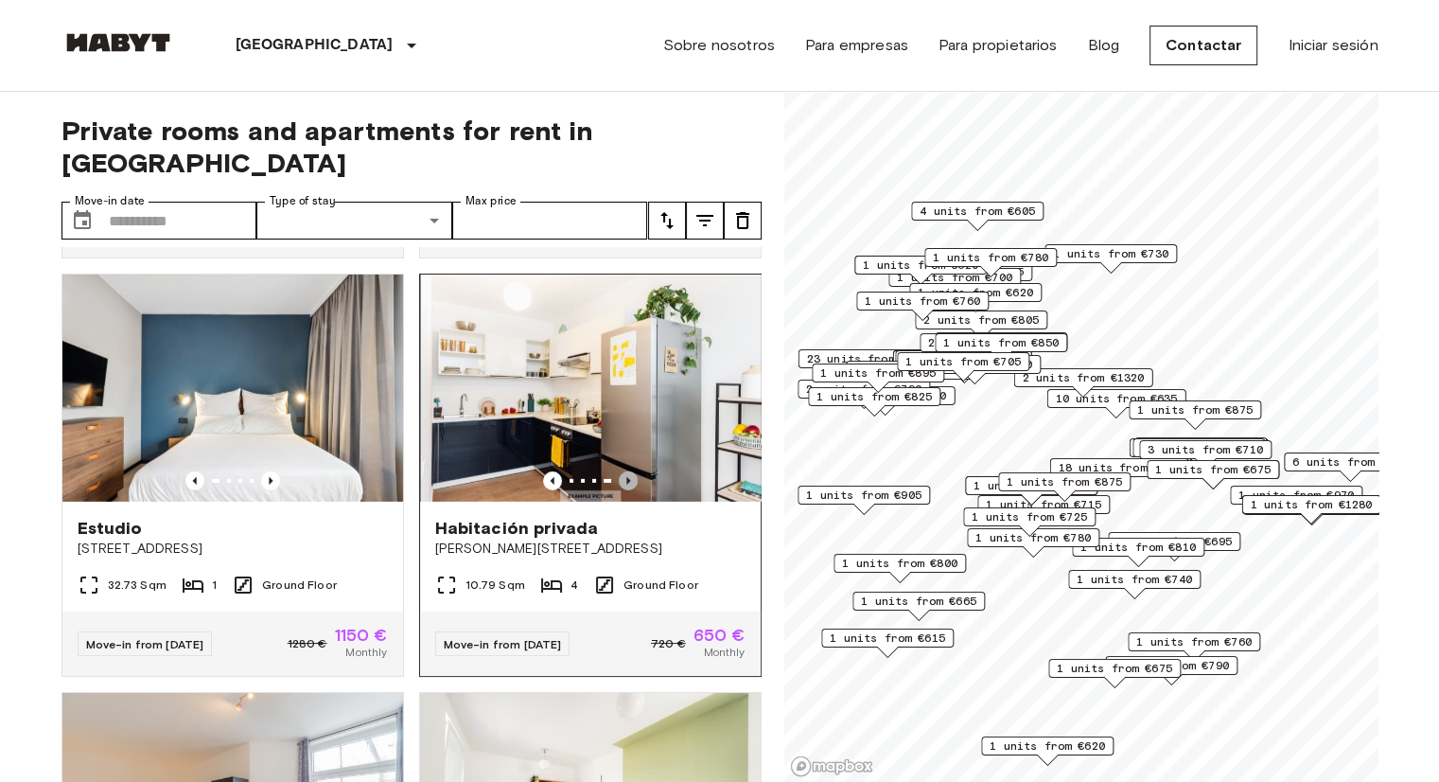
click at [622, 490] on icon "Previous image" at bounding box center [628, 480] width 19 height 19
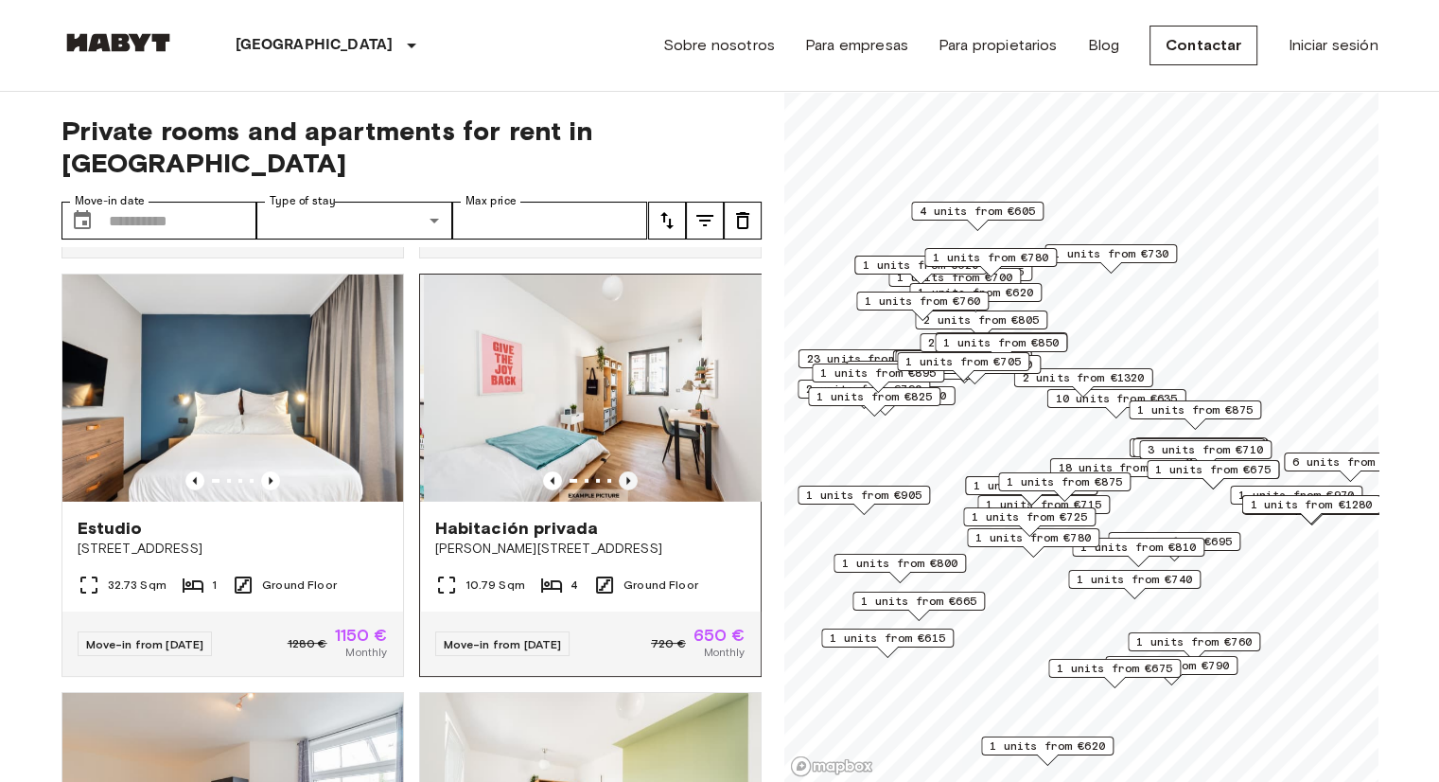
click at [622, 490] on icon "Previous image" at bounding box center [628, 480] width 19 height 19
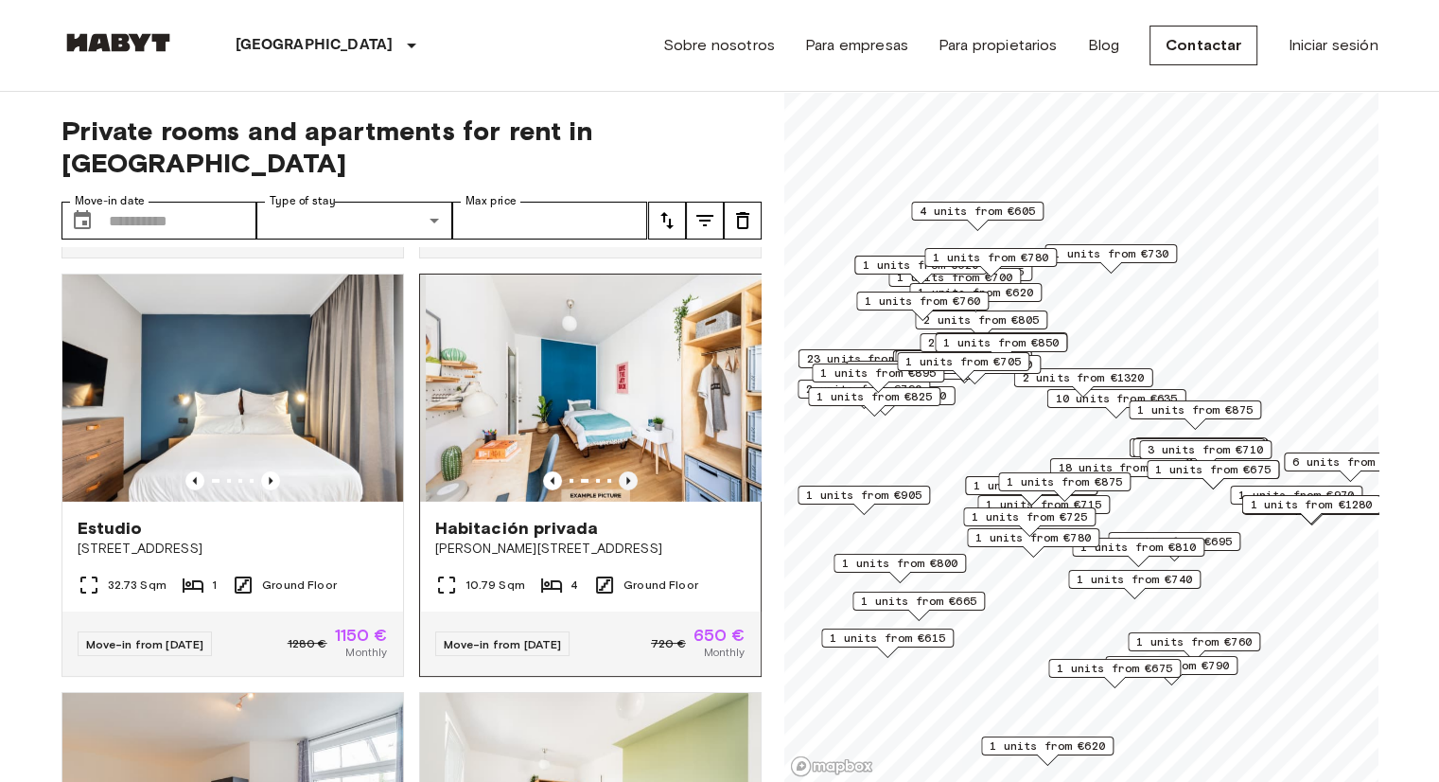
click at [622, 490] on icon "Previous image" at bounding box center [628, 480] width 19 height 19
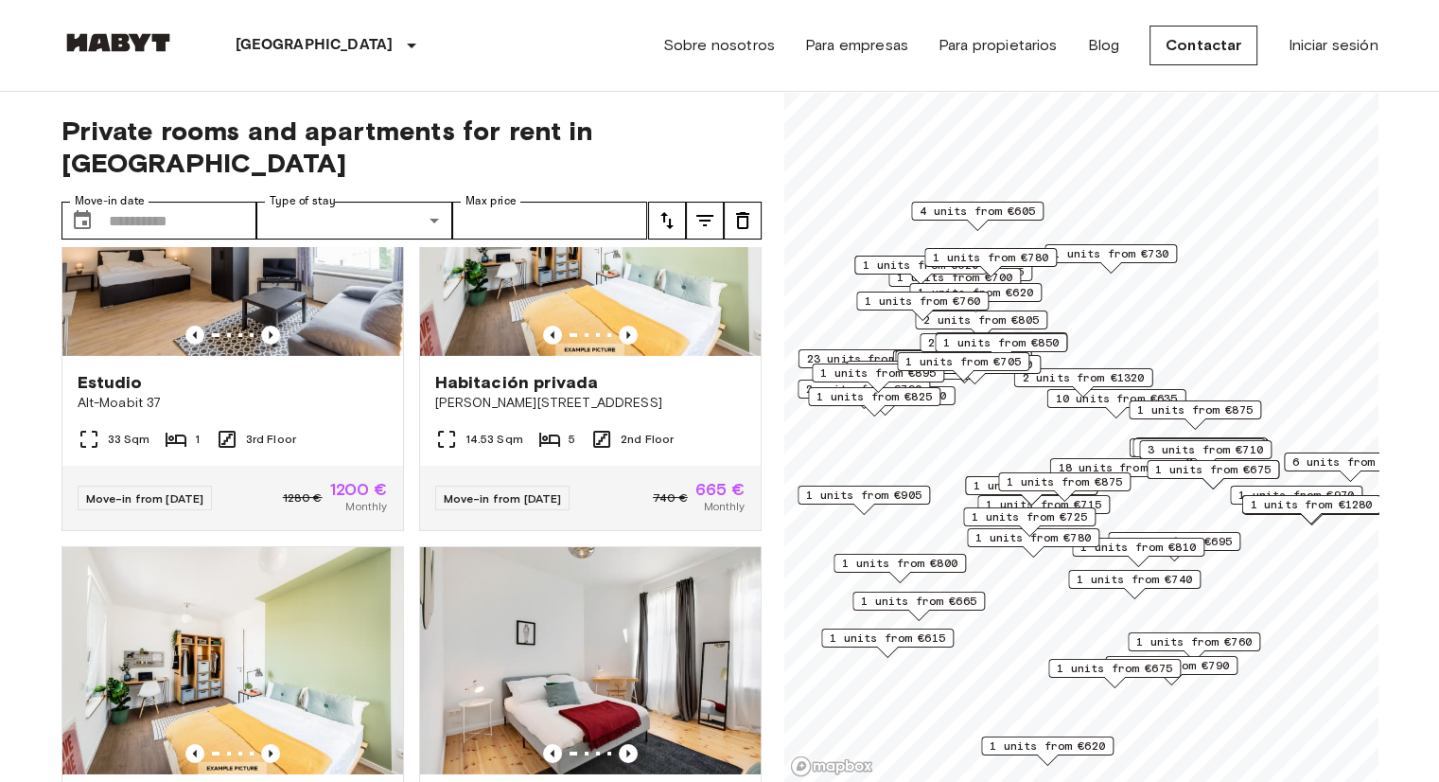
scroll to position [6412, 0]
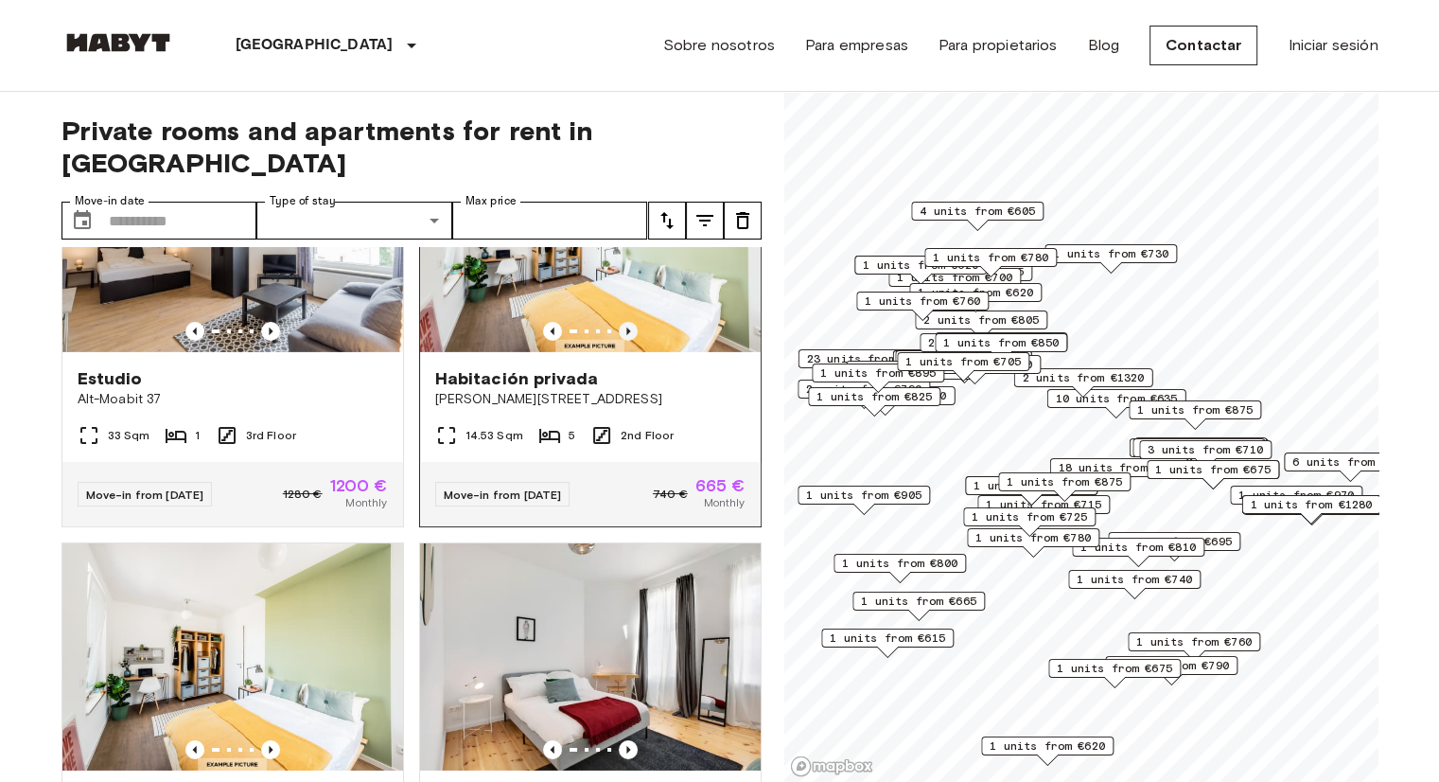
click at [626, 335] on icon "Previous image" at bounding box center [628, 331] width 4 height 8
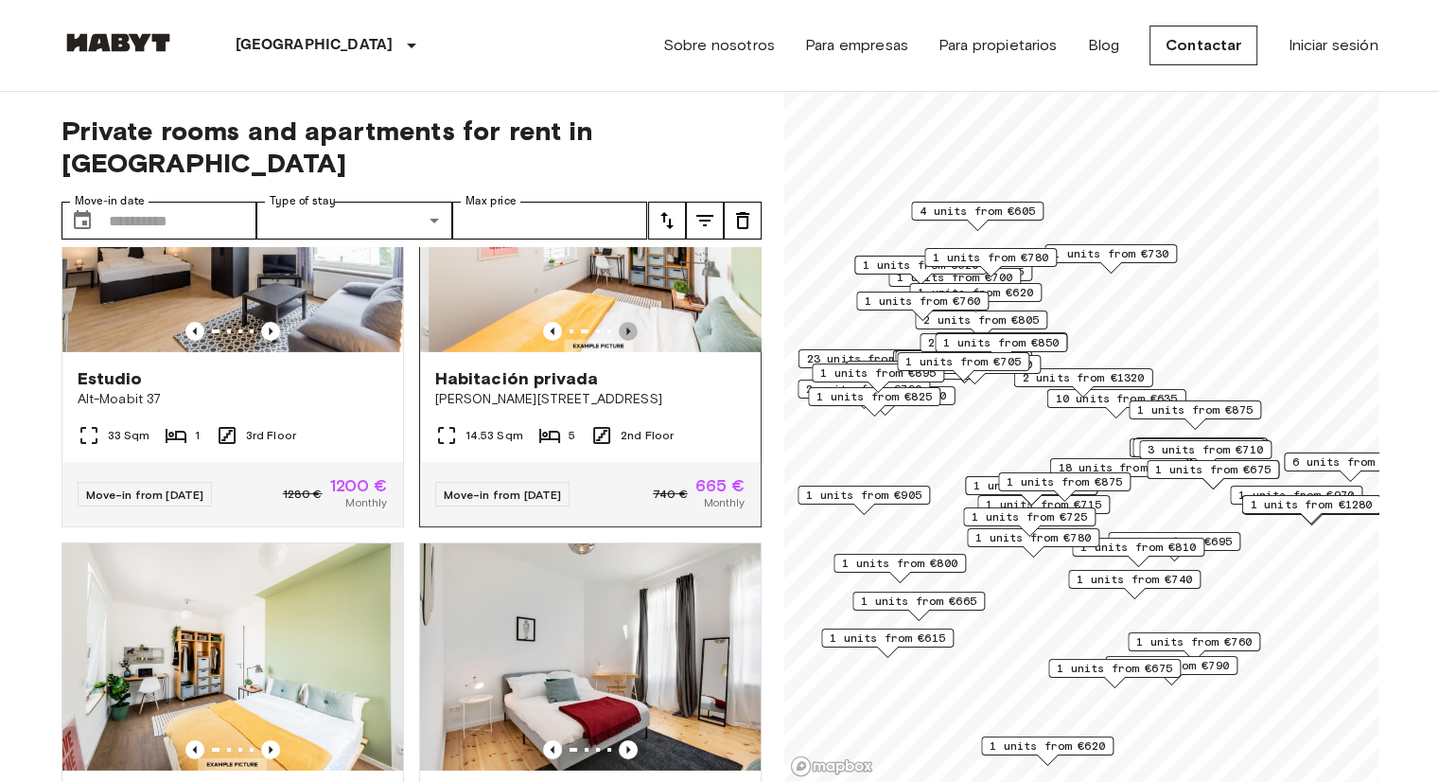
click at [626, 335] on icon "Previous image" at bounding box center [628, 331] width 4 height 8
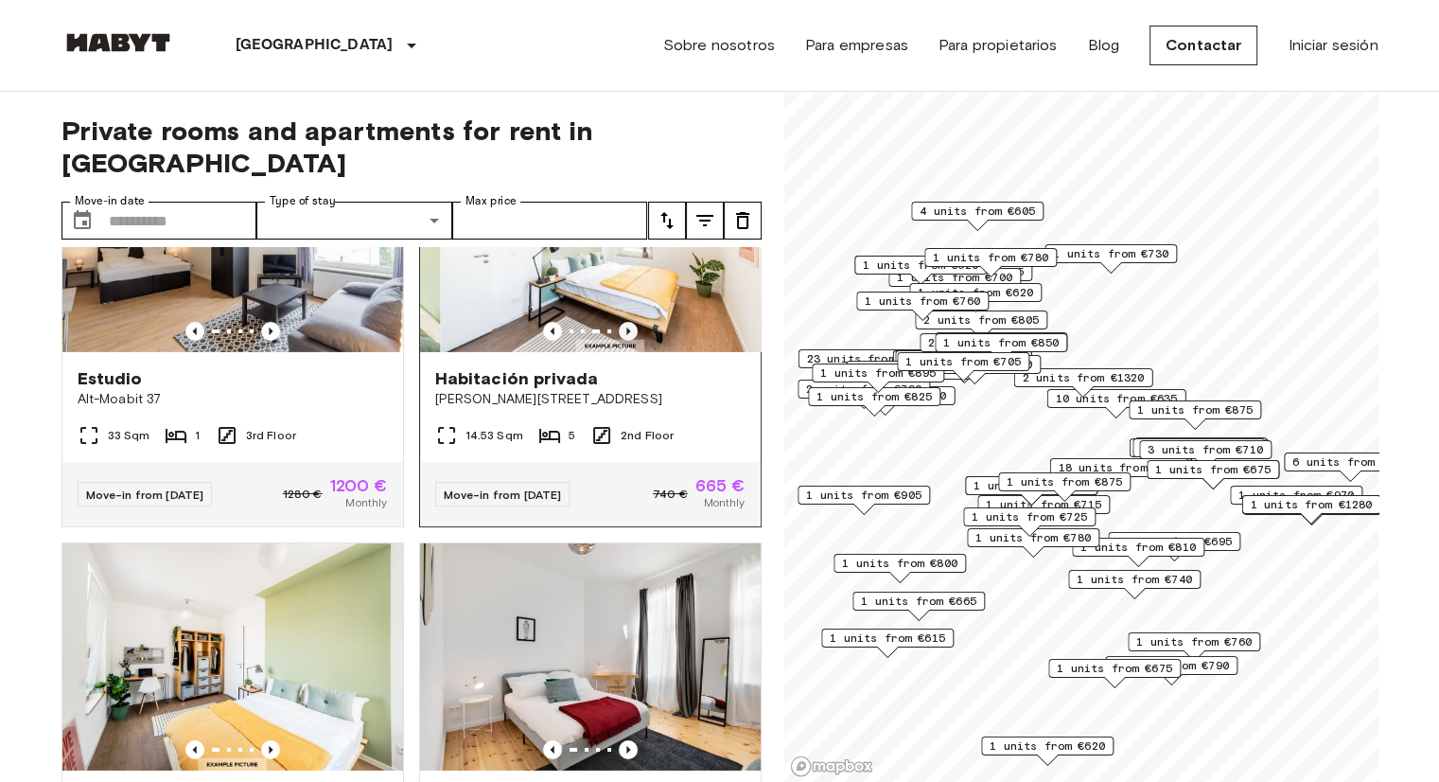
click at [626, 335] on icon "Previous image" at bounding box center [628, 331] width 4 height 8
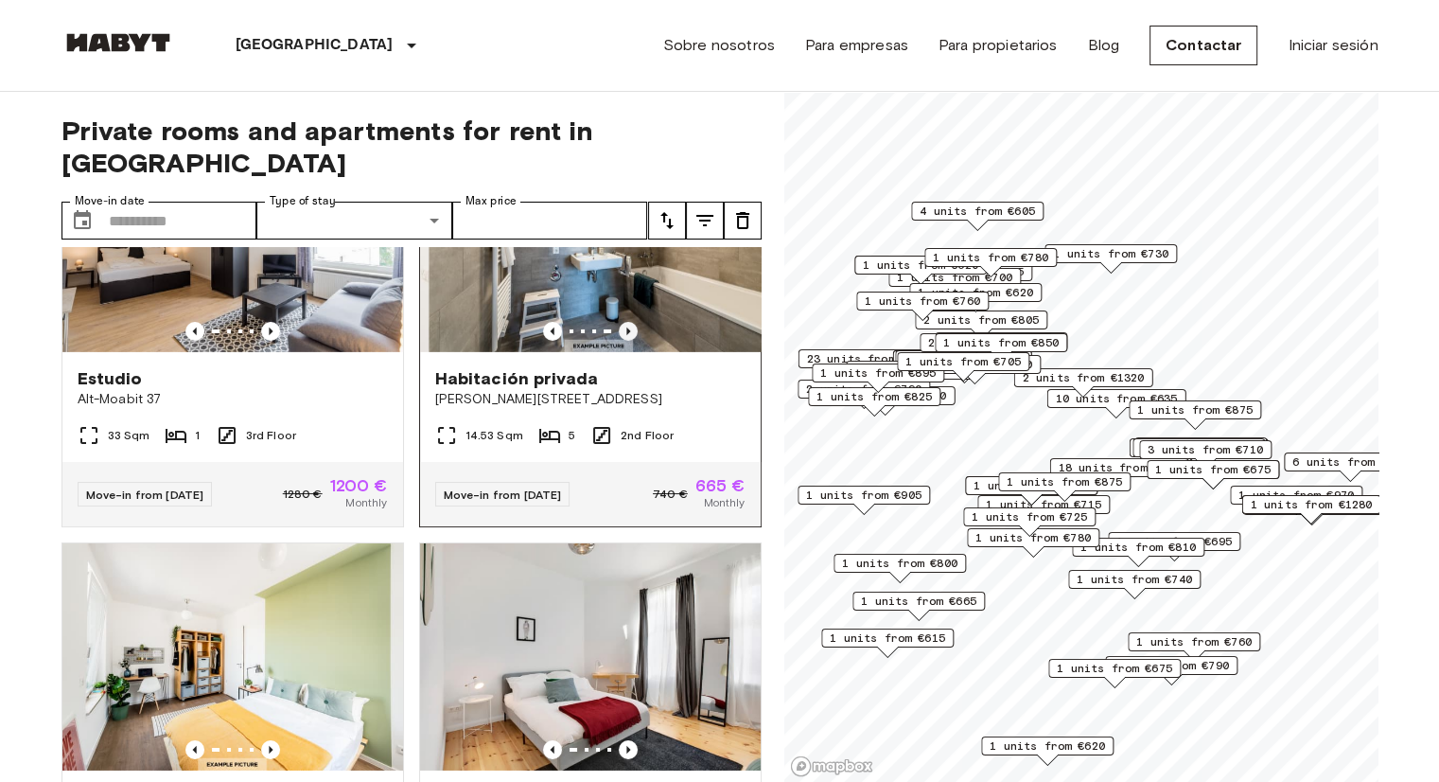
click at [626, 335] on icon "Previous image" at bounding box center [628, 331] width 4 height 8
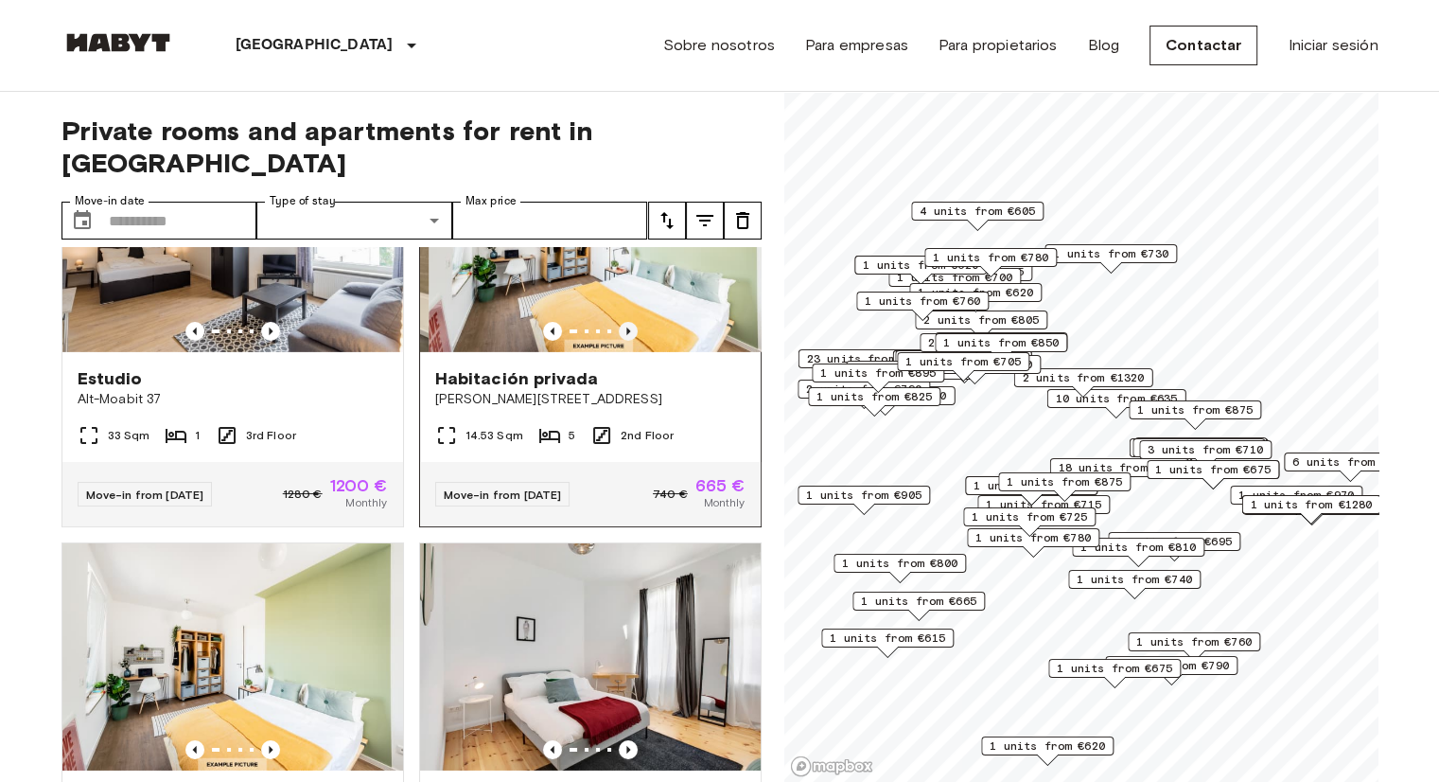
click at [626, 335] on icon "Previous image" at bounding box center [628, 331] width 4 height 8
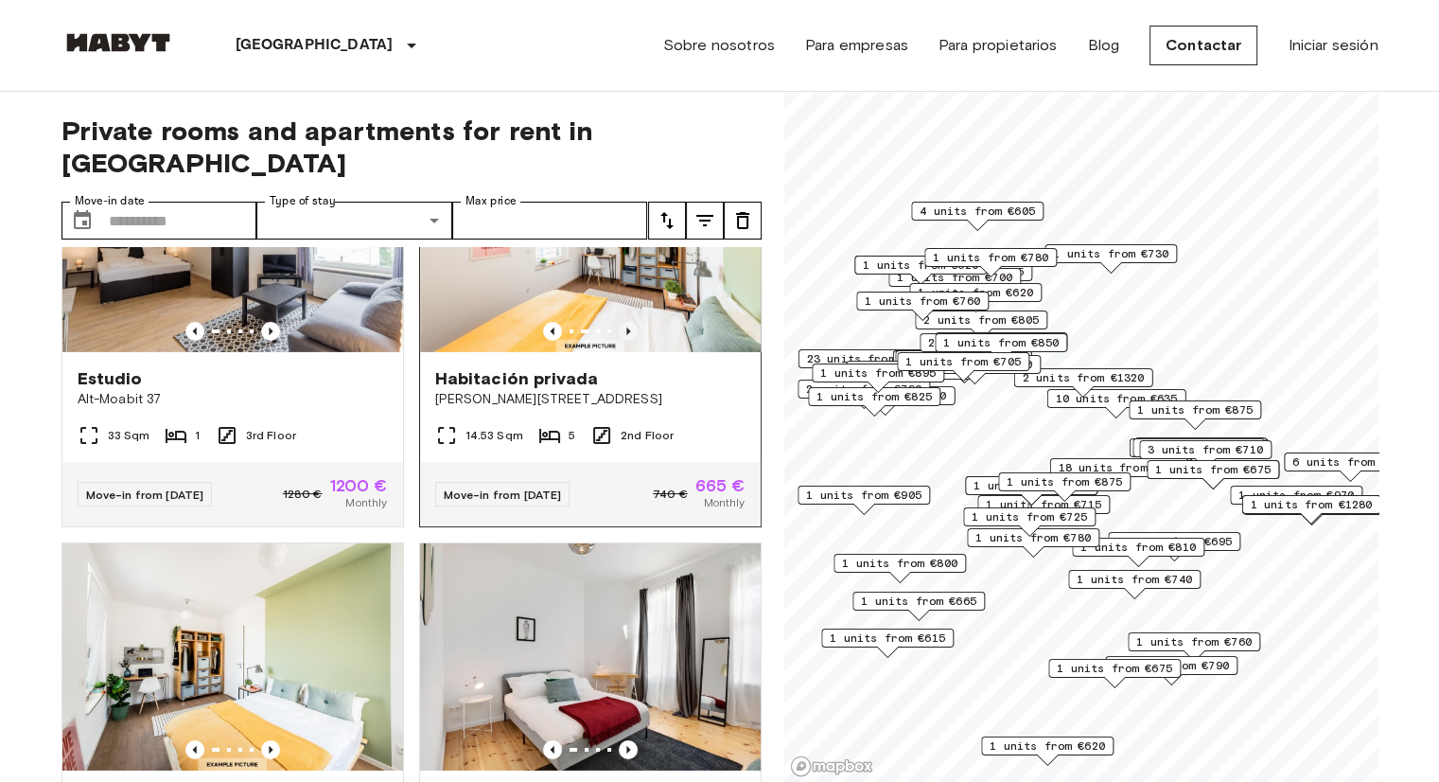
click at [626, 335] on icon "Previous image" at bounding box center [628, 331] width 4 height 8
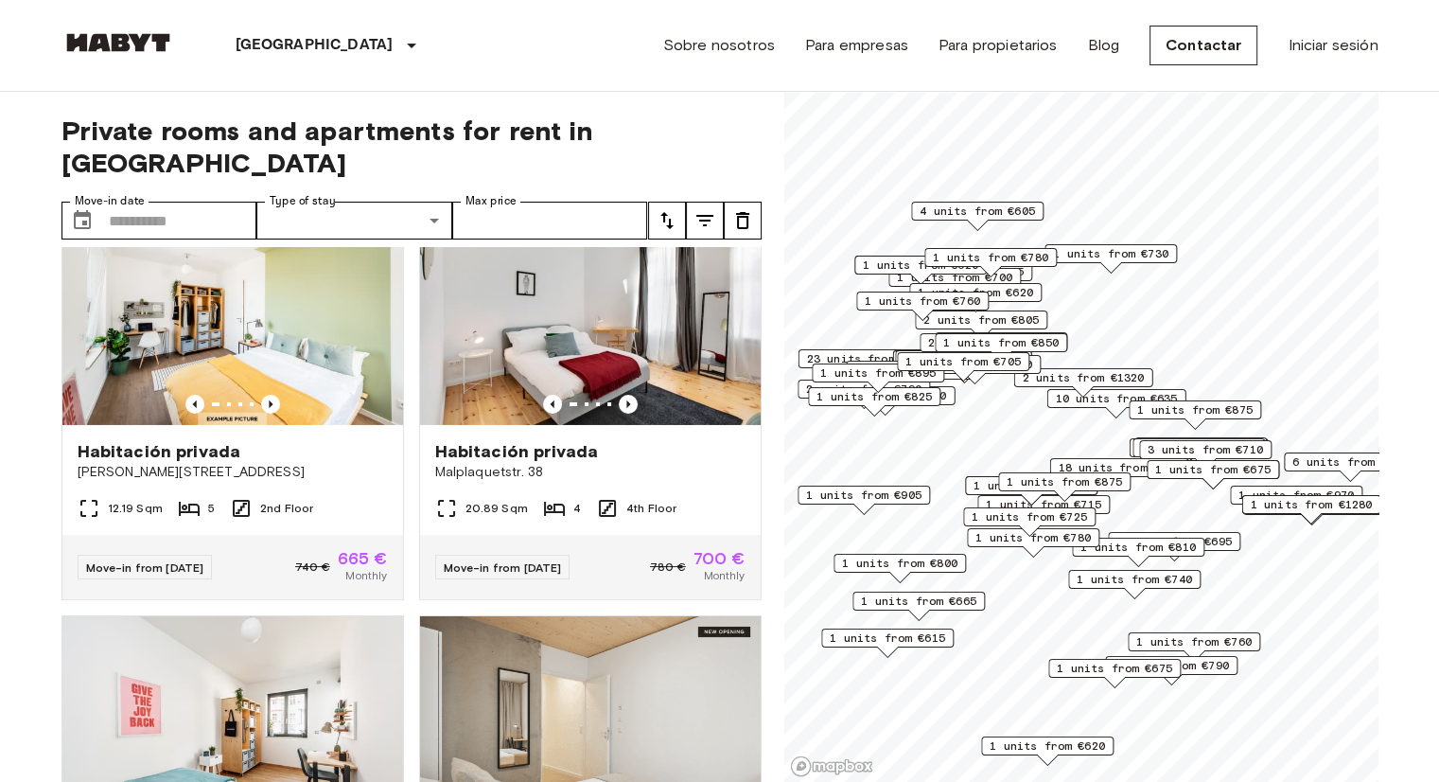
scroll to position [6790, 0]
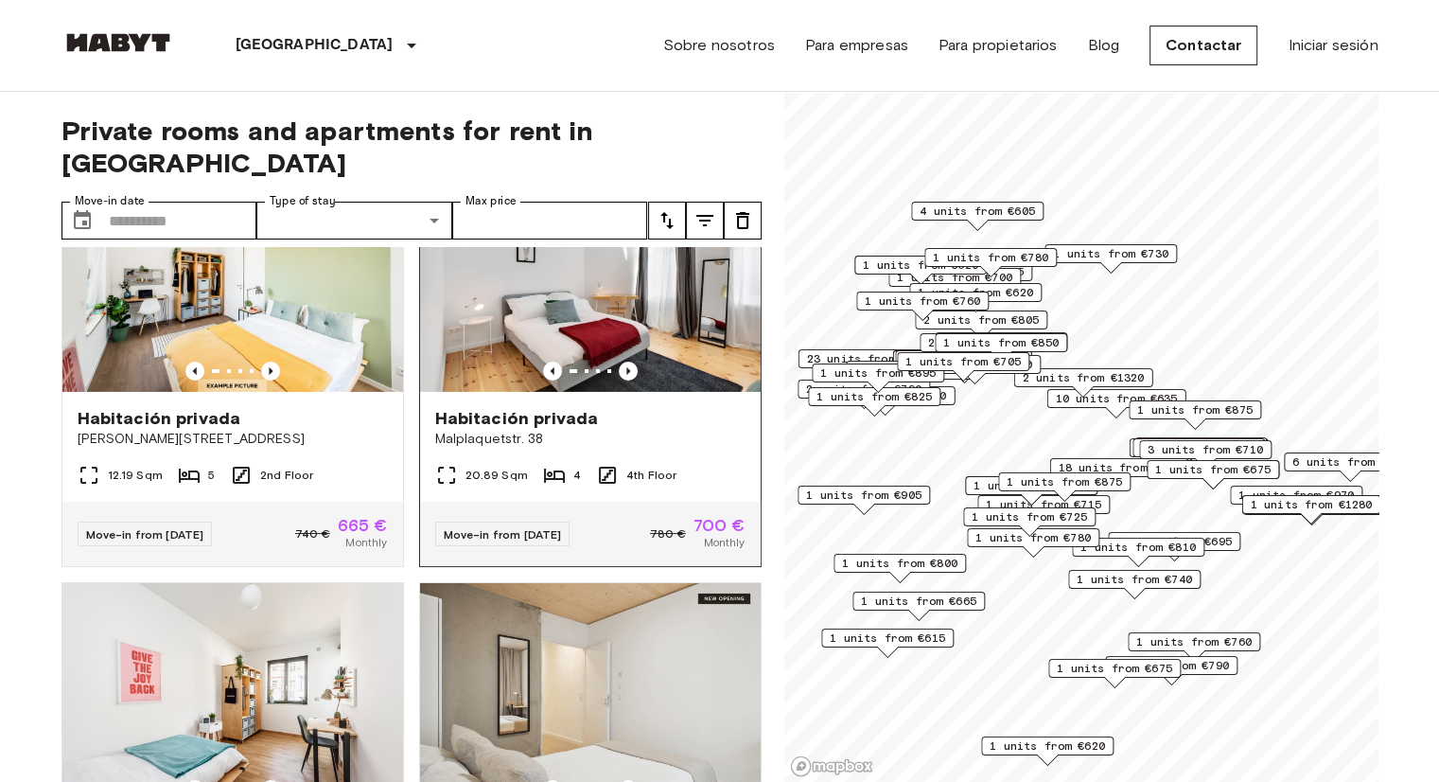
click at [618, 392] on img at bounding box center [590, 278] width 341 height 227
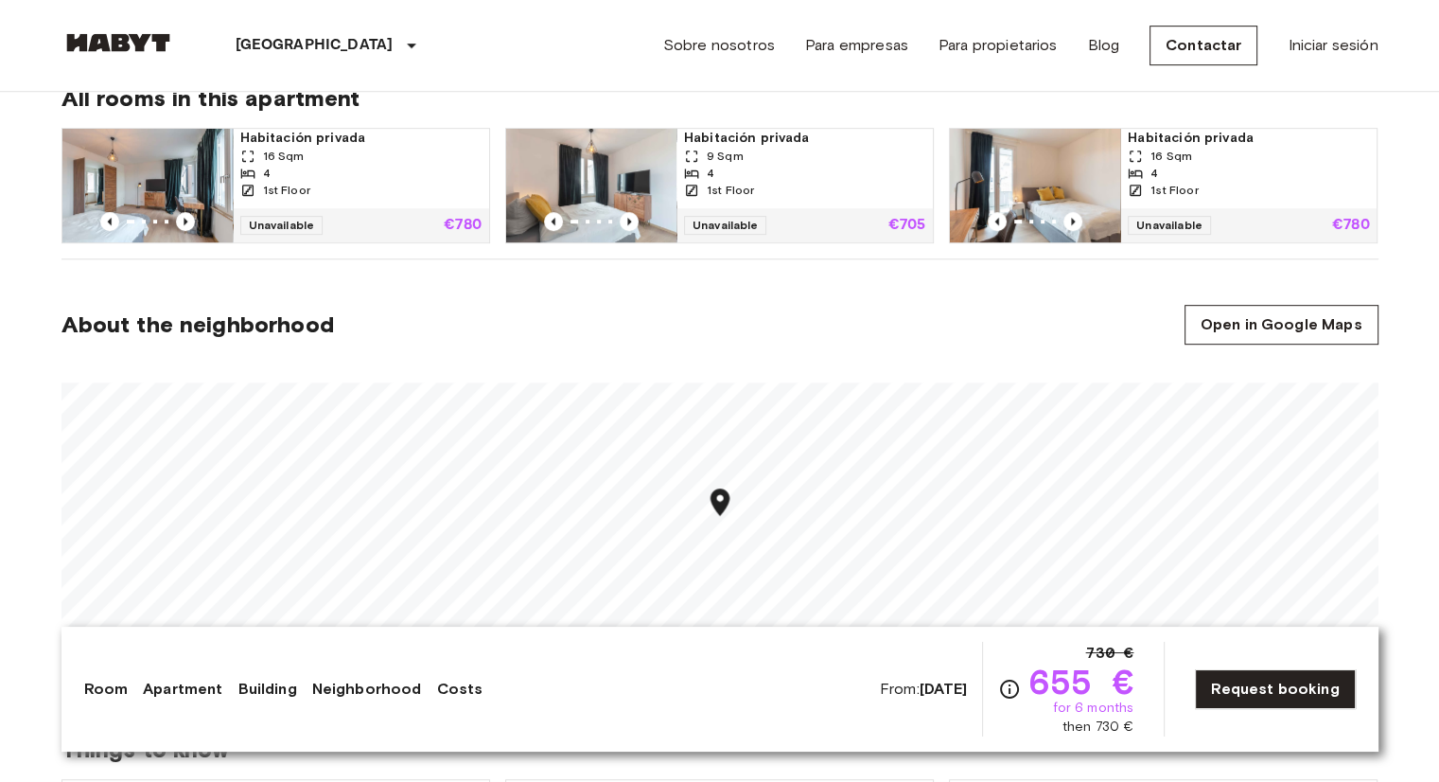
scroll to position [1041, 0]
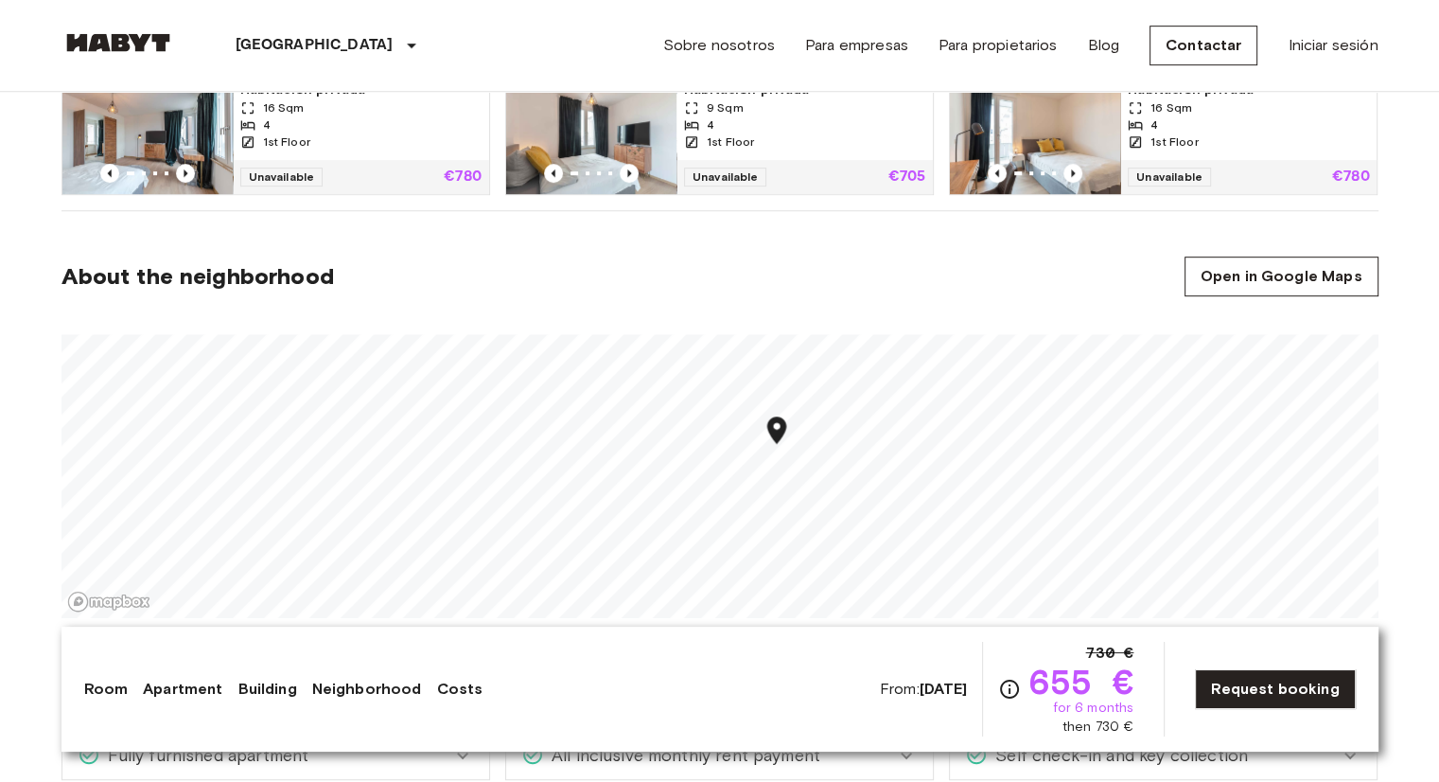
click at [709, 311] on section "About the neighborhood Open in Google Maps" at bounding box center [720, 426] width 1317 height 431
click at [1296, 280] on link "Open in Google Maps" at bounding box center [1282, 276] width 194 height 40
